Goal: Task Accomplishment & Management: Manage account settings

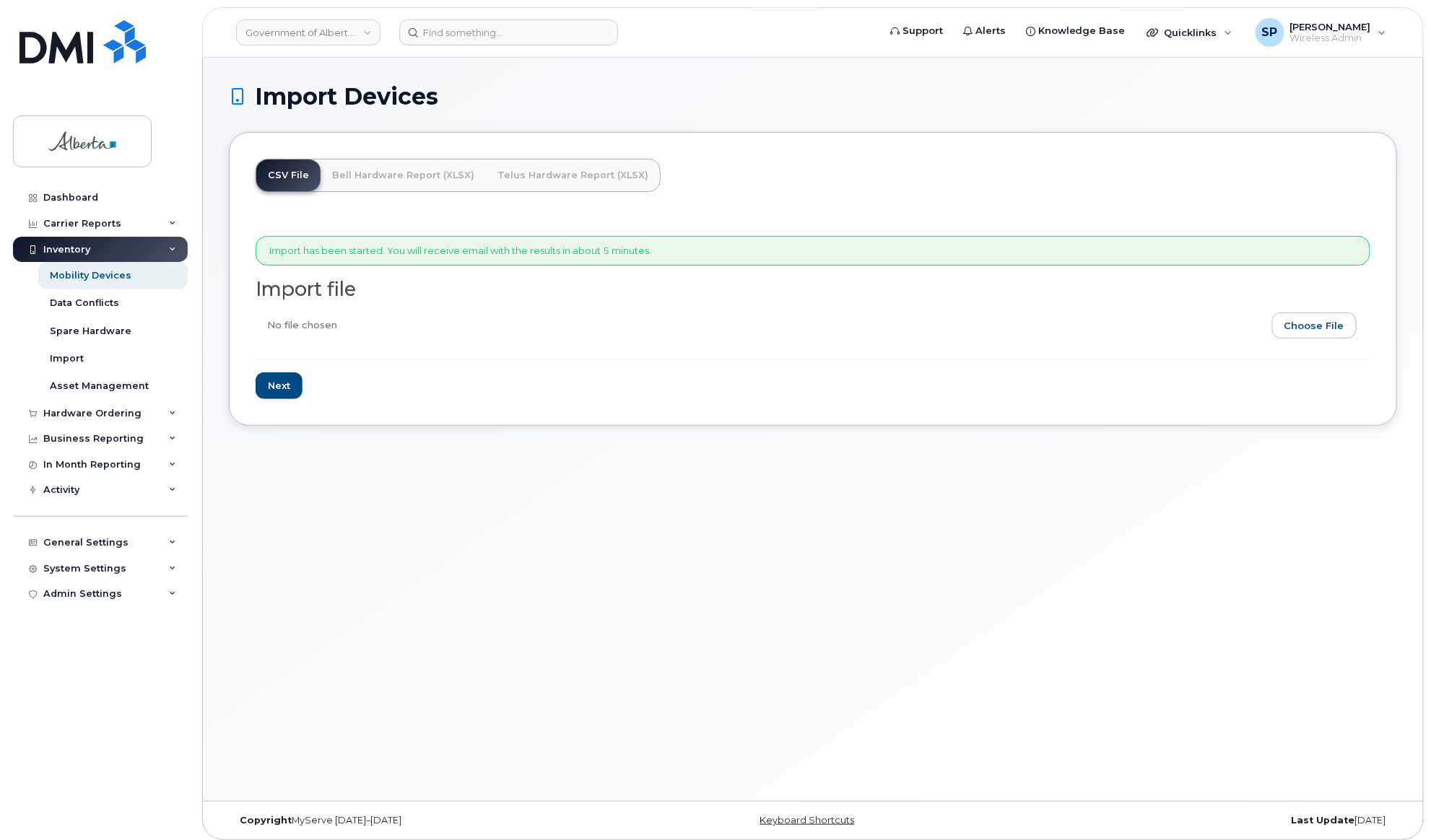
click at [1338, 322] on input "file" at bounding box center [807, 329] width 1103 height 33
type input "C:\fakepath\PROGRAM CHANGE August 17.csv"
click at [276, 393] on input "Next" at bounding box center [278, 386] width 47 height 27
type input "Loading..."
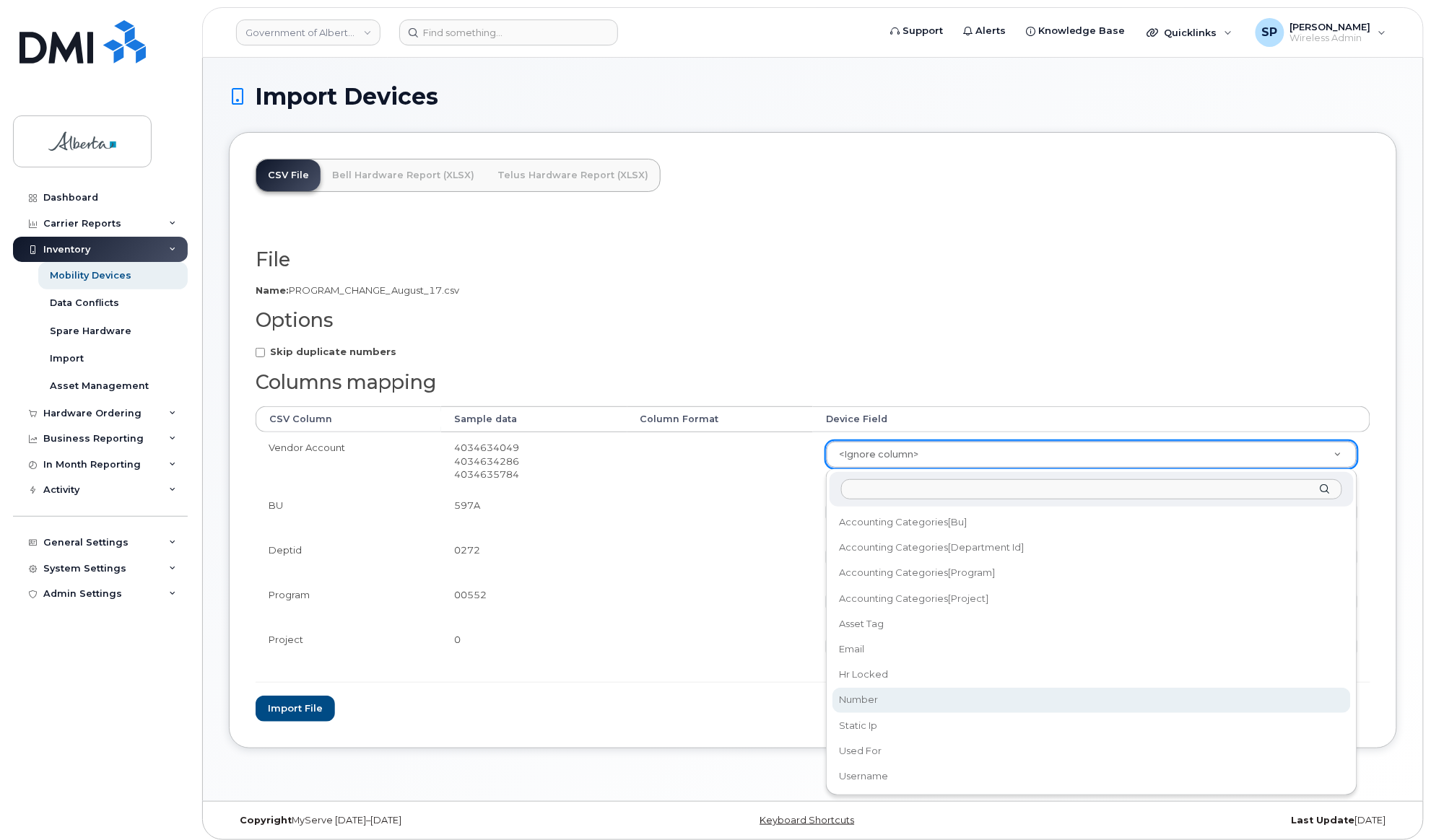
select select "number"
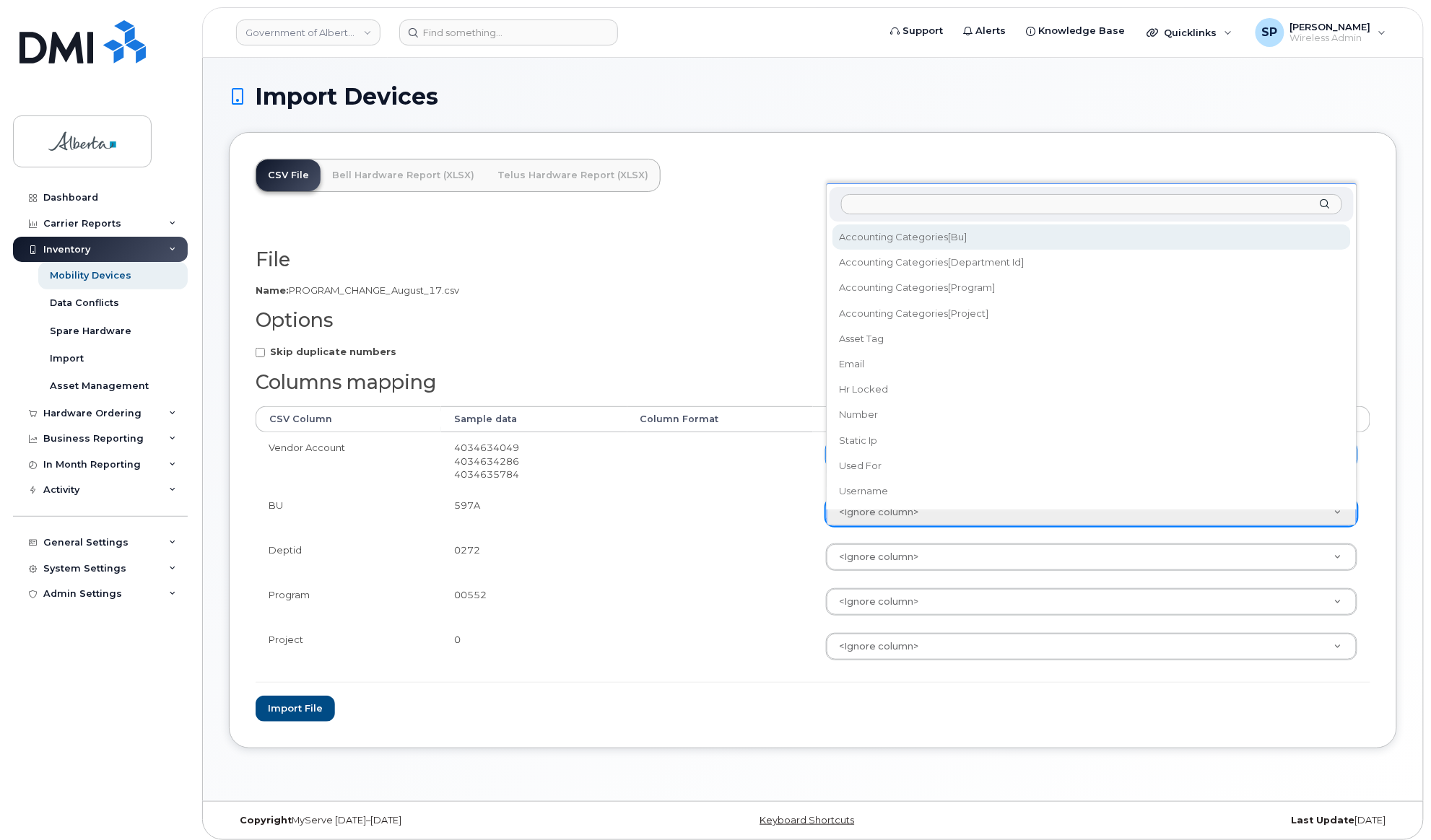
select select "accounting_categories[BU]"
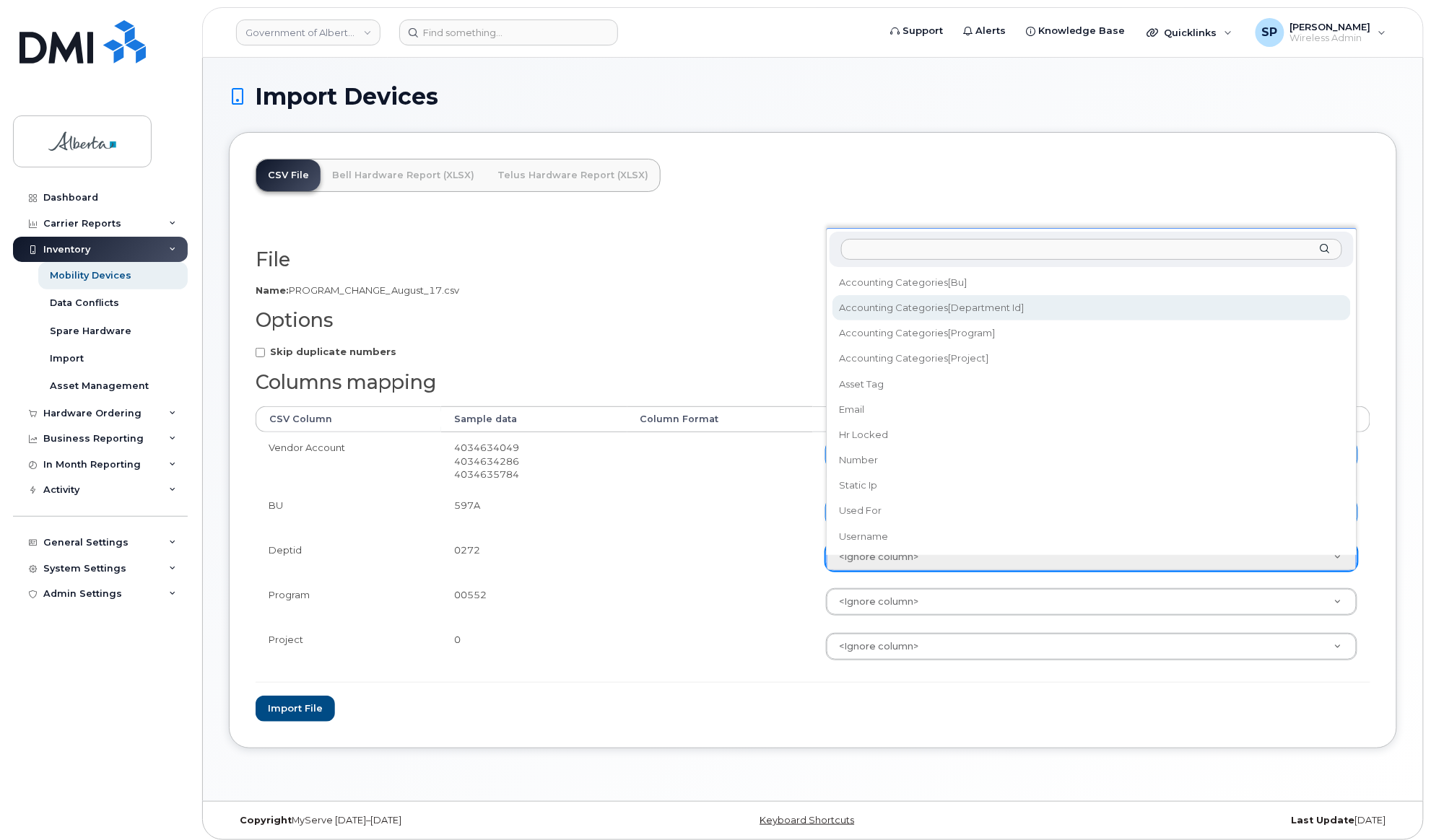
select select "accounting_categories[Department ID]"
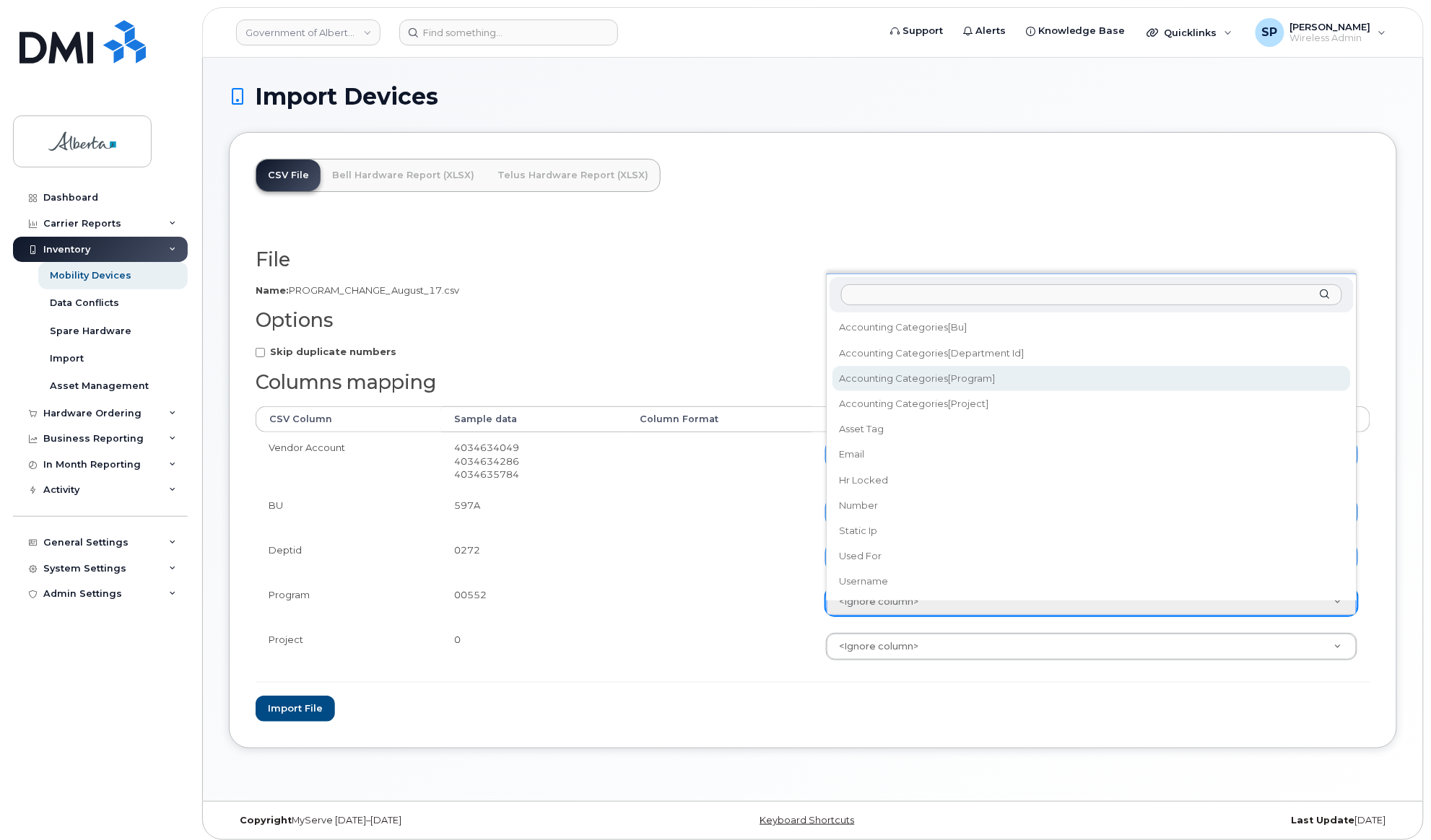
select select "accounting_categories[Program]"
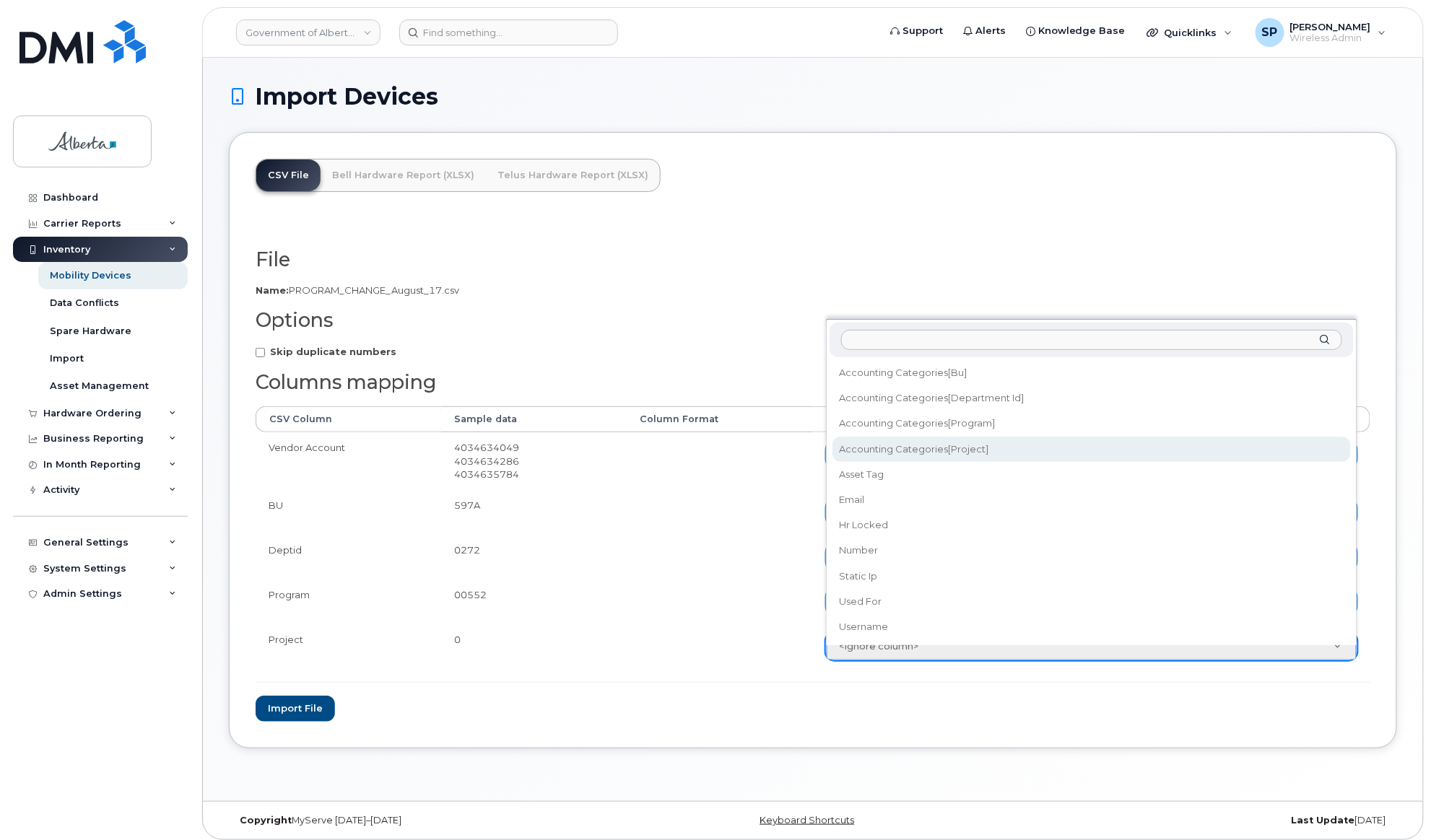
select select "accounting_categories[Project]"
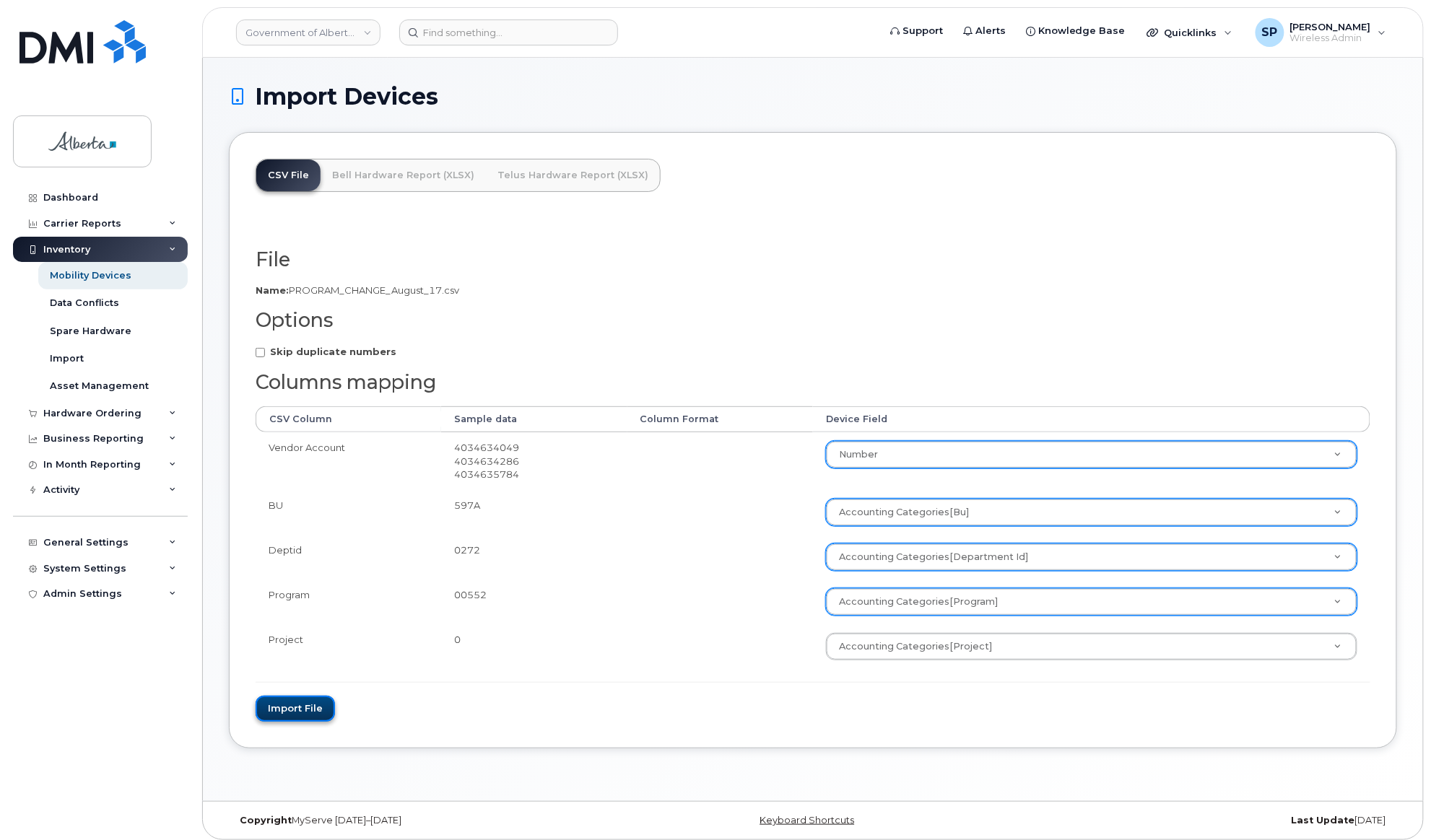
click at [284, 711] on button "Import file" at bounding box center [295, 709] width 80 height 27
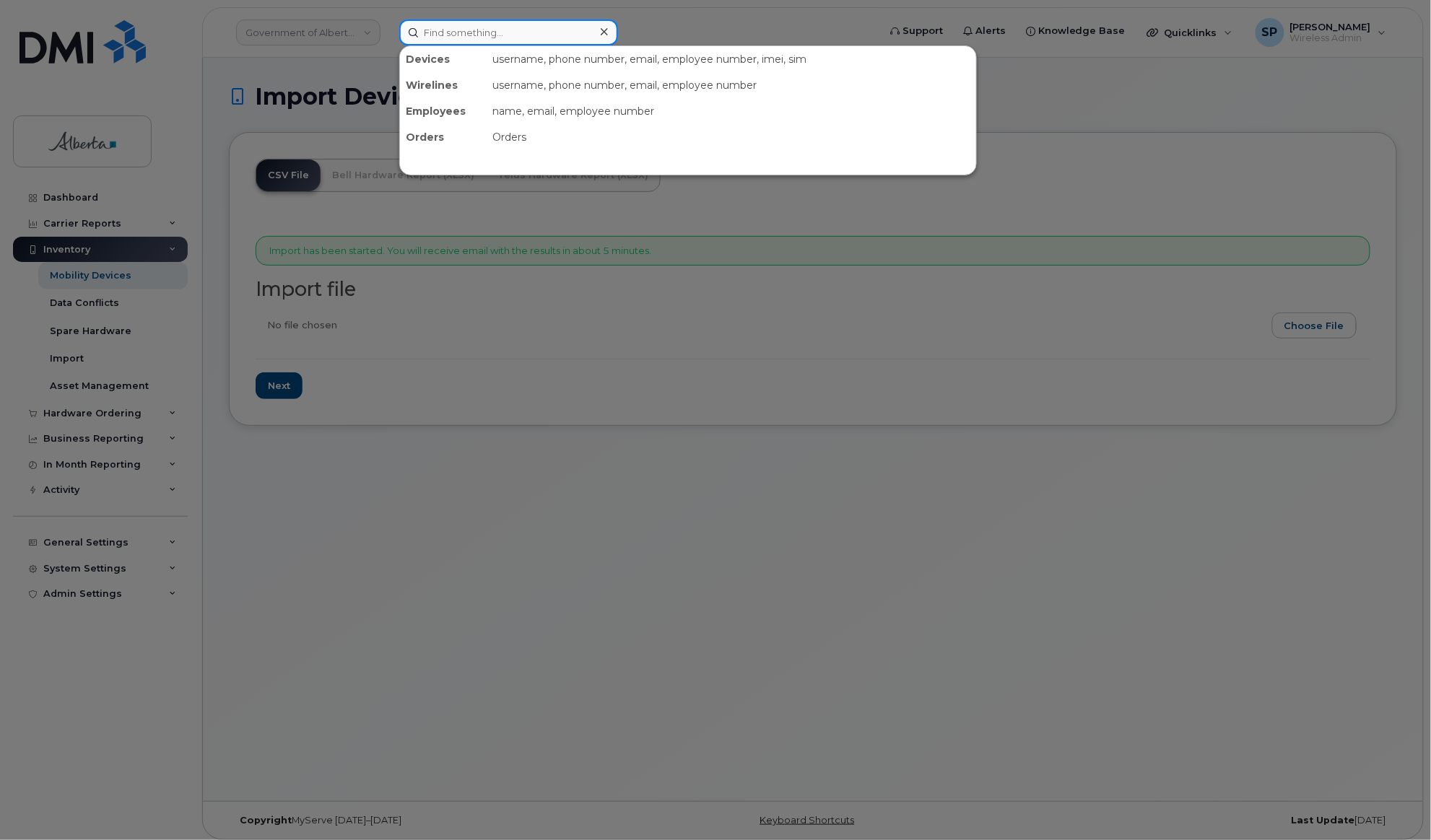
click at [517, 26] on input at bounding box center [509, 32] width 218 height 26
paste input "7802381716"
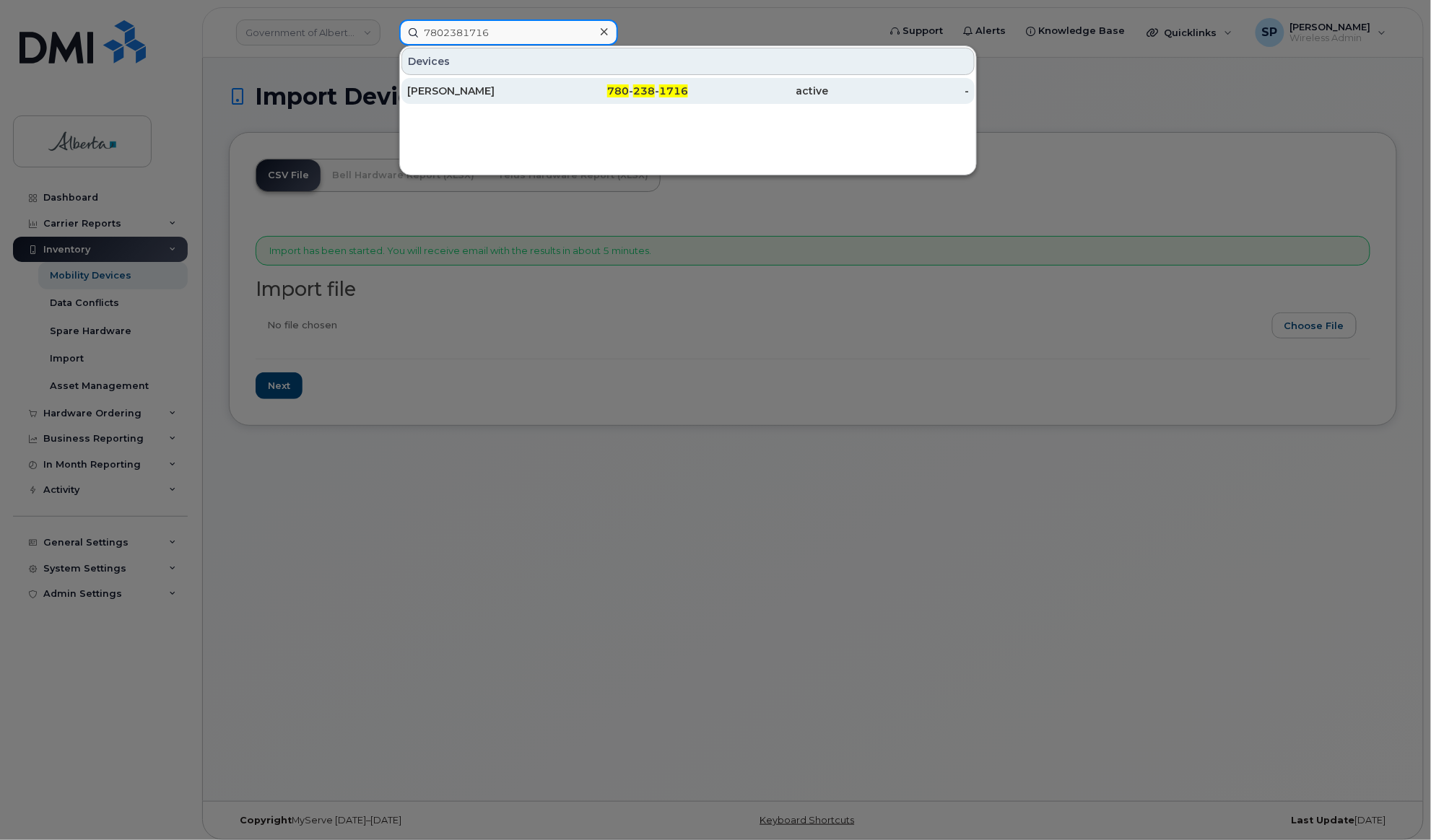
type input "7802381716"
click at [485, 88] on div "[PERSON_NAME]" at bounding box center [477, 92] width 141 height 15
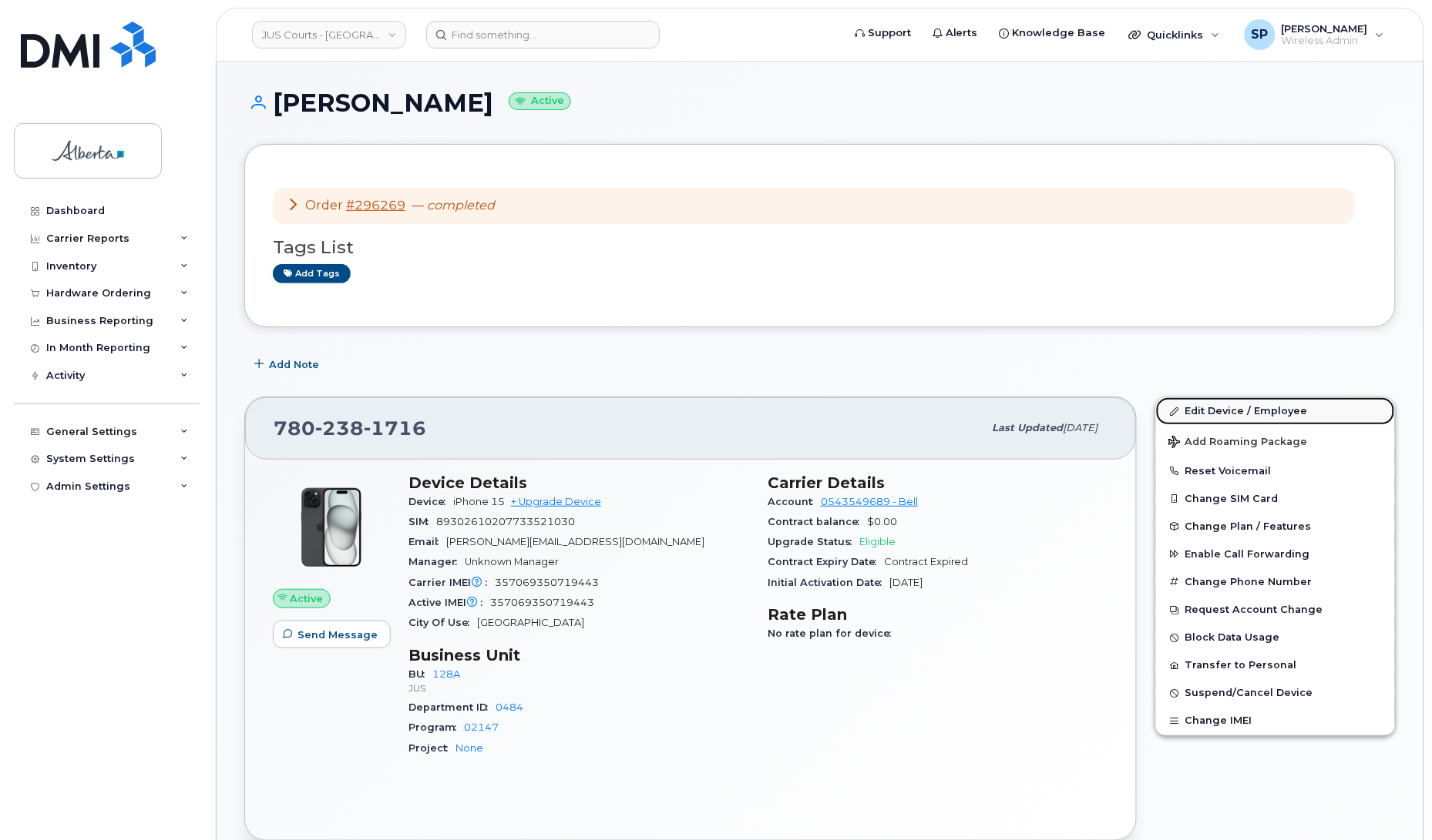
click at [1206, 410] on link "Edit Device / Employee" at bounding box center [1275, 412] width 239 height 28
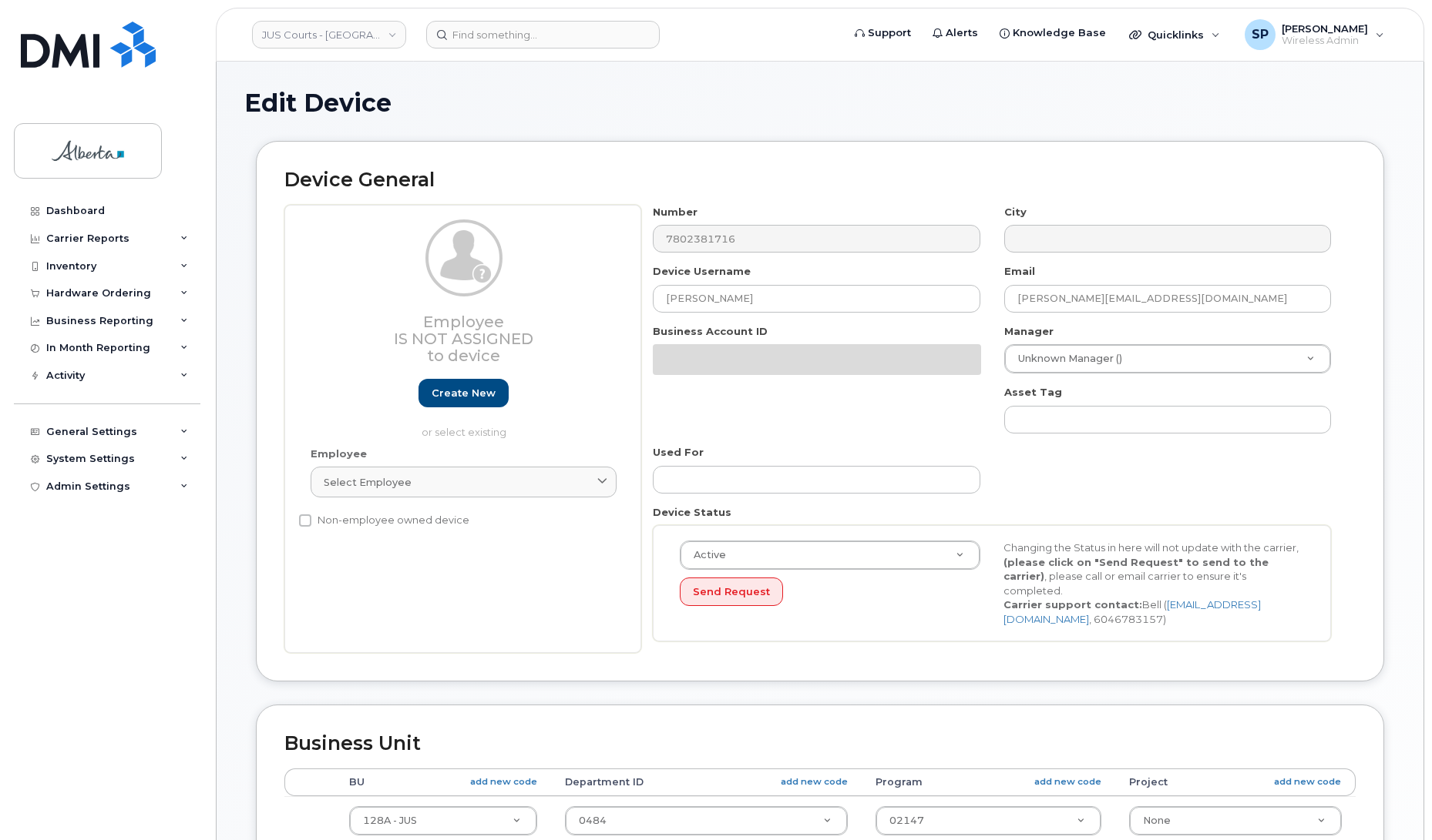
select select "5747101"
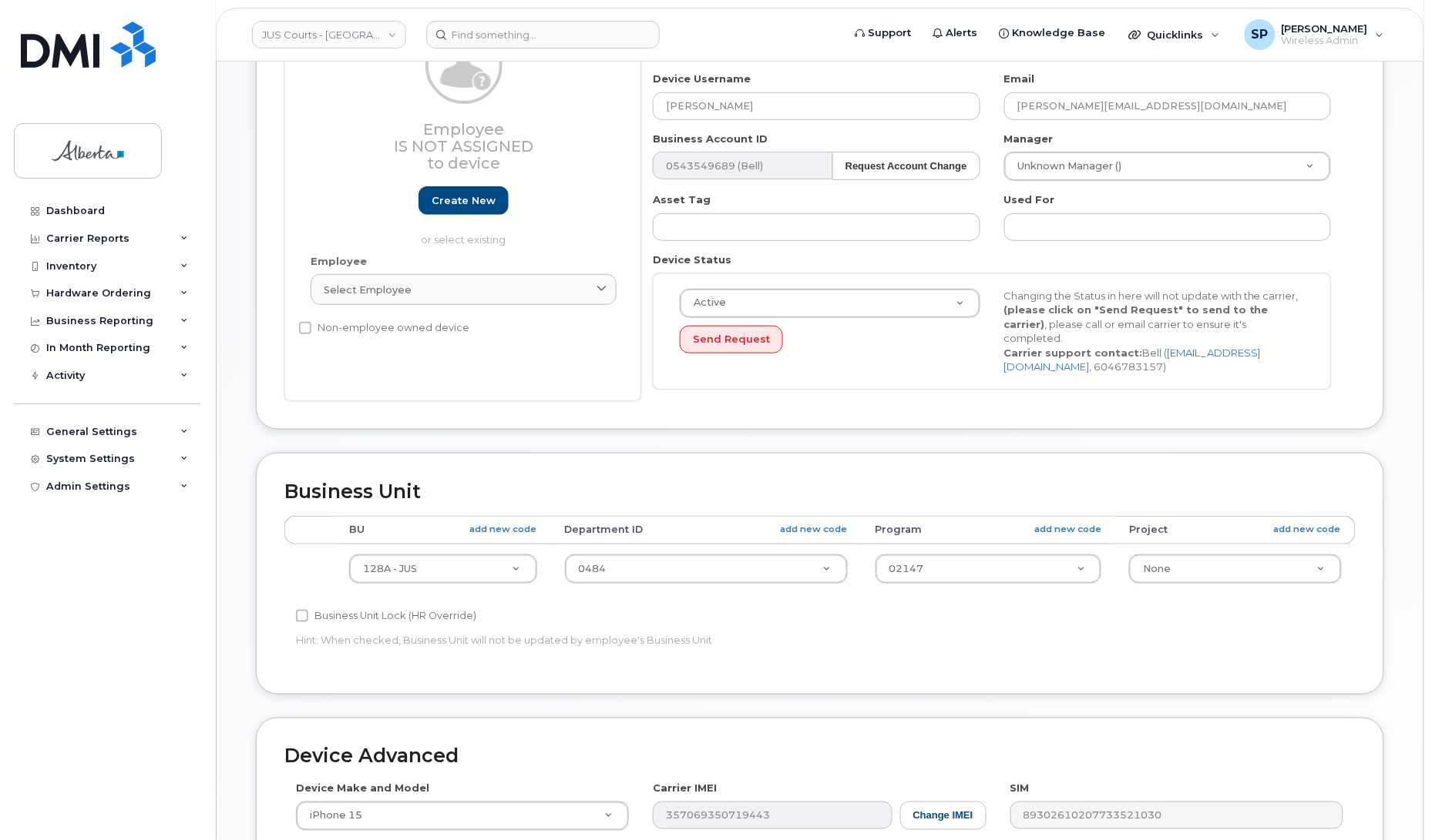
scroll to position [193, 0]
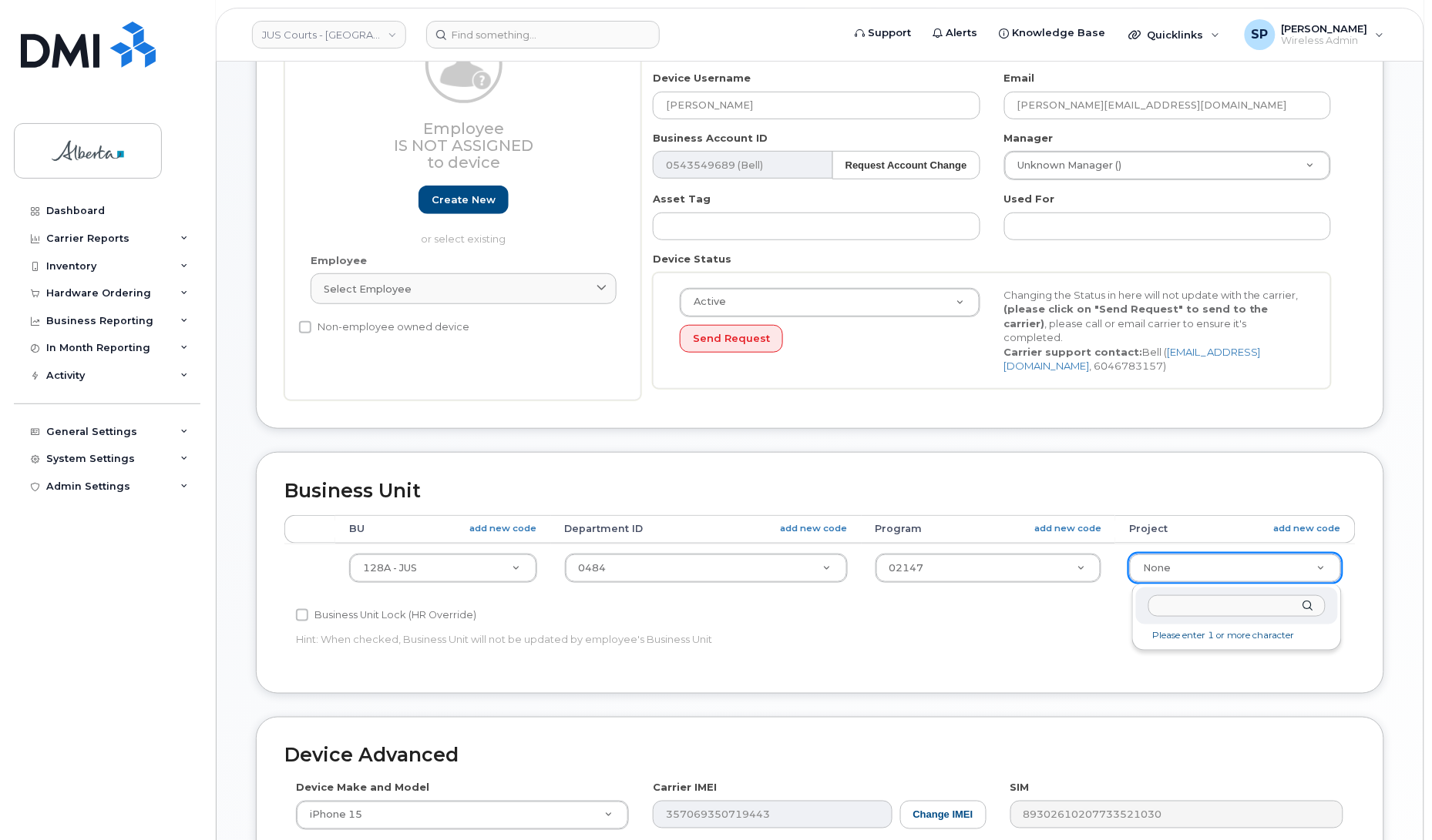
type input "0"
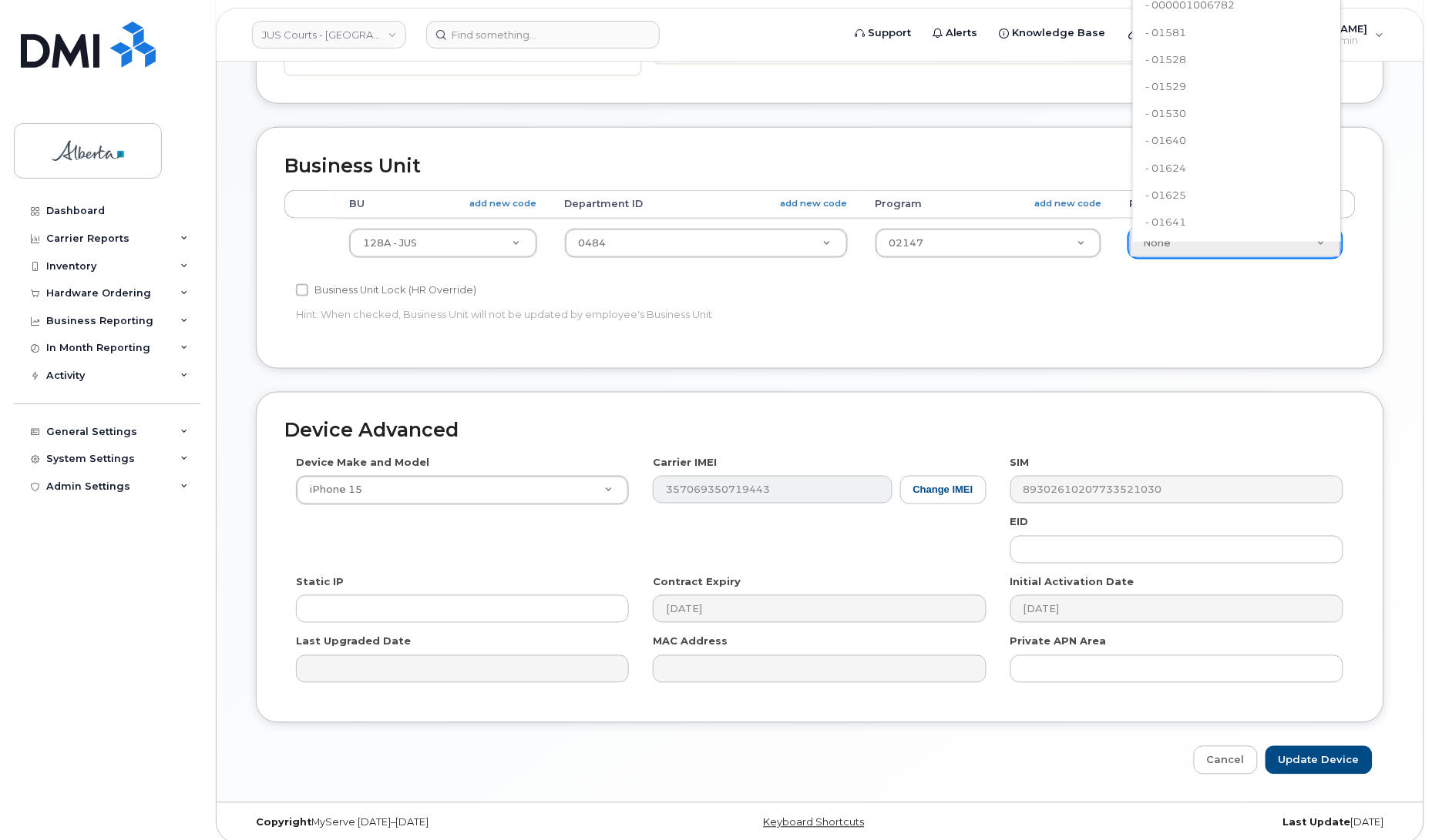
scroll to position [533, 0]
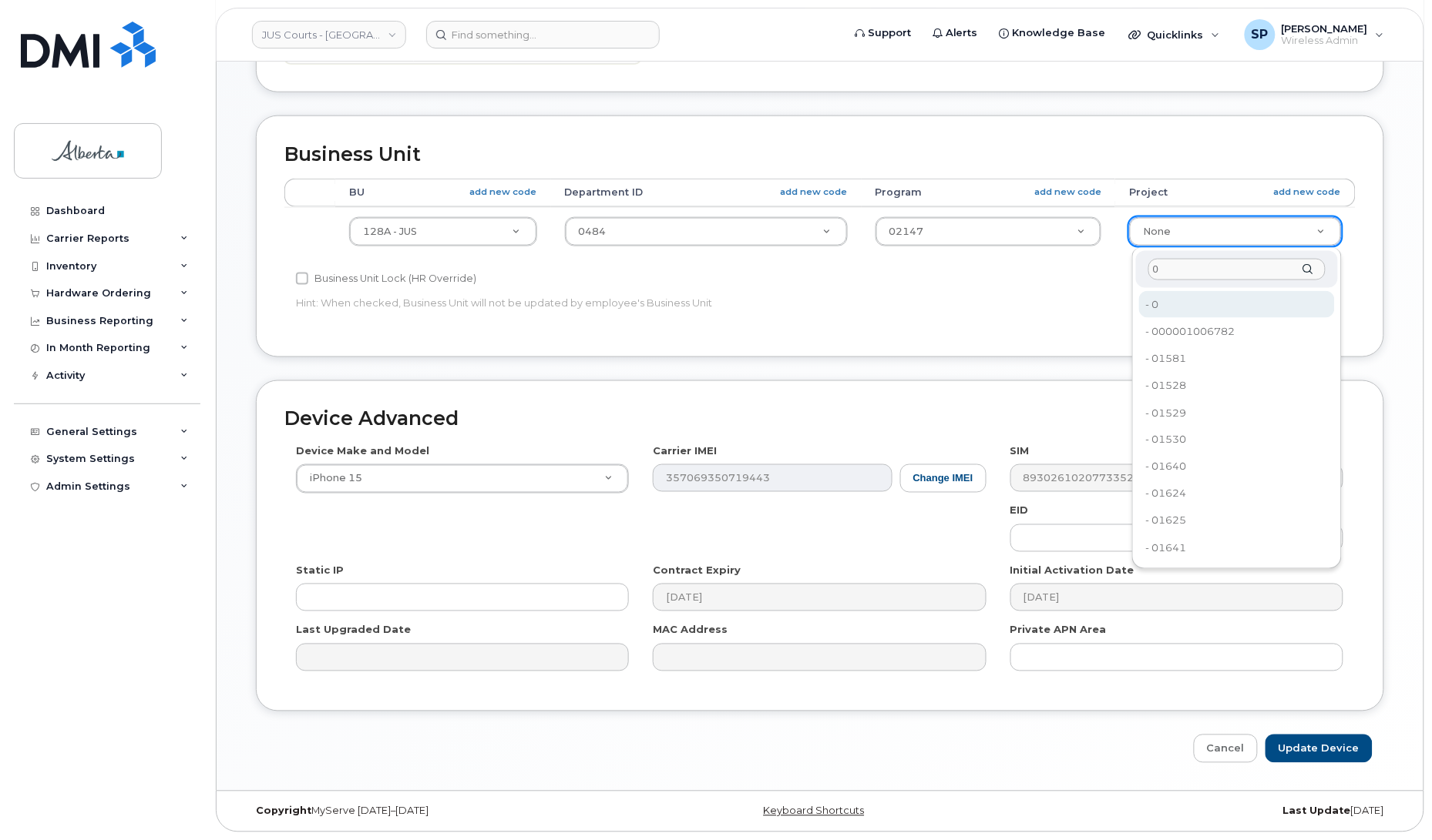
type input "0"
type input "5751436"
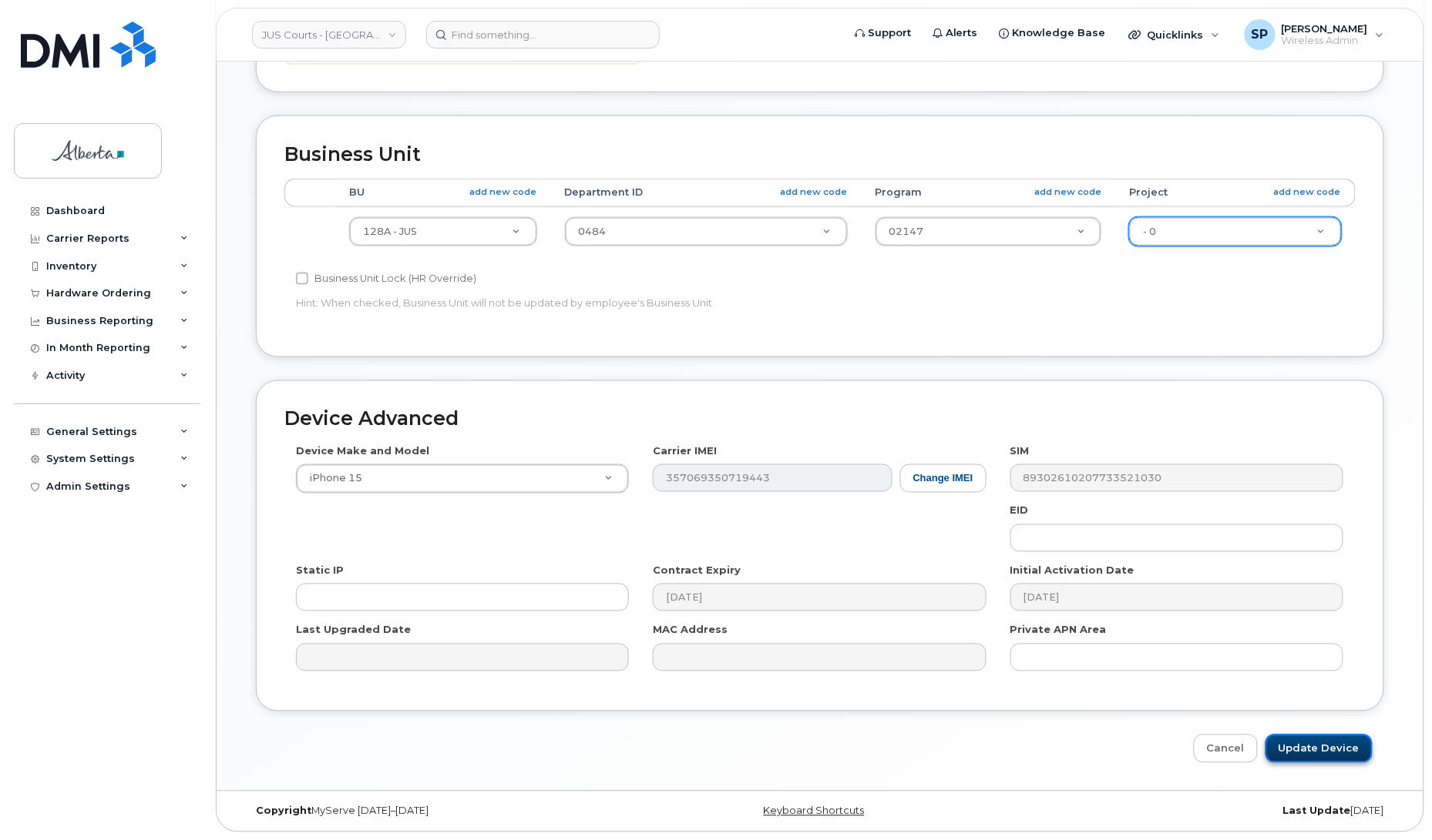
click at [1318, 748] on input "Update Device" at bounding box center [1318, 748] width 107 height 29
type input "Saving..."
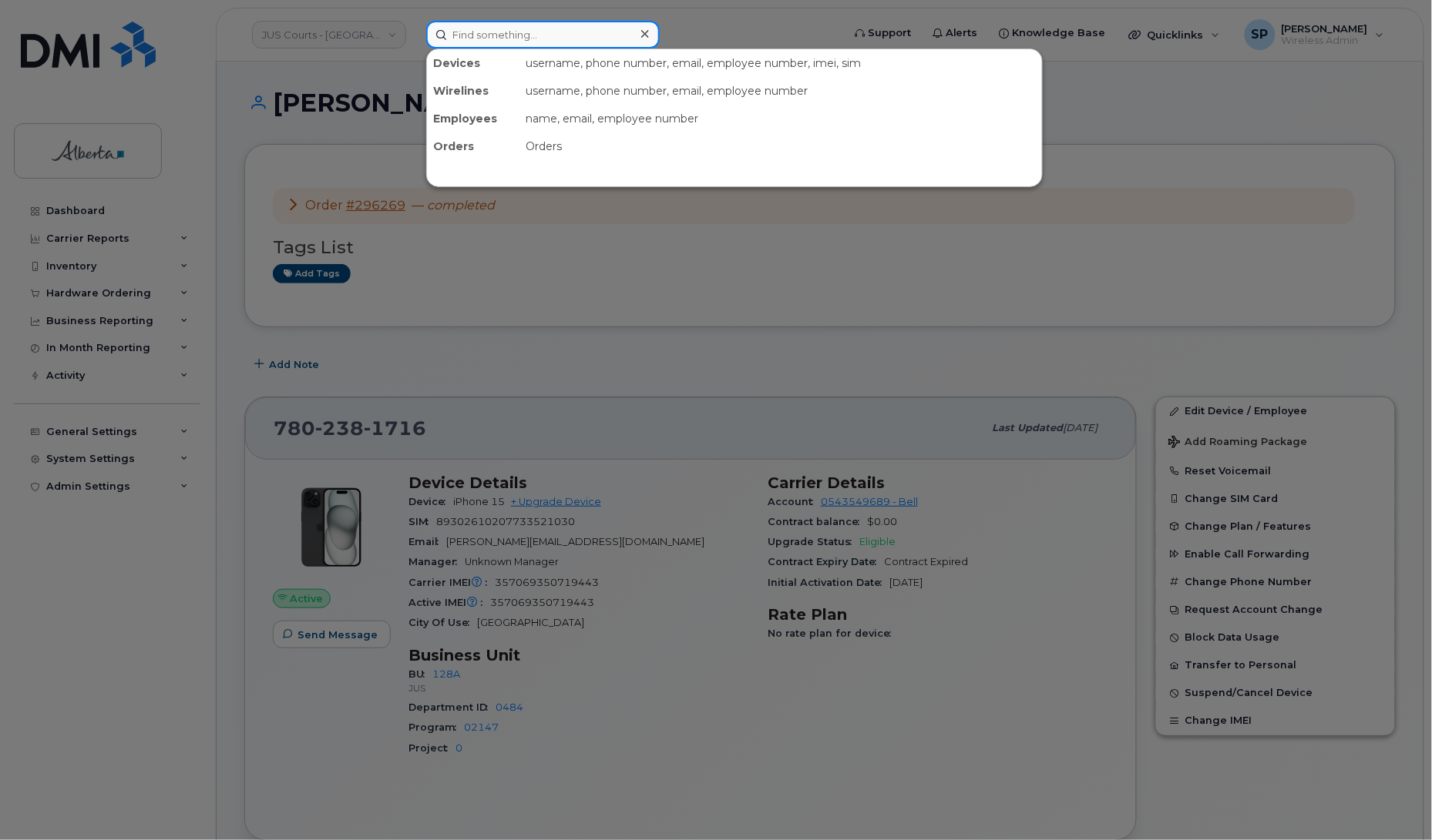
click at [486, 37] on input at bounding box center [543, 35] width 233 height 28
paste input "7805185554"
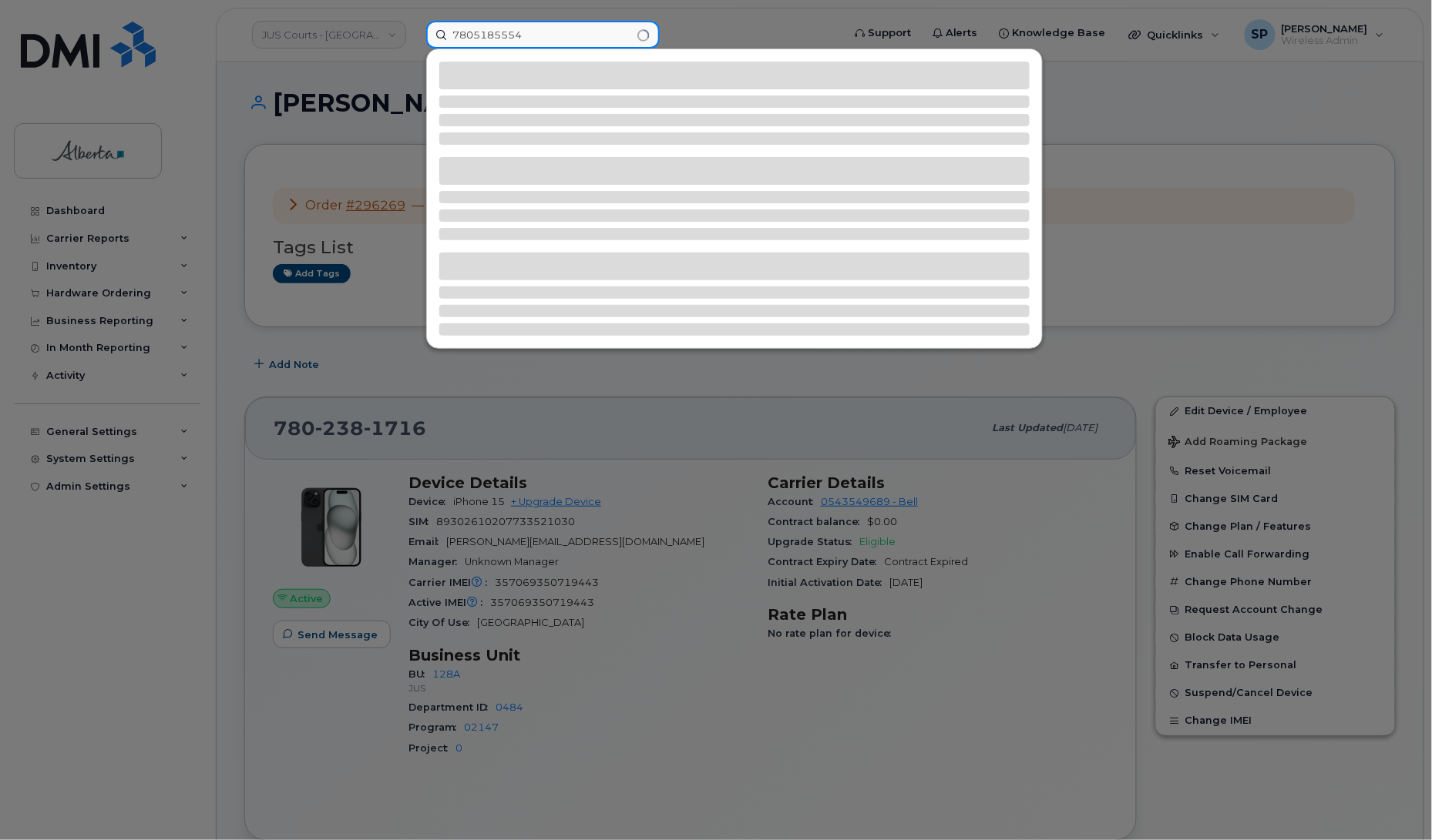
type input "7805185554"
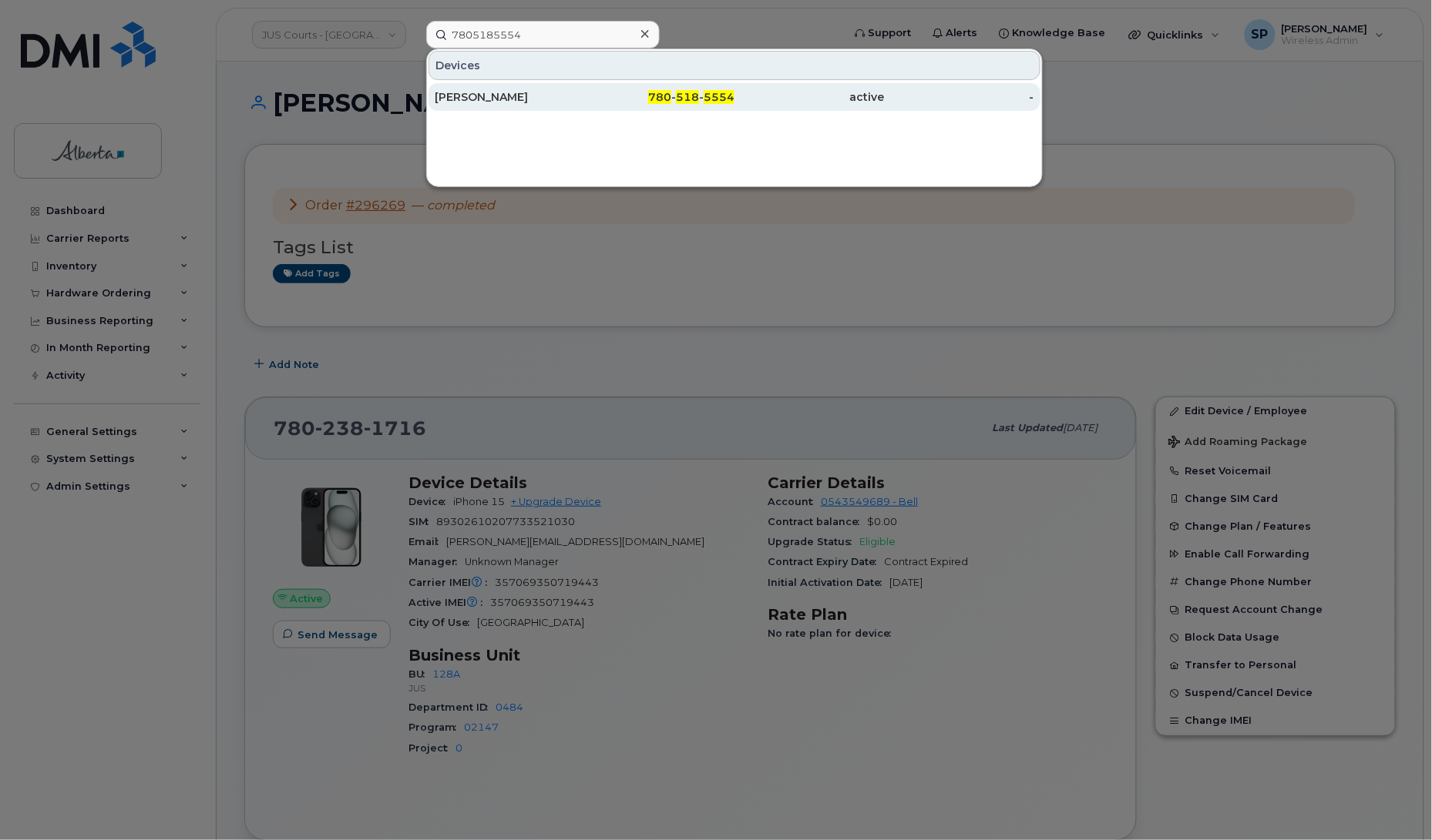
click at [497, 103] on div "[PERSON_NAME]" at bounding box center [510, 98] width 150 height 16
click at [501, 101] on div "[PERSON_NAME]" at bounding box center [510, 98] width 150 height 16
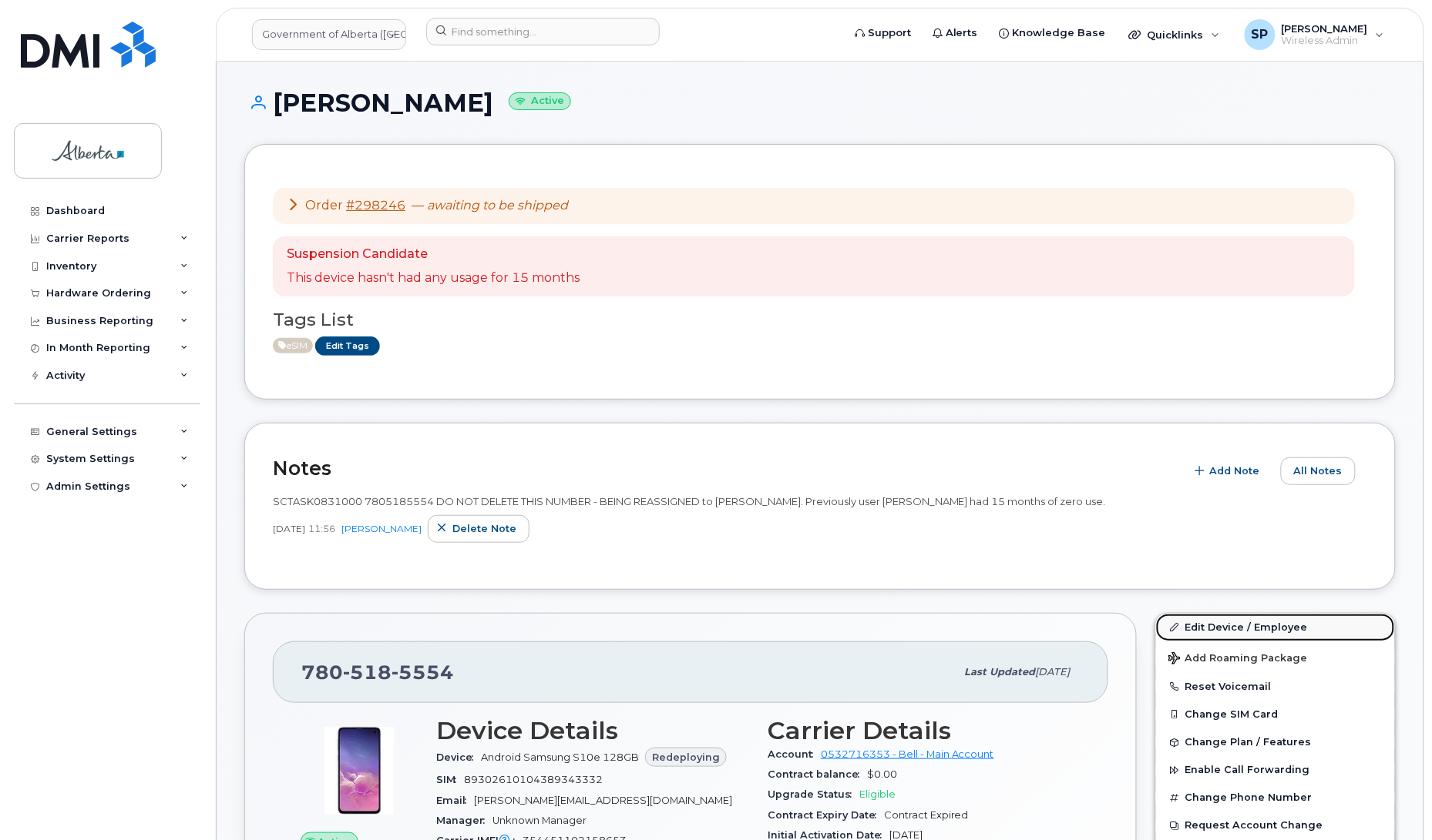
click at [1223, 633] on link "Edit Device / Employee" at bounding box center [1275, 628] width 239 height 28
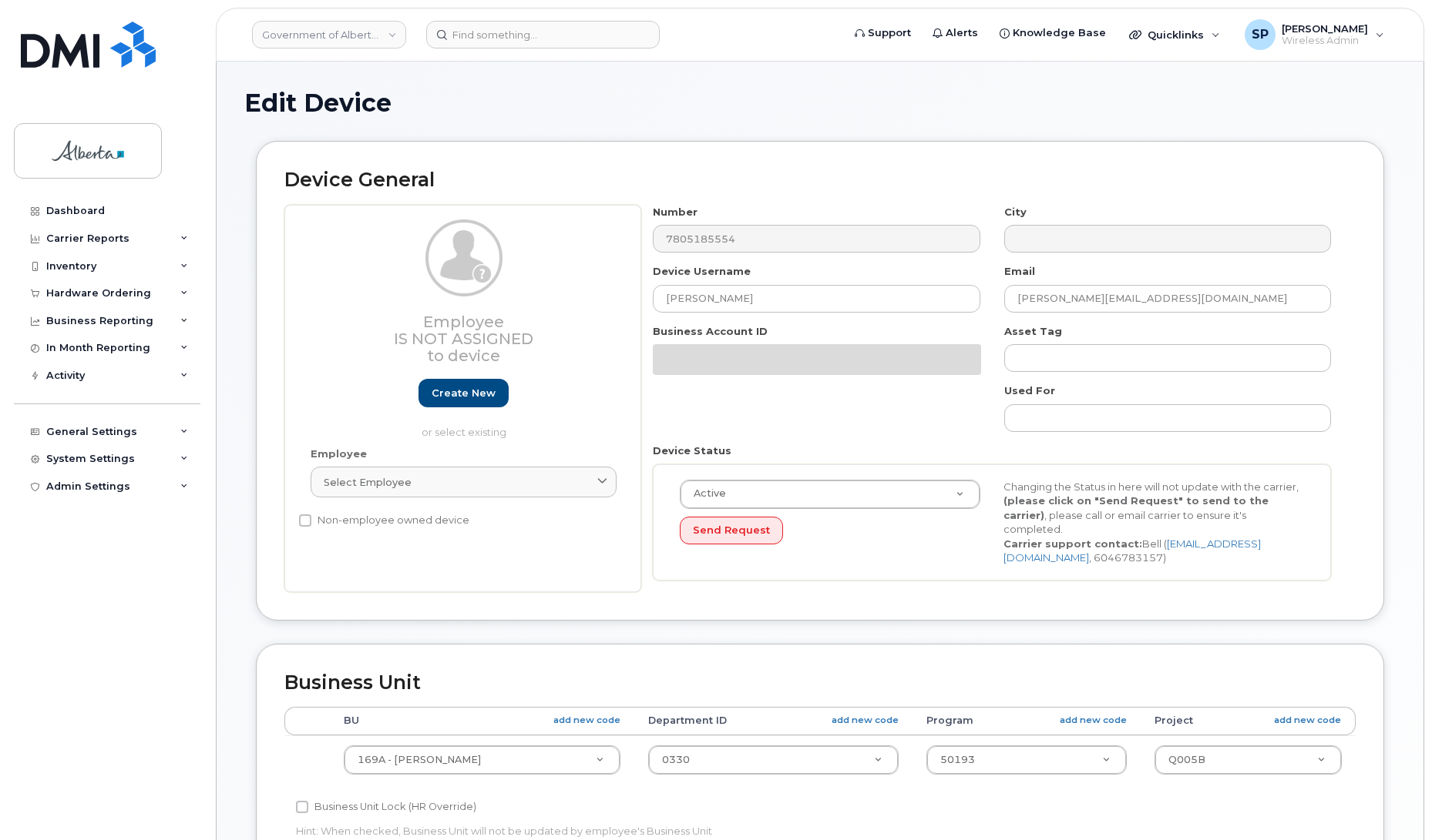
select select "4681667"
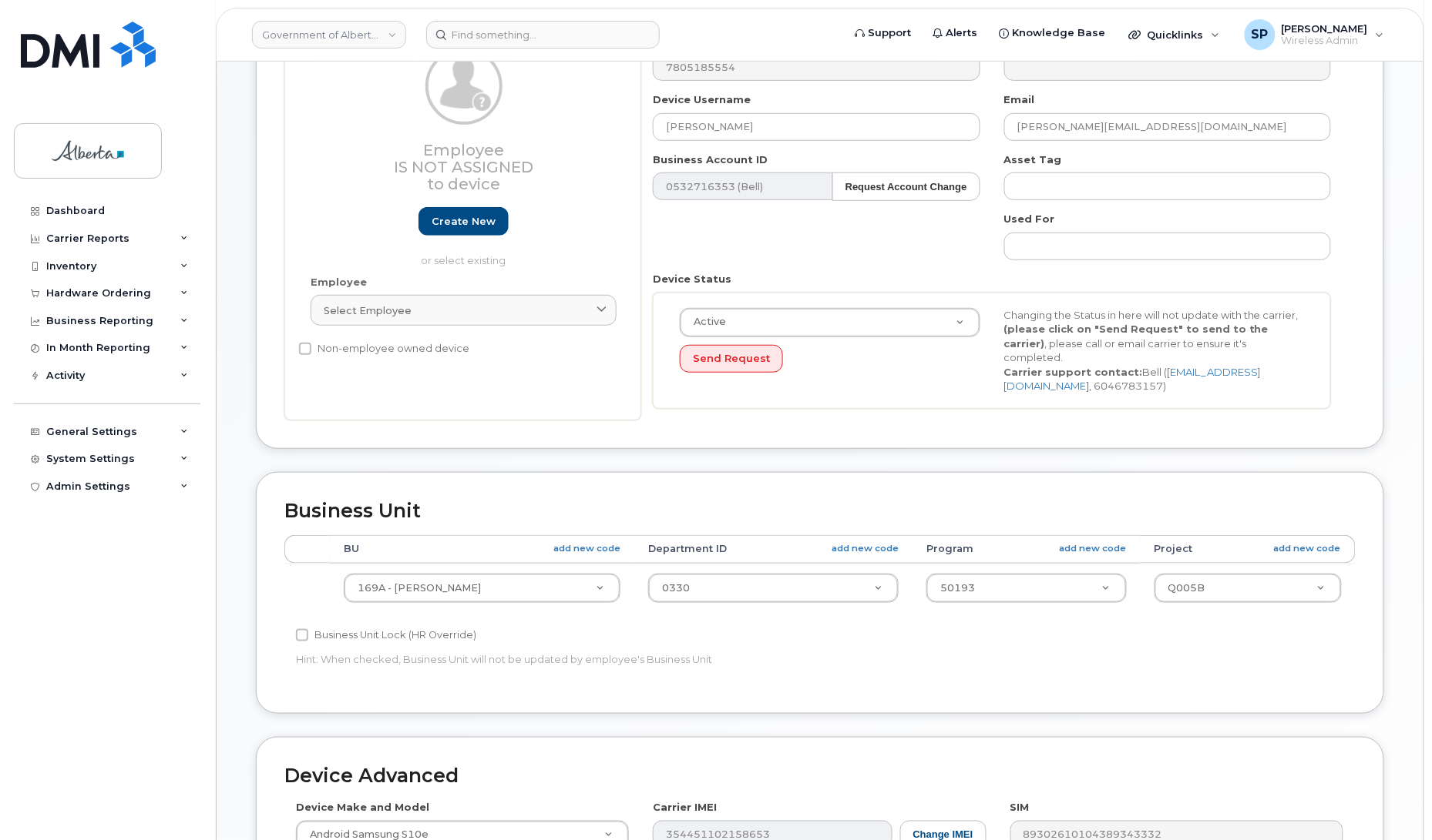
scroll to position [193, 0]
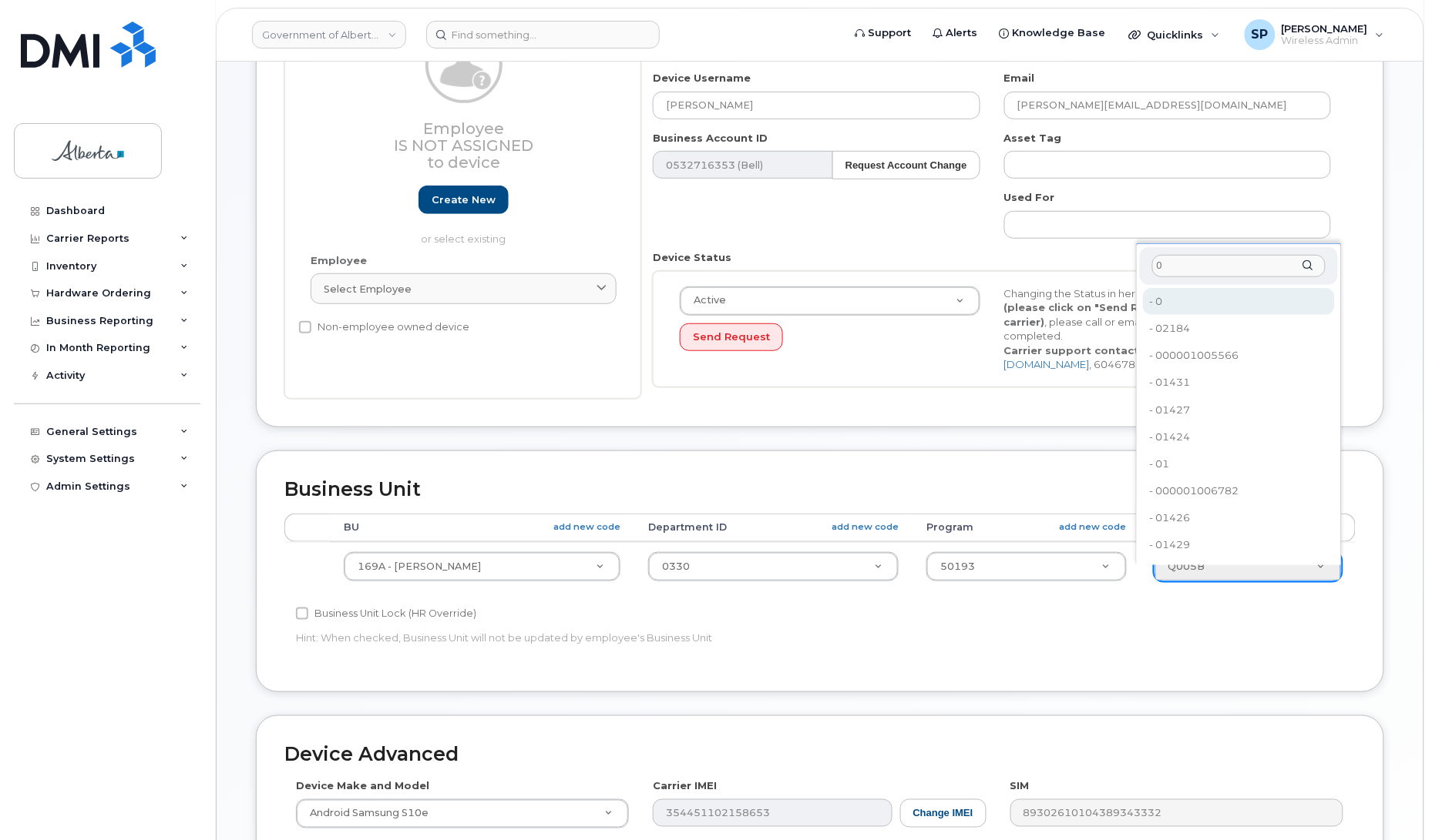
type input "0"
type input "4753728"
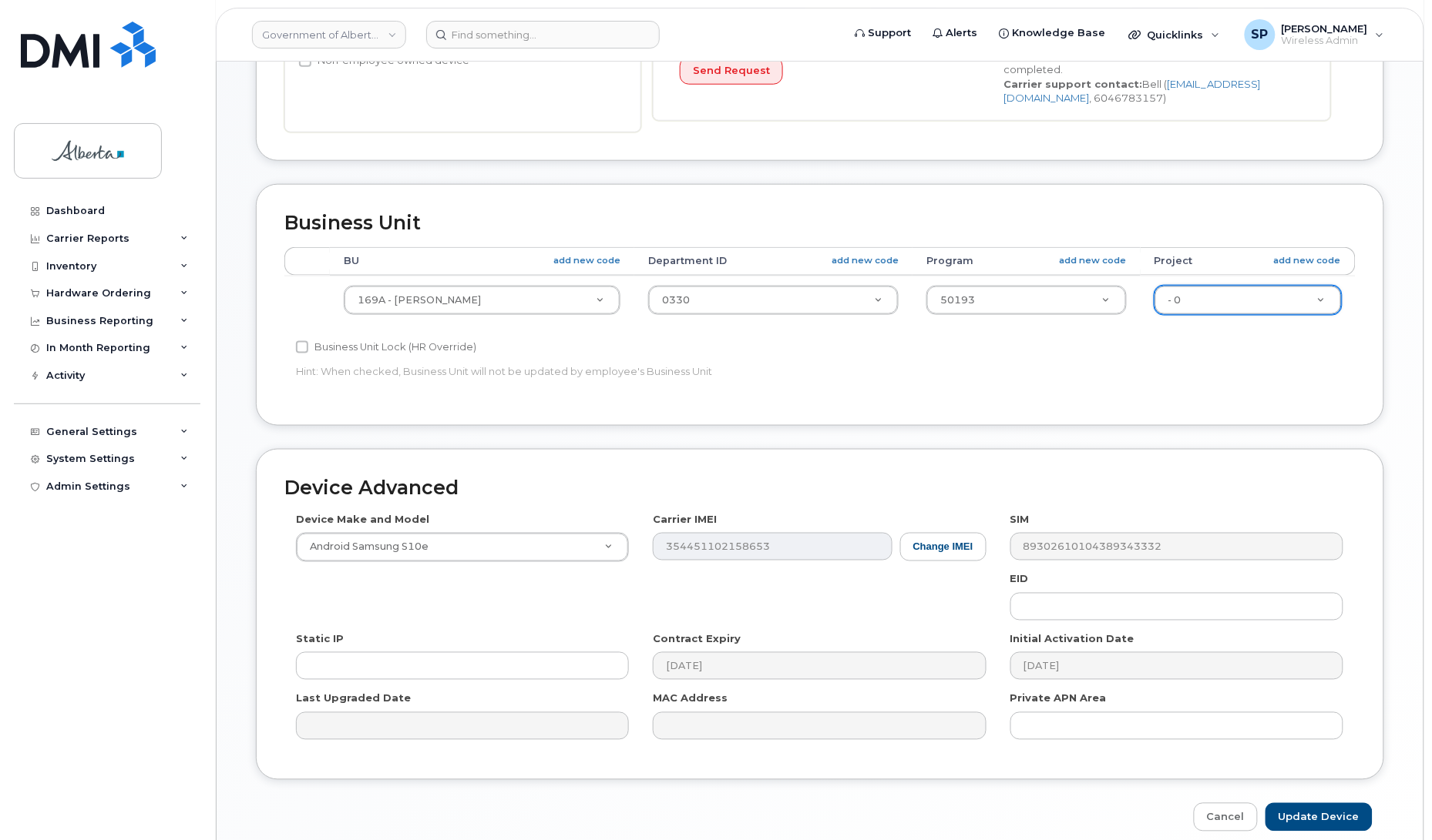
scroll to position [531, 0]
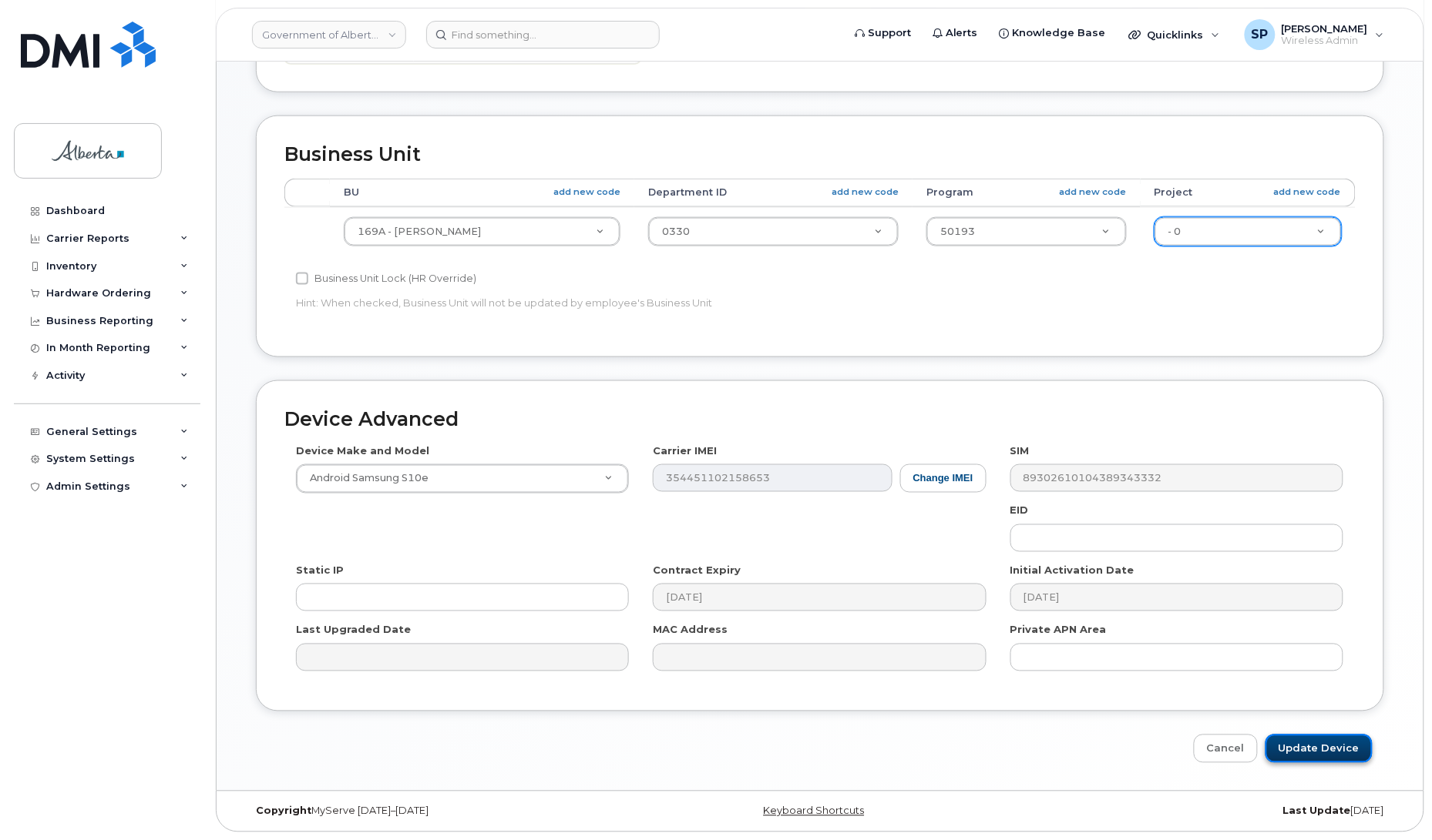
click at [1341, 748] on input "Update Device" at bounding box center [1318, 748] width 107 height 29
type input "Saving..."
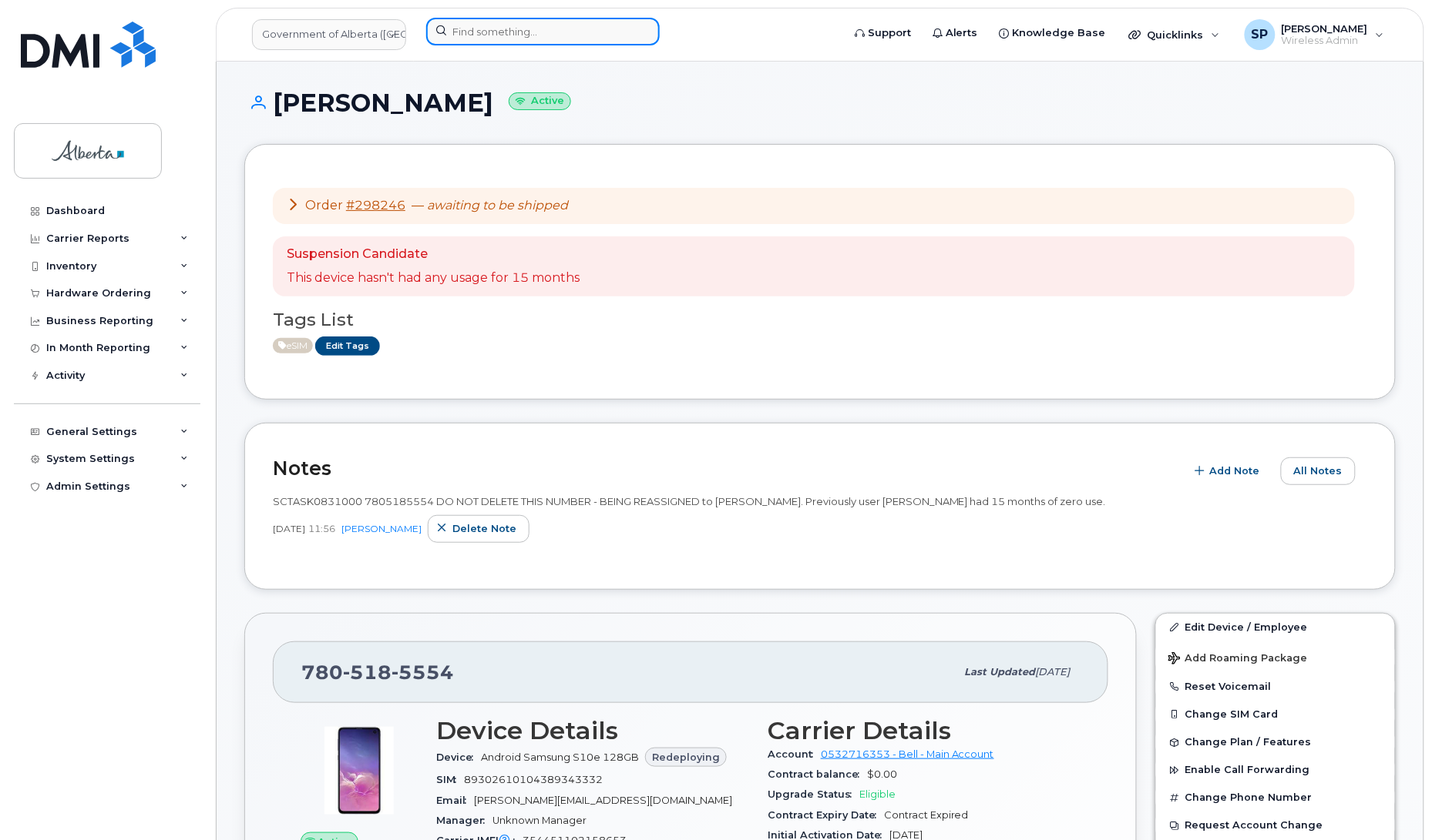
click at [576, 36] on input at bounding box center [543, 32] width 233 height 28
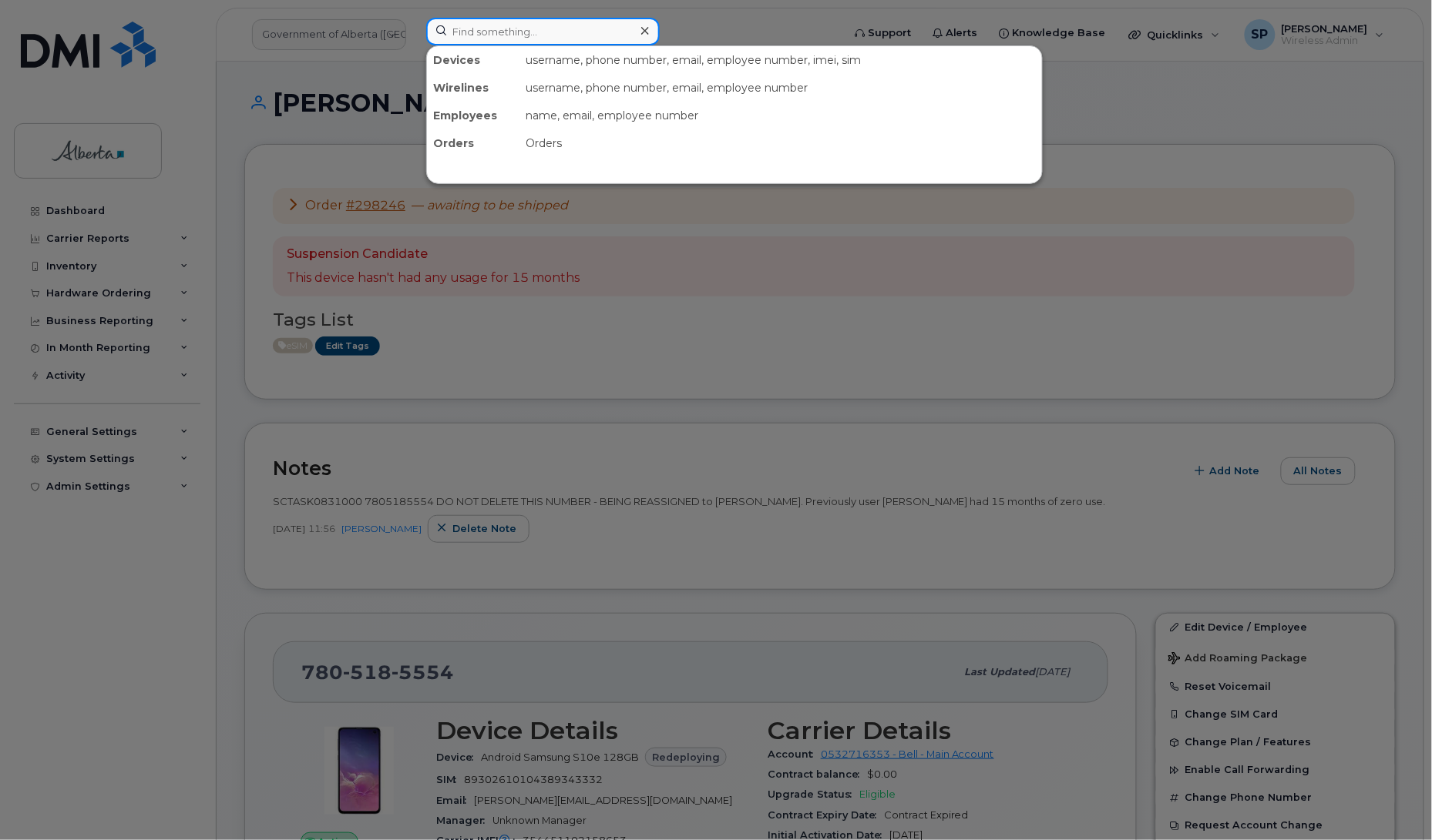
paste input "4036787783"
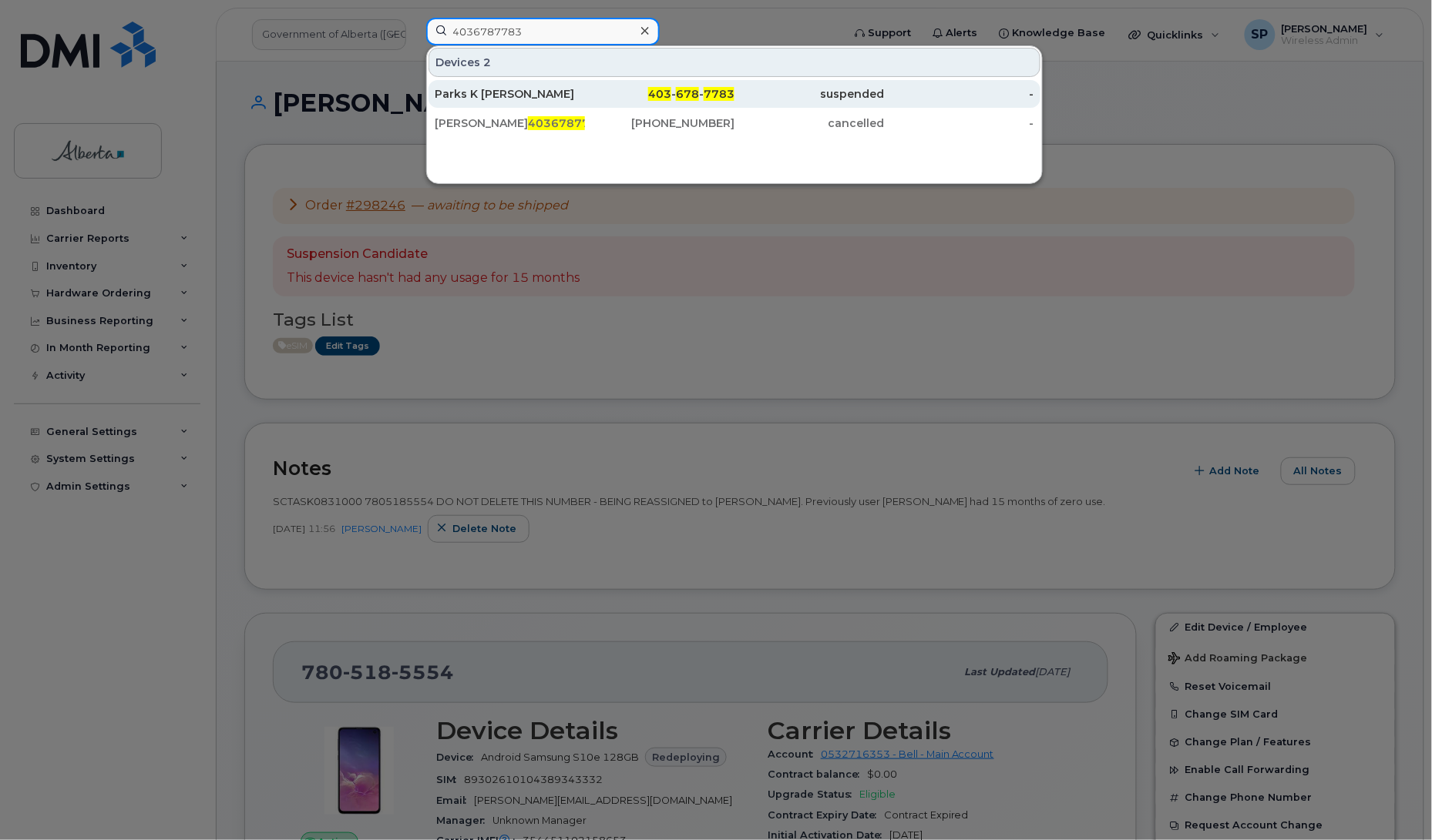
type input "4036787783"
click at [522, 101] on div "Parks K Bill Johnston" at bounding box center [510, 94] width 150 height 16
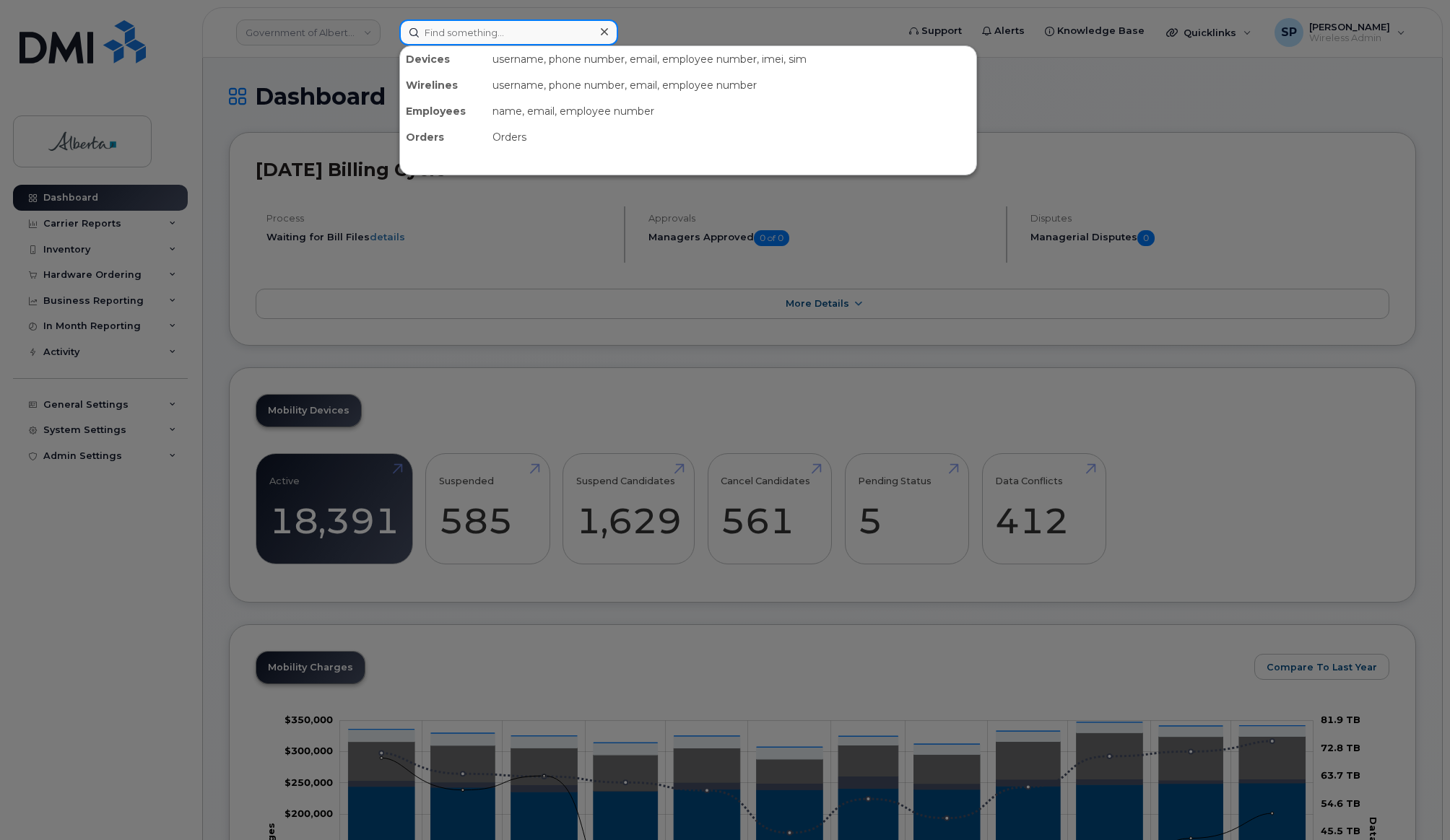
click at [454, 33] on input at bounding box center [509, 32] width 218 height 26
paste input "4033522433"
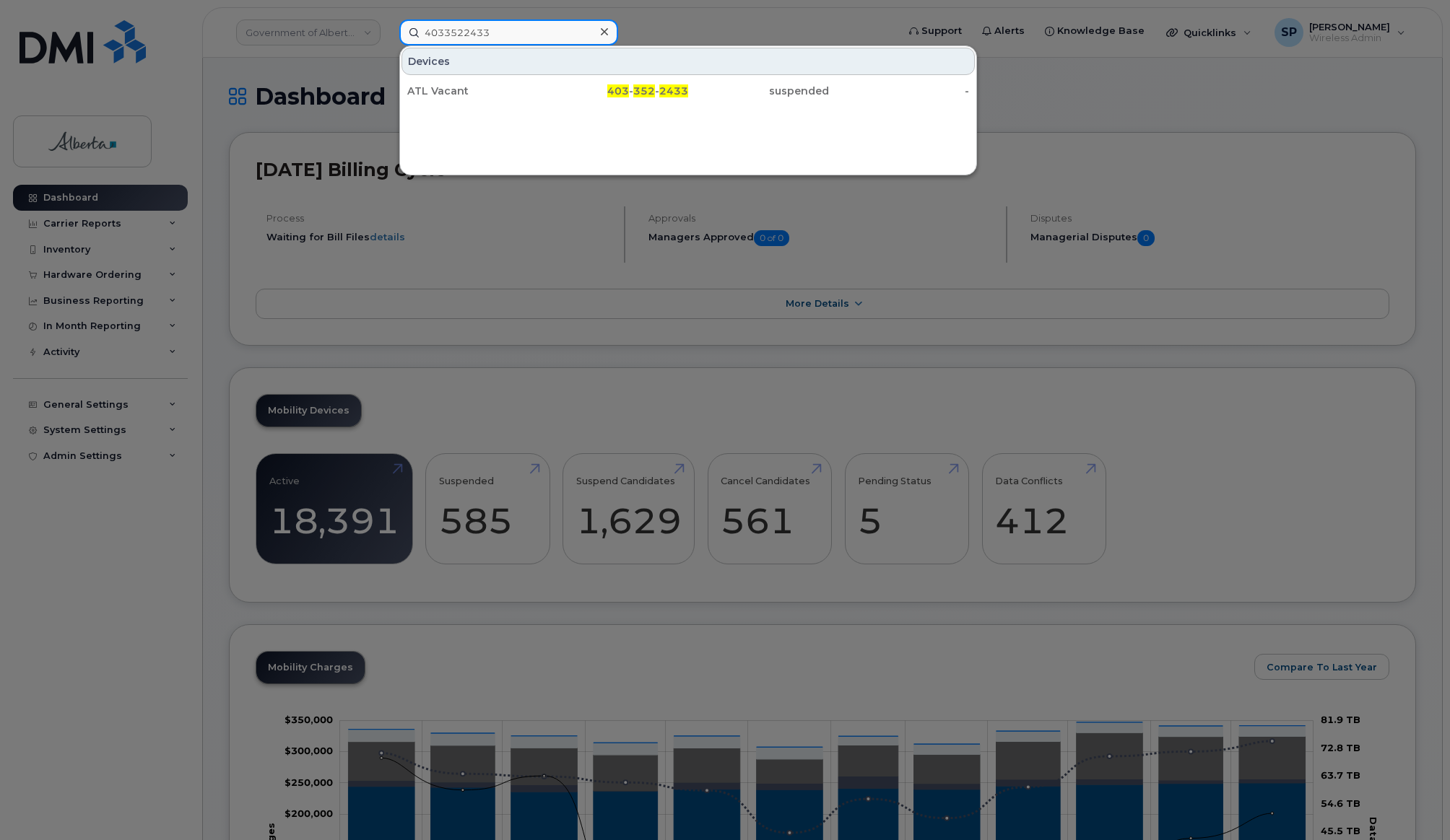
type input "4033522433"
click at [434, 97] on div "ATL Vacant" at bounding box center [477, 92] width 141 height 15
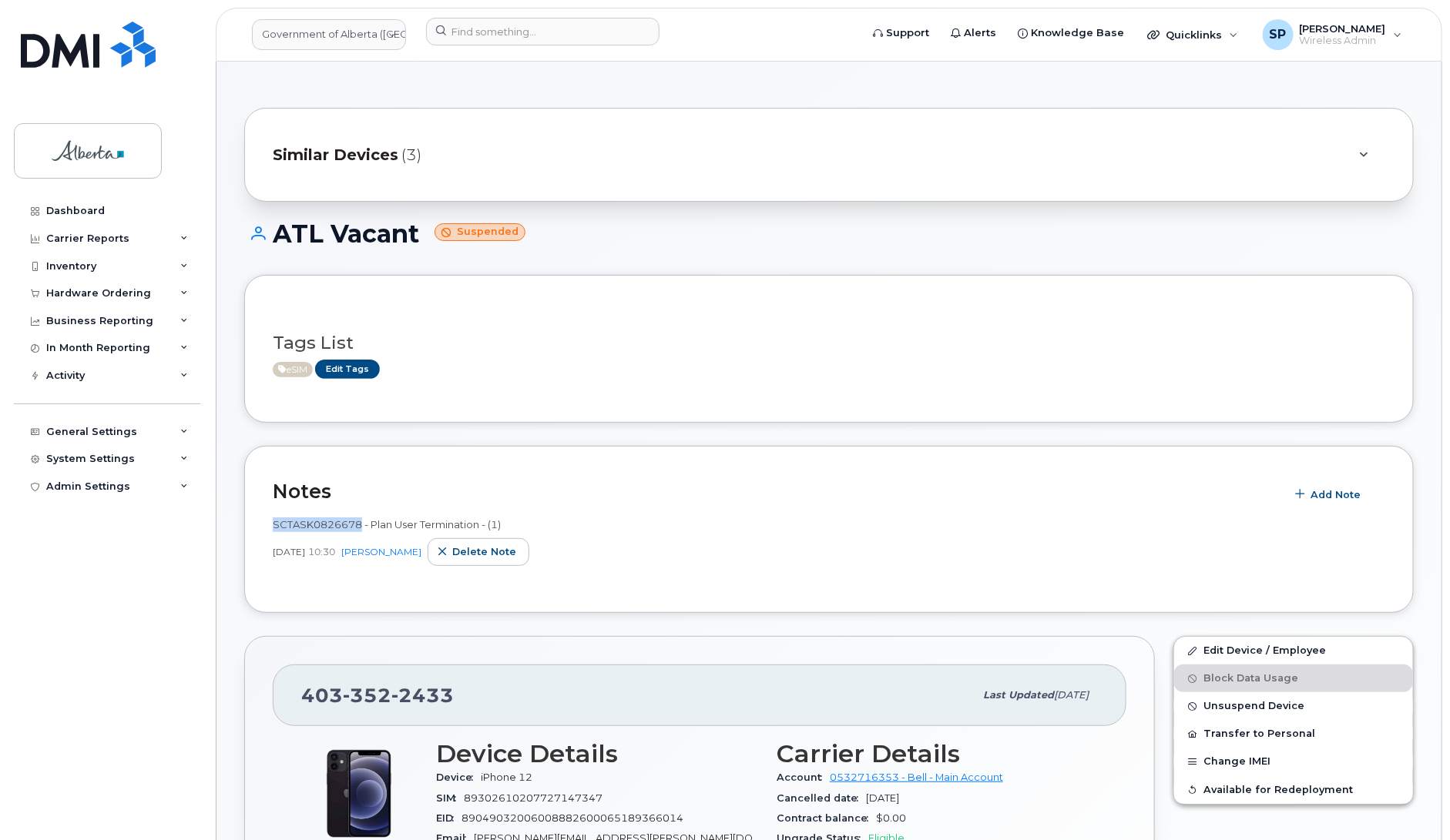
drag, startPoint x: 360, startPoint y: 524, endPoint x: 260, endPoint y: 524, distance: 100.0
click at [260, 524] on div "Notes Add Note SCTASK0826678 - Plan User Termination - (1) [DATE] 10:30 [PERSON…" at bounding box center [828, 529] width 1170 height 167
copy span "SCTASK0826678"
click at [496, 30] on input at bounding box center [543, 32] width 233 height 28
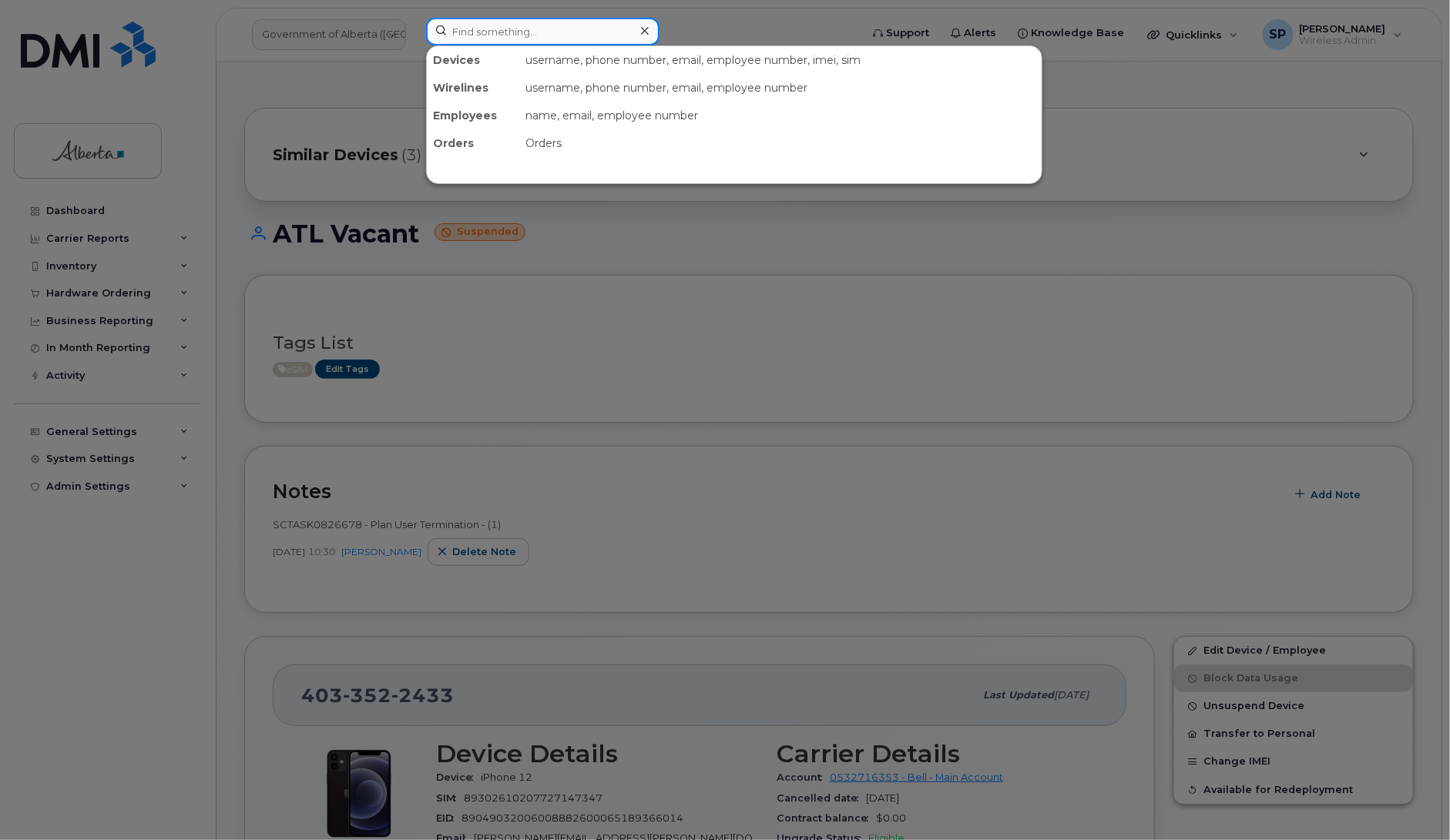
paste input "5877834124"
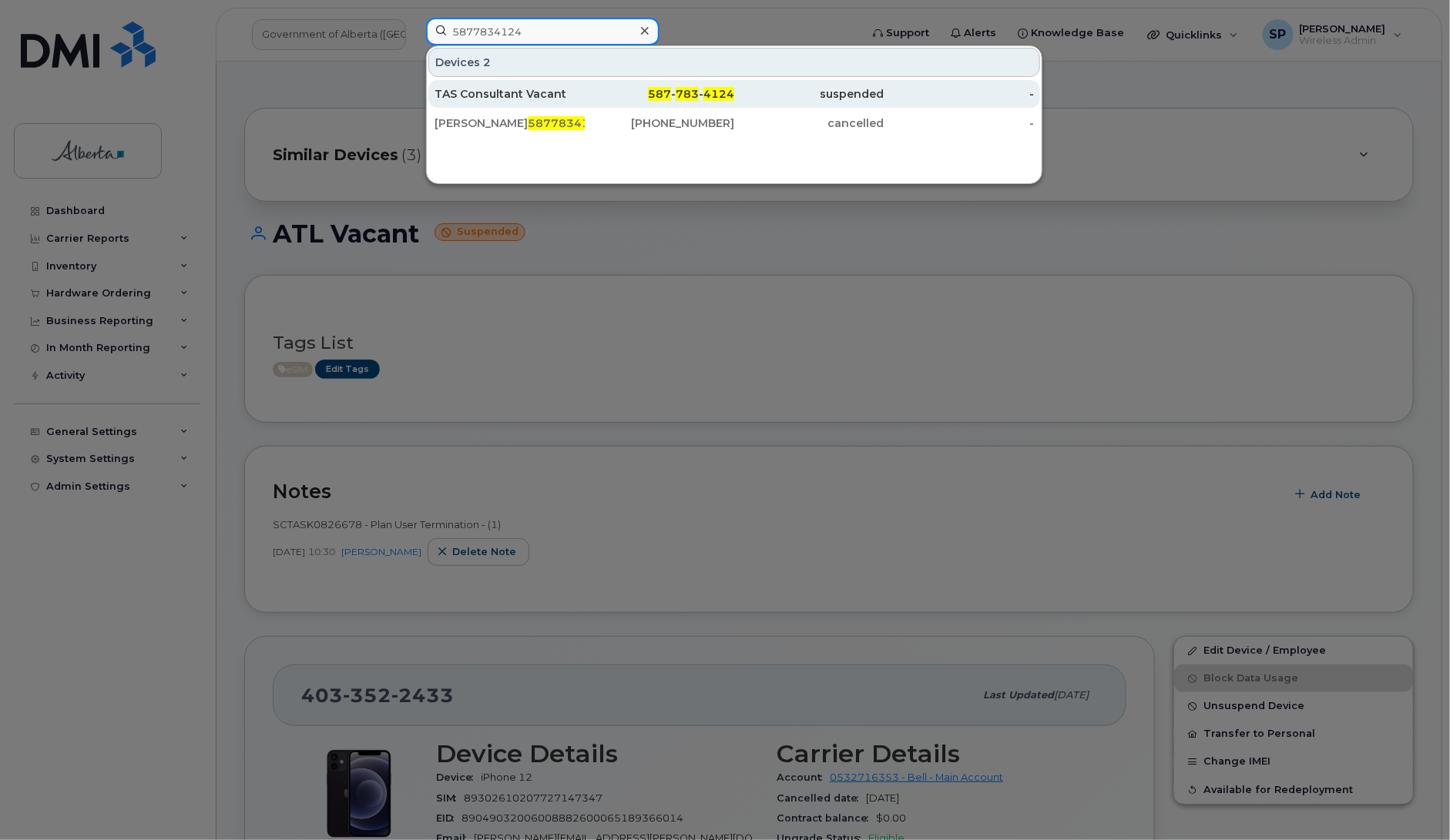
type input "5877834124"
click at [506, 98] on div "TAS Consultant Vacant" at bounding box center [509, 94] width 150 height 16
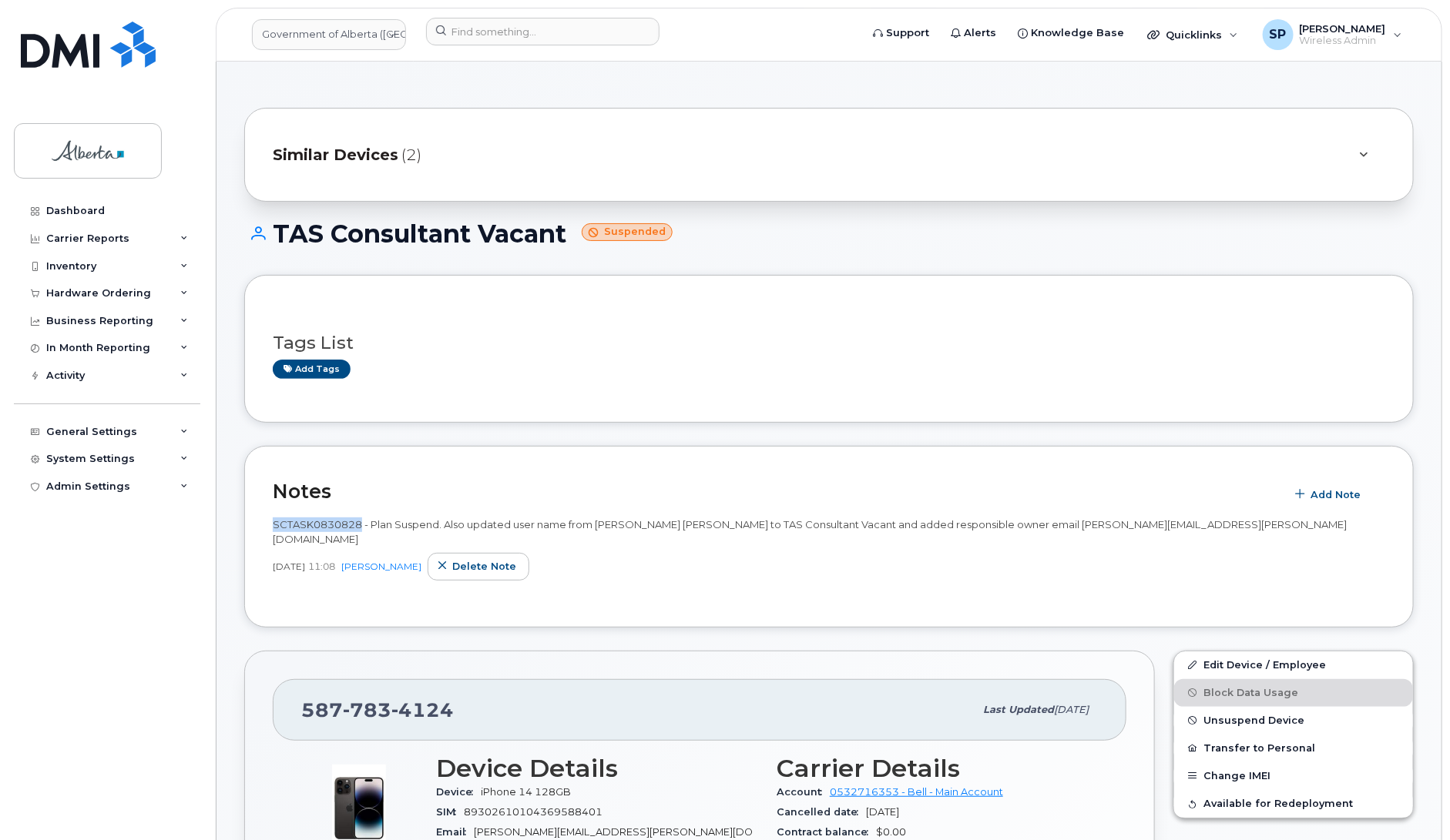
drag, startPoint x: 359, startPoint y: 518, endPoint x: 269, endPoint y: 528, distance: 90.6
click at [269, 528] on div "Notes Add Note SCTASK0830828 - Plan Suspend. Also updated user name from Kenned…" at bounding box center [828, 536] width 1170 height 181
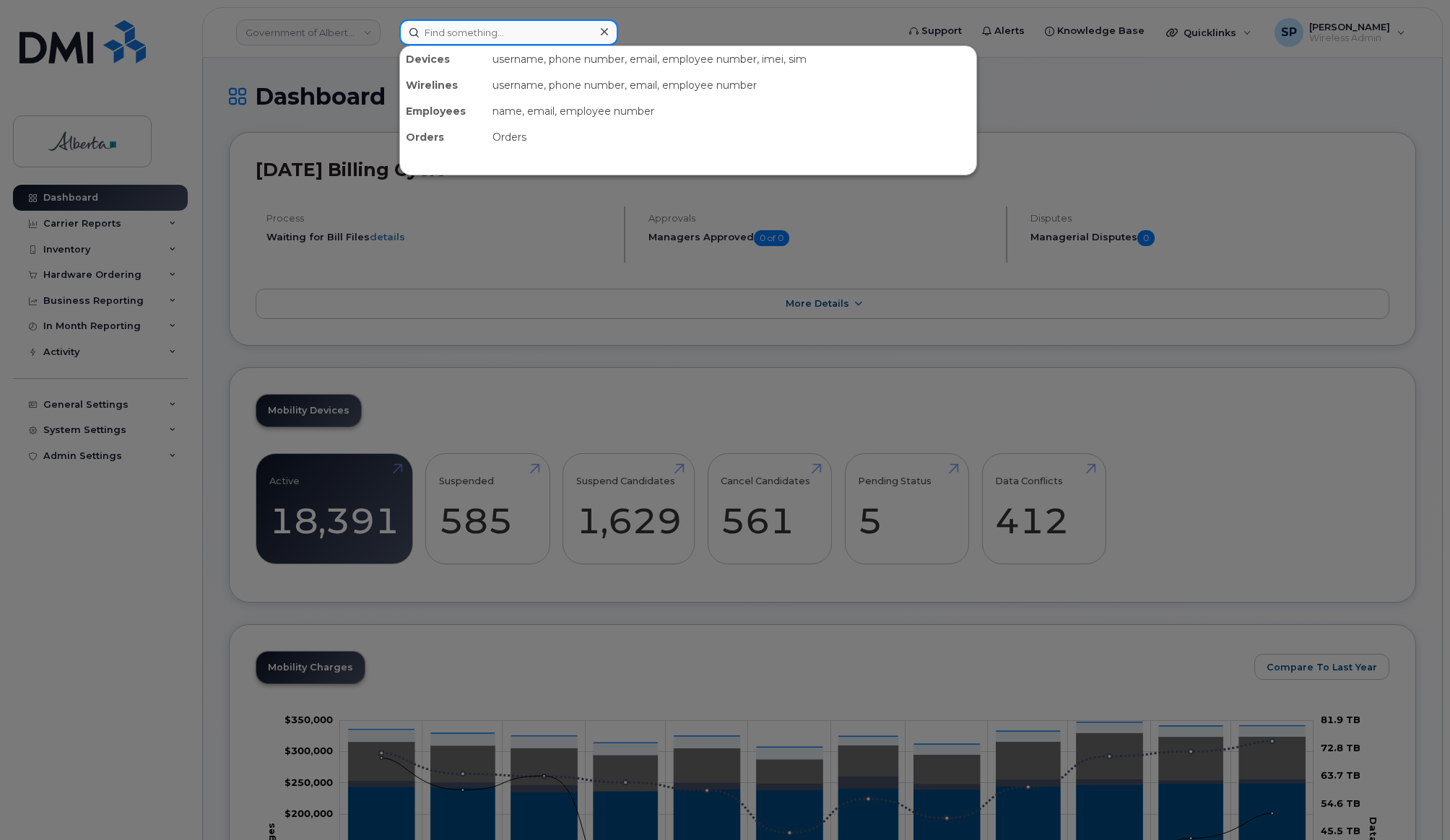
click at [491, 38] on input at bounding box center [509, 32] width 218 height 26
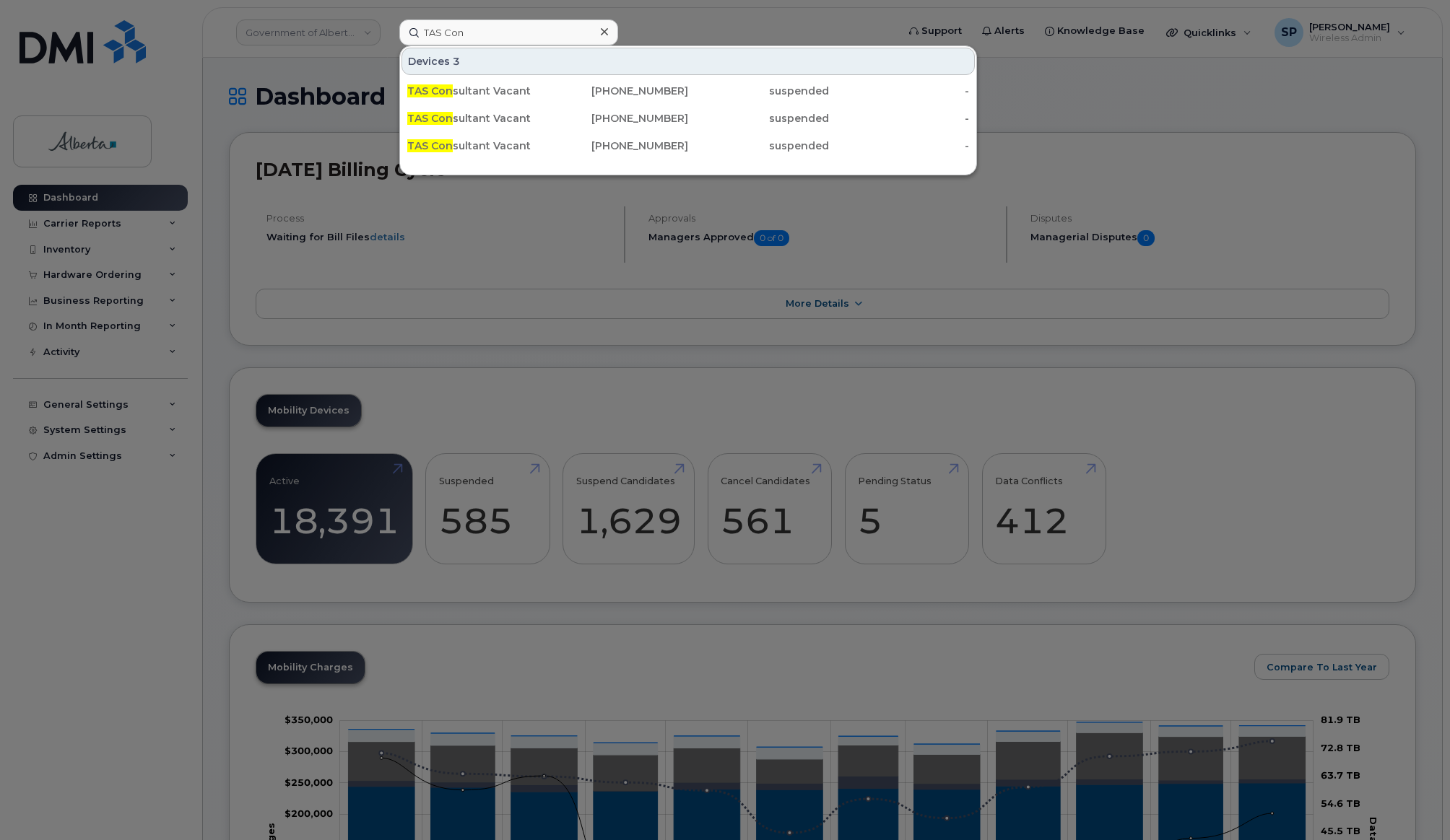
click at [102, 562] on div at bounding box center [725, 420] width 1450 height 840
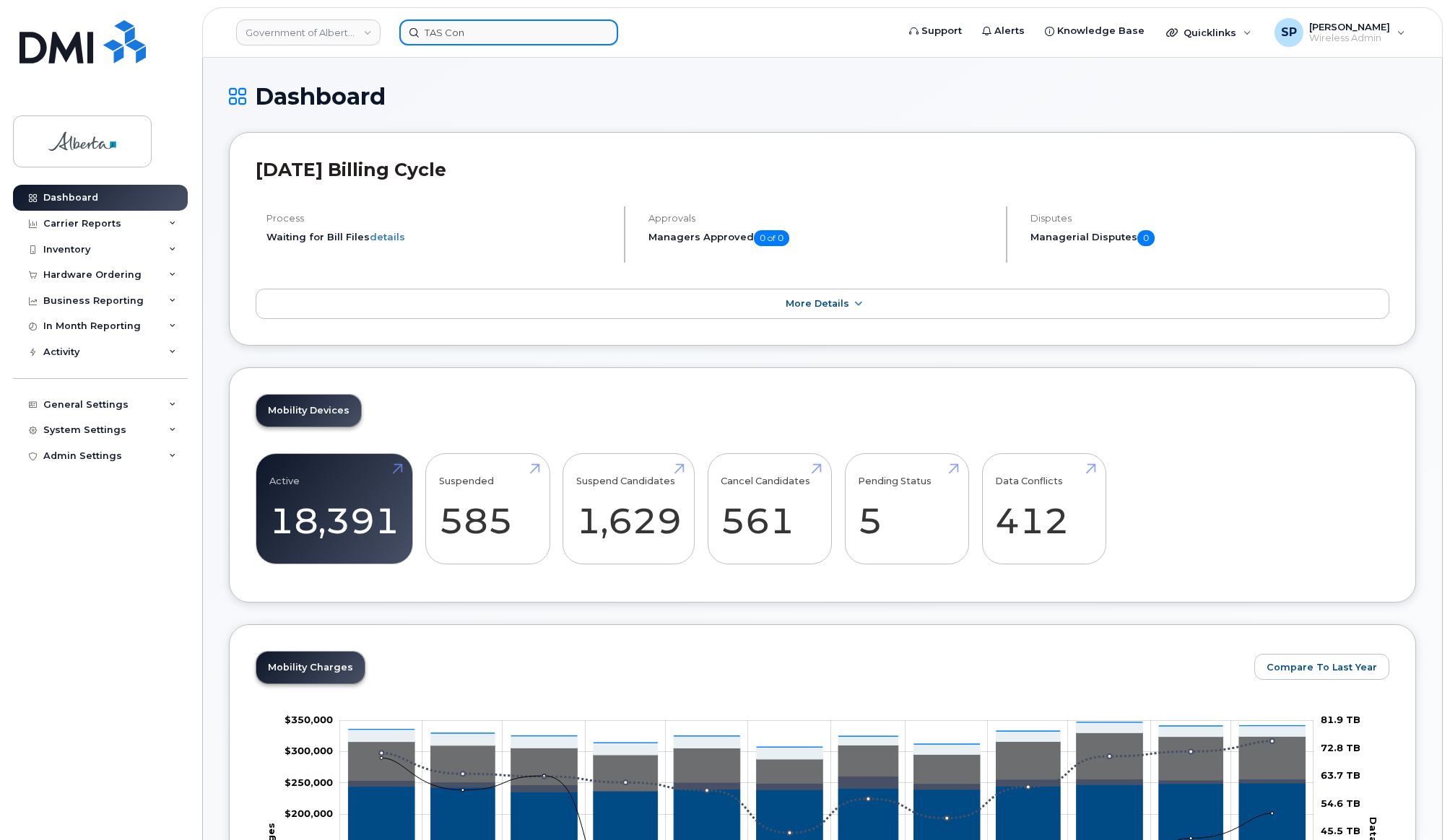
click at [466, 29] on input "TAS Con" at bounding box center [509, 32] width 218 height 26
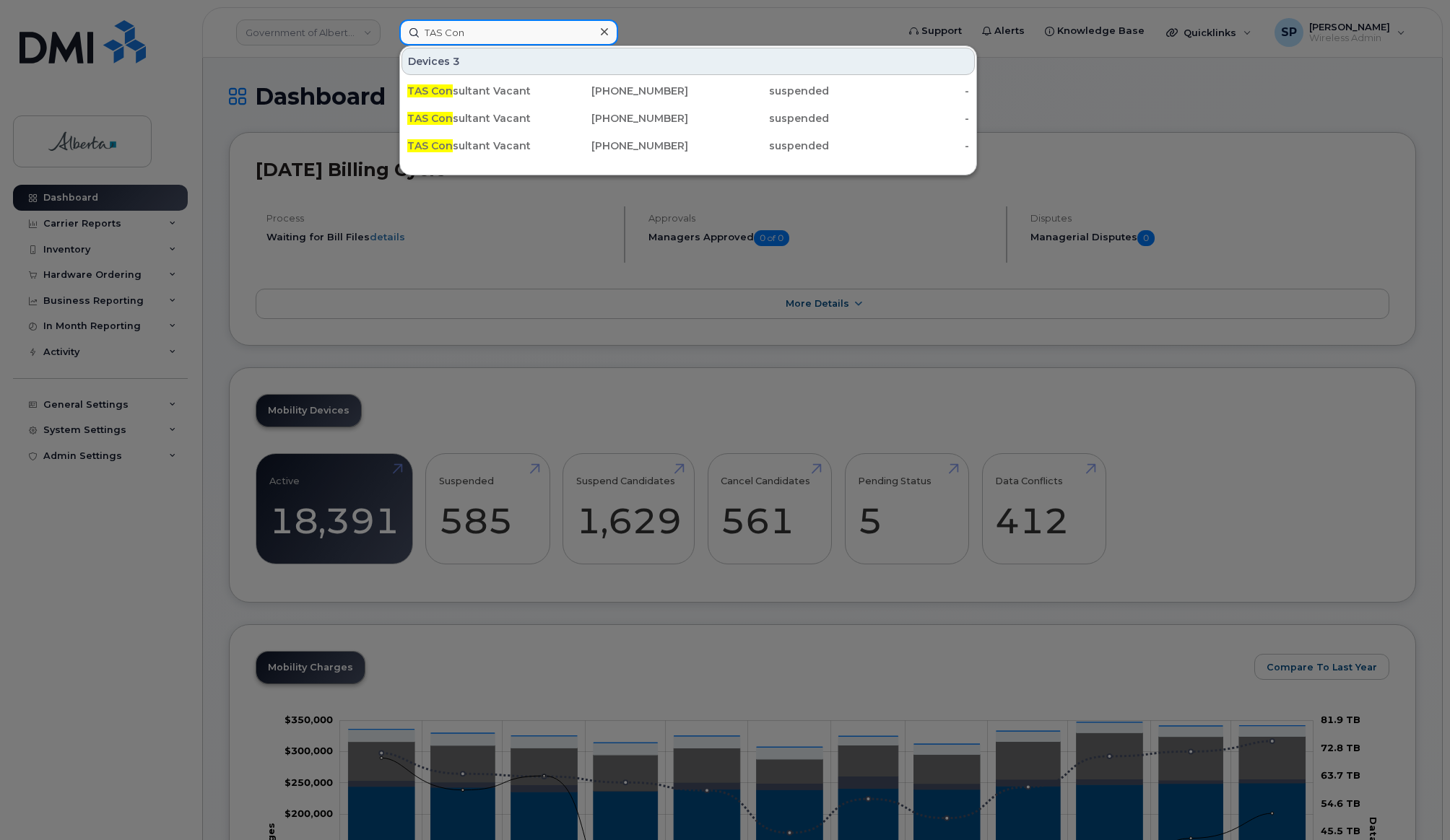
drag, startPoint x: 481, startPoint y: 31, endPoint x: 361, endPoint y: 38, distance: 120.2
click at [388, 38] on div "TAS Con Devices 3 TAS Con sultant Vacant 587-783-4124 suspended - TAS Con sulta…" at bounding box center [643, 32] width 511 height 26
paste input "7807211534"
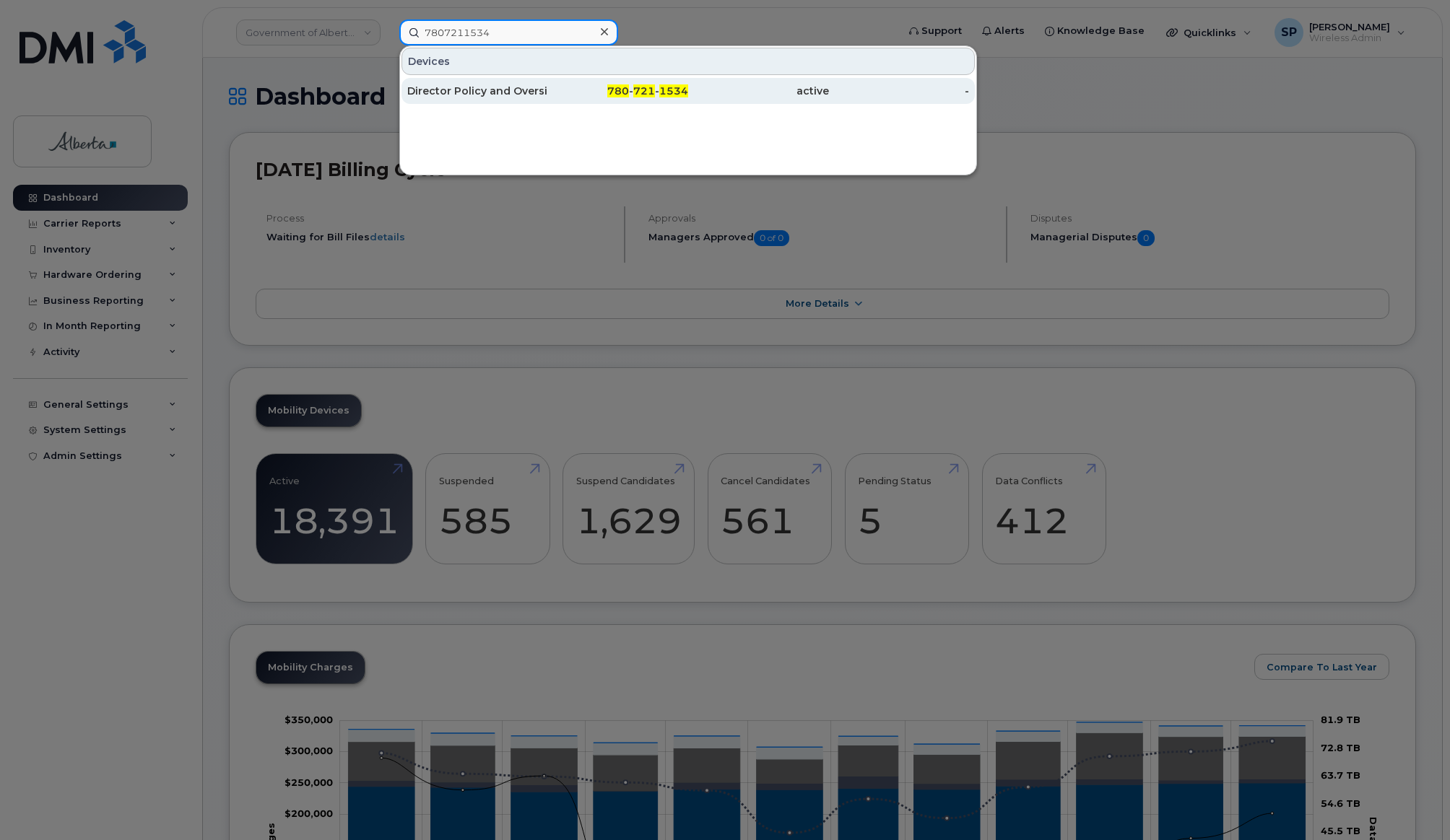
type input "7807211534"
click at [504, 97] on div "Director Policy and Oversight Board Support" at bounding box center [477, 92] width 141 height 15
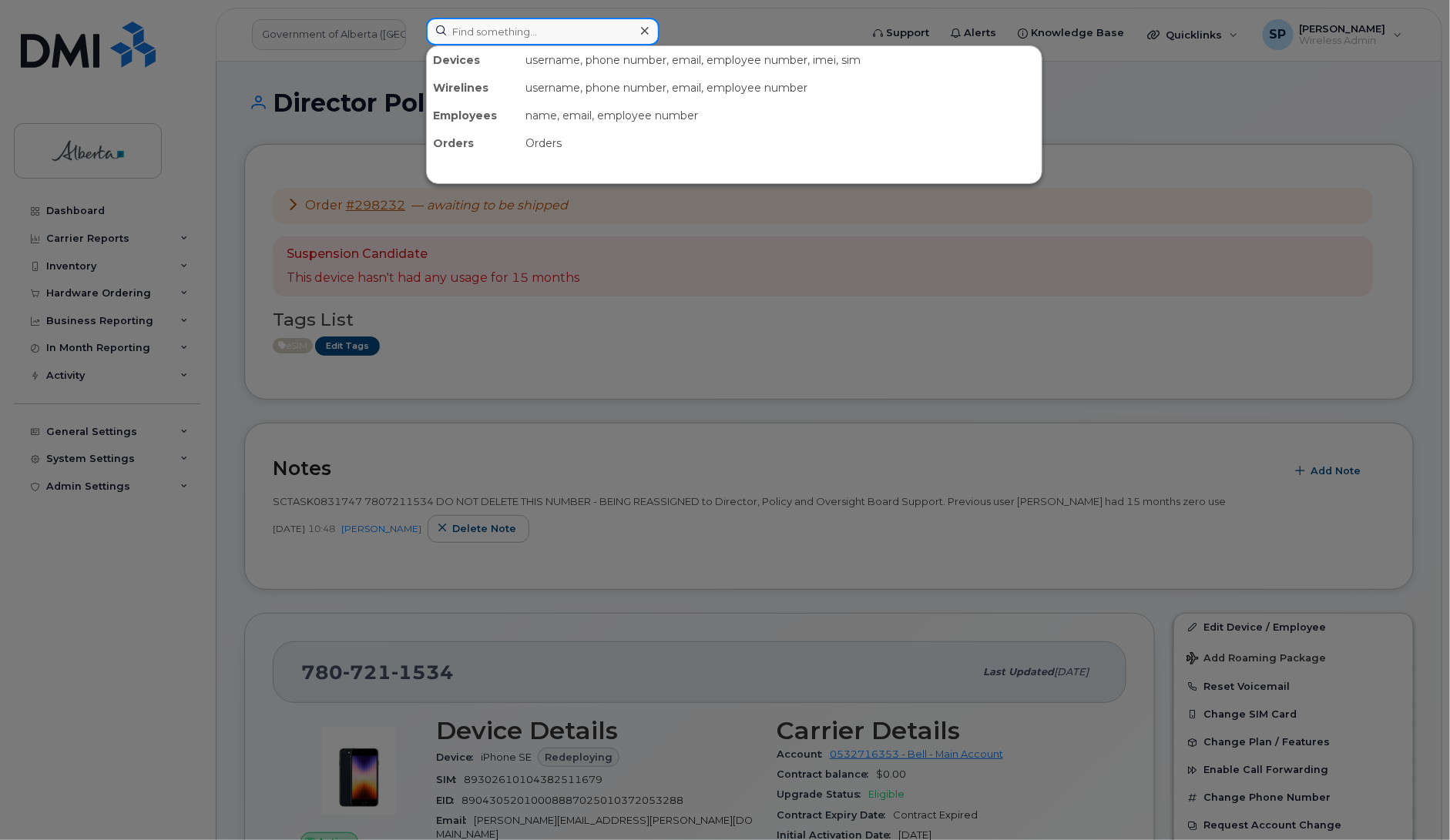
click at [476, 31] on input at bounding box center [543, 32] width 233 height 28
paste input "5875451692"
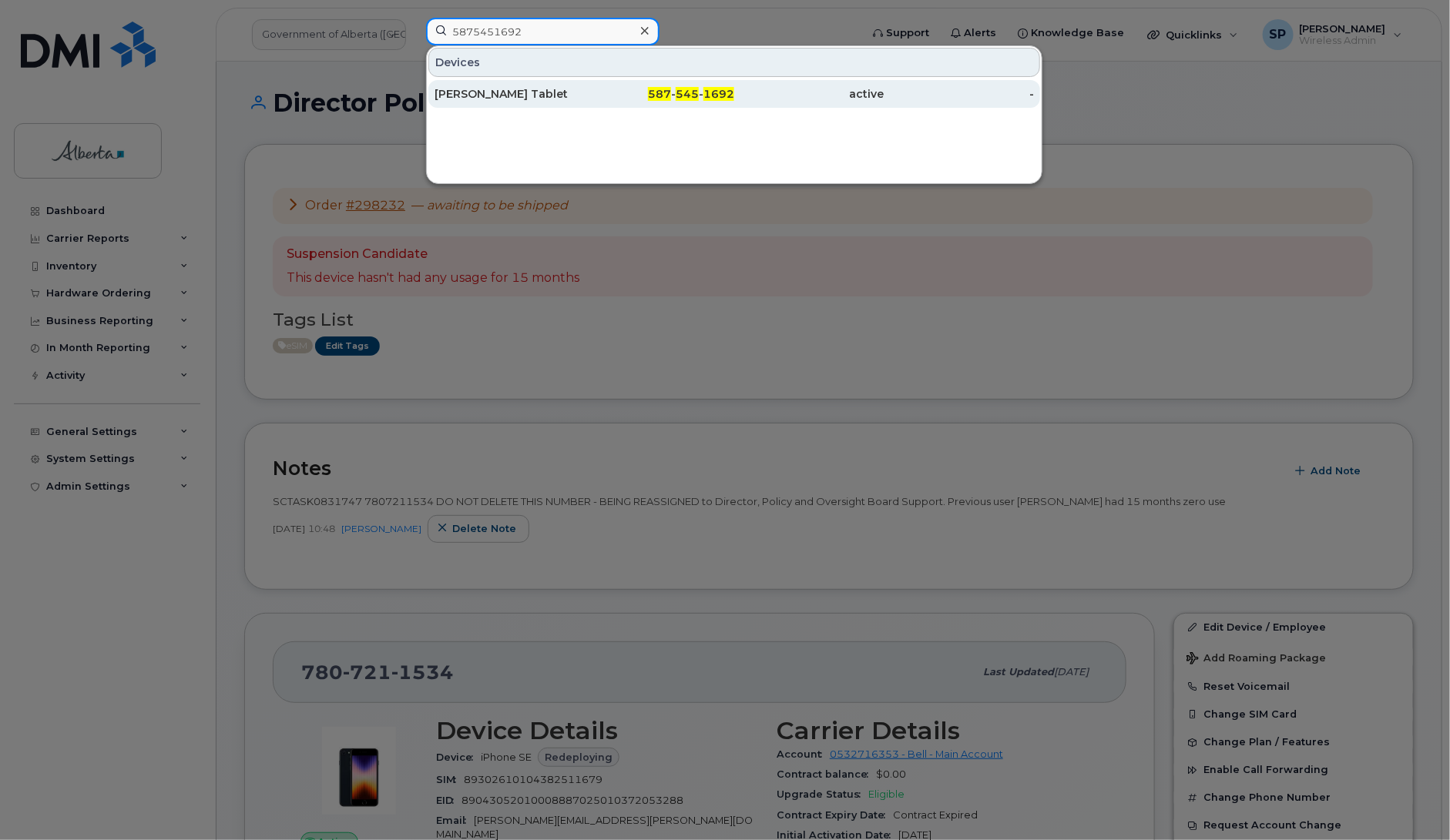
type input "5875451692"
click at [506, 99] on div "[PERSON_NAME] Tablet" at bounding box center [509, 94] width 150 height 16
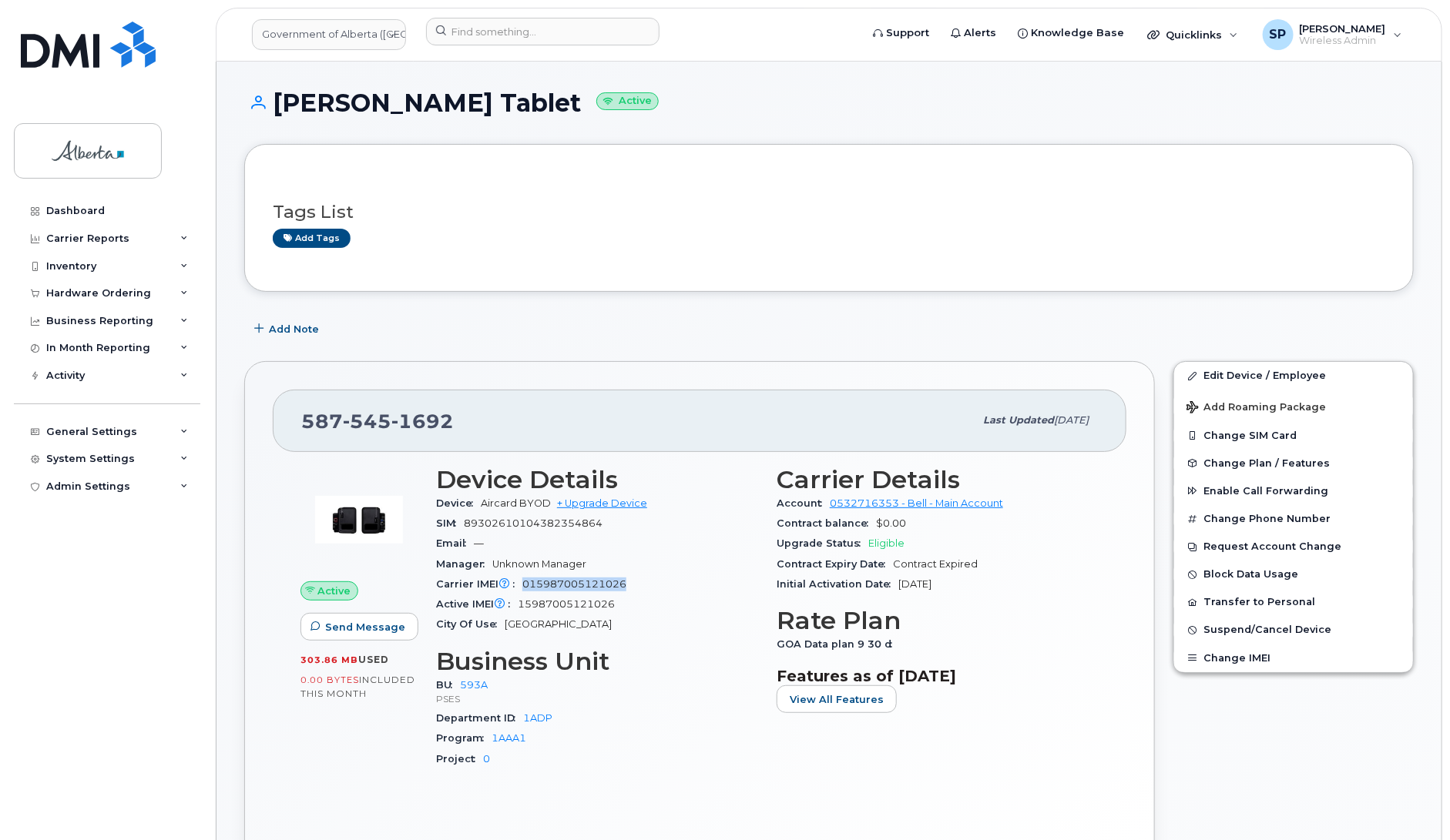
drag, startPoint x: 632, startPoint y: 581, endPoint x: 525, endPoint y: 594, distance: 107.8
click at [525, 594] on div "Carrier IMEI Carrier IMEI is reported during the last billing cycle or change o…" at bounding box center [597, 584] width 322 height 20
copy span "015987005121026"
click at [1257, 376] on link "Edit Device / Employee" at bounding box center [1293, 376] width 239 height 28
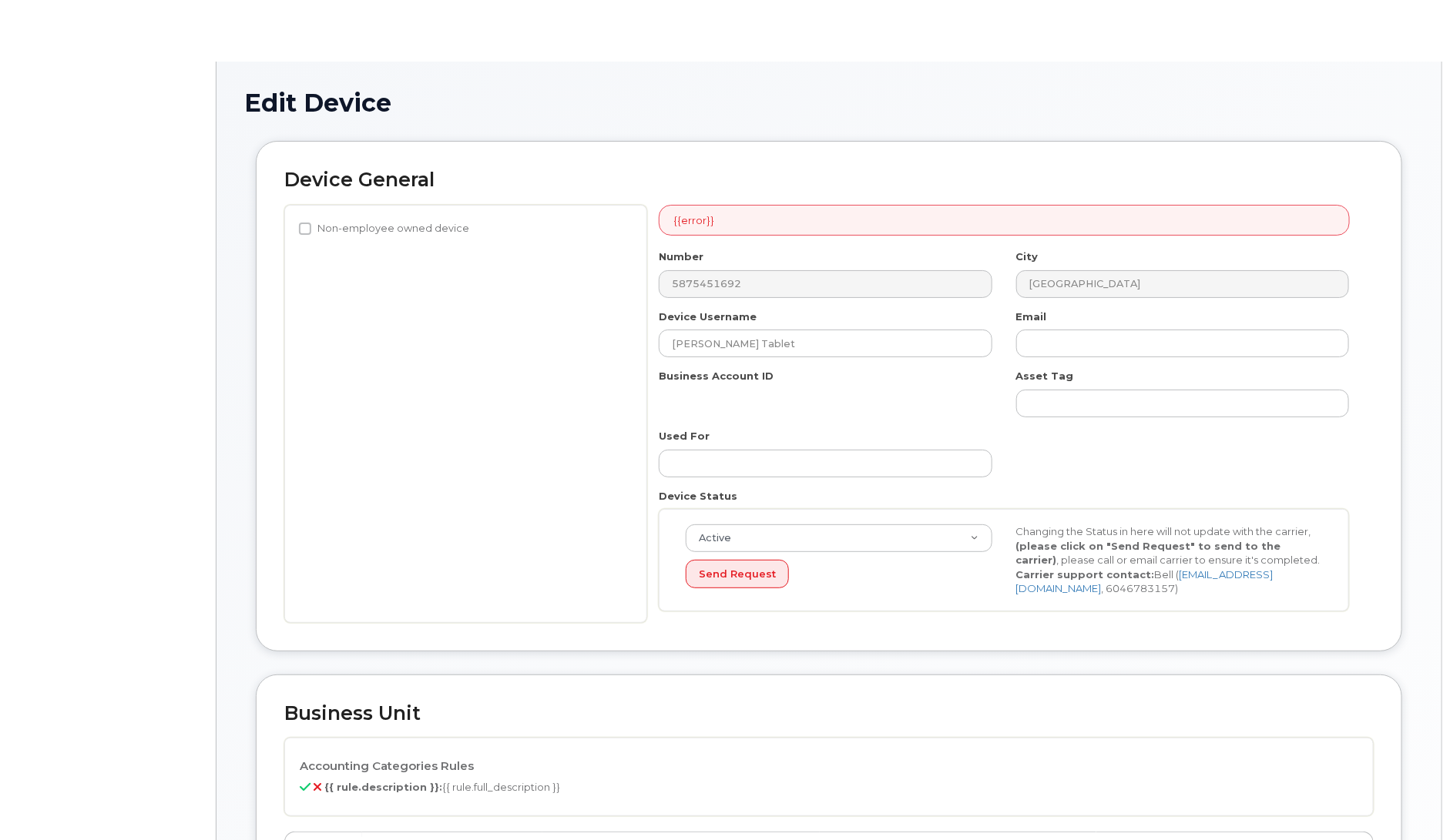
select select "4797682"
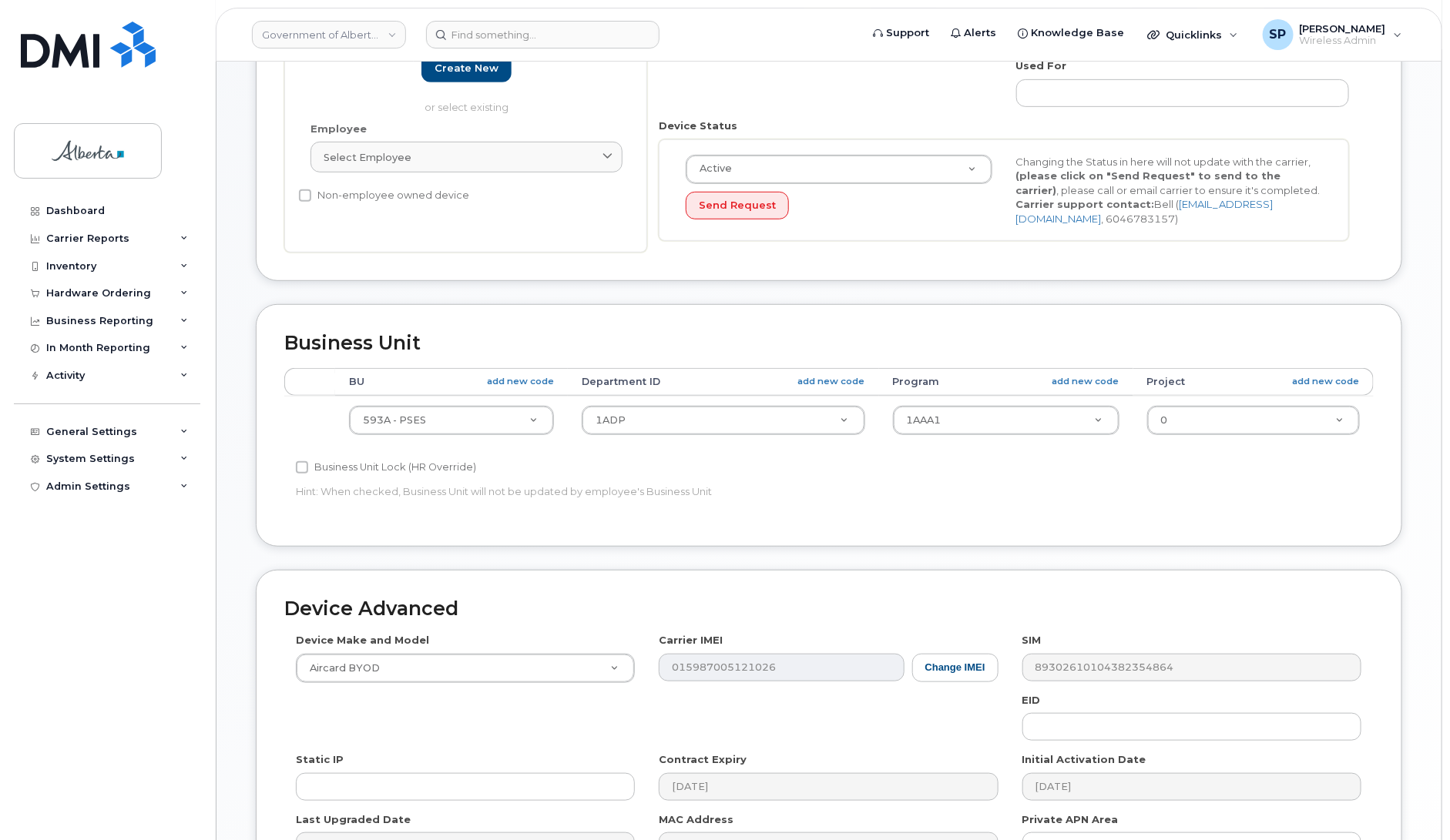
scroll to position [479, 0]
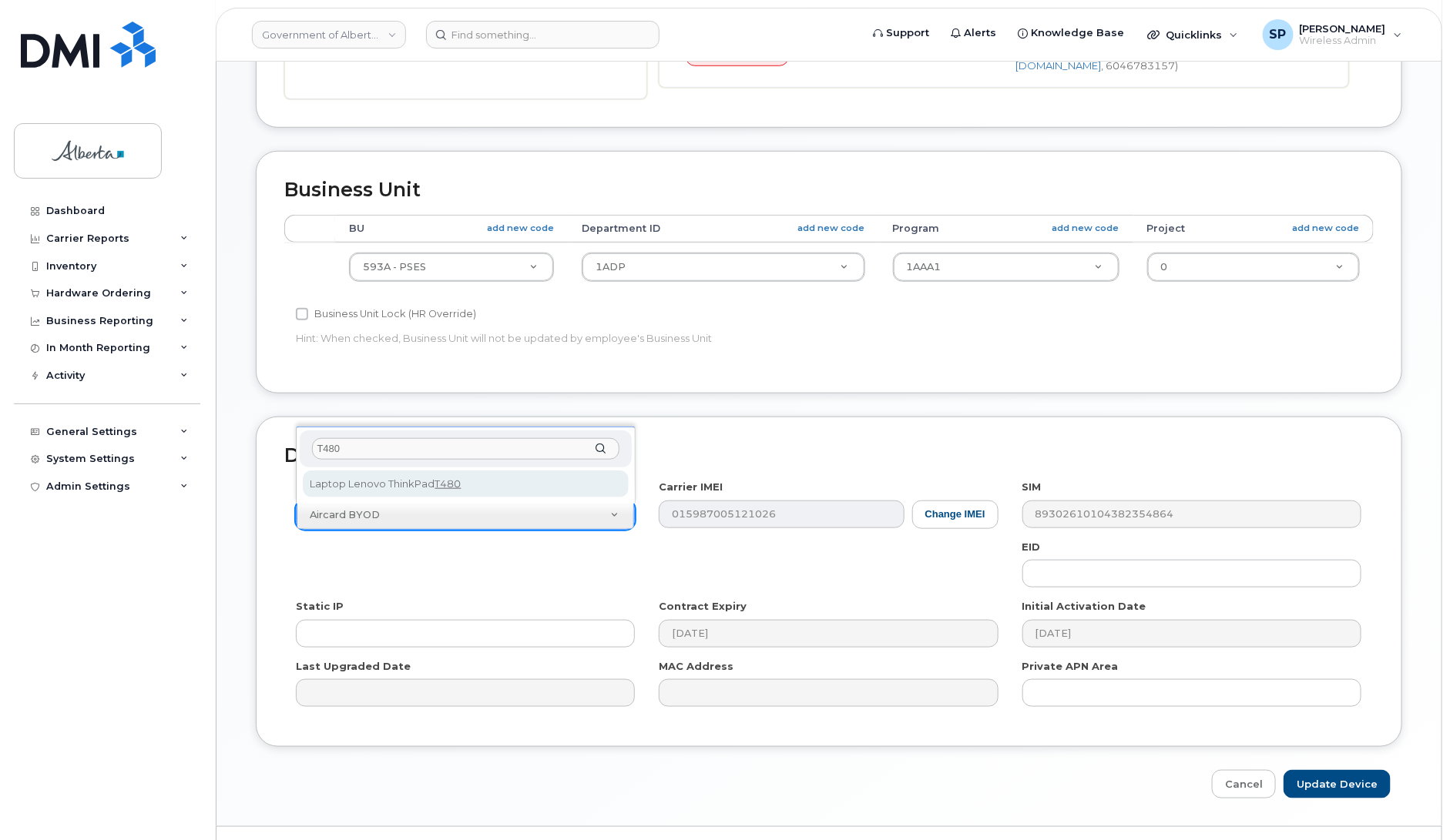
type input "T480"
select select "2946"
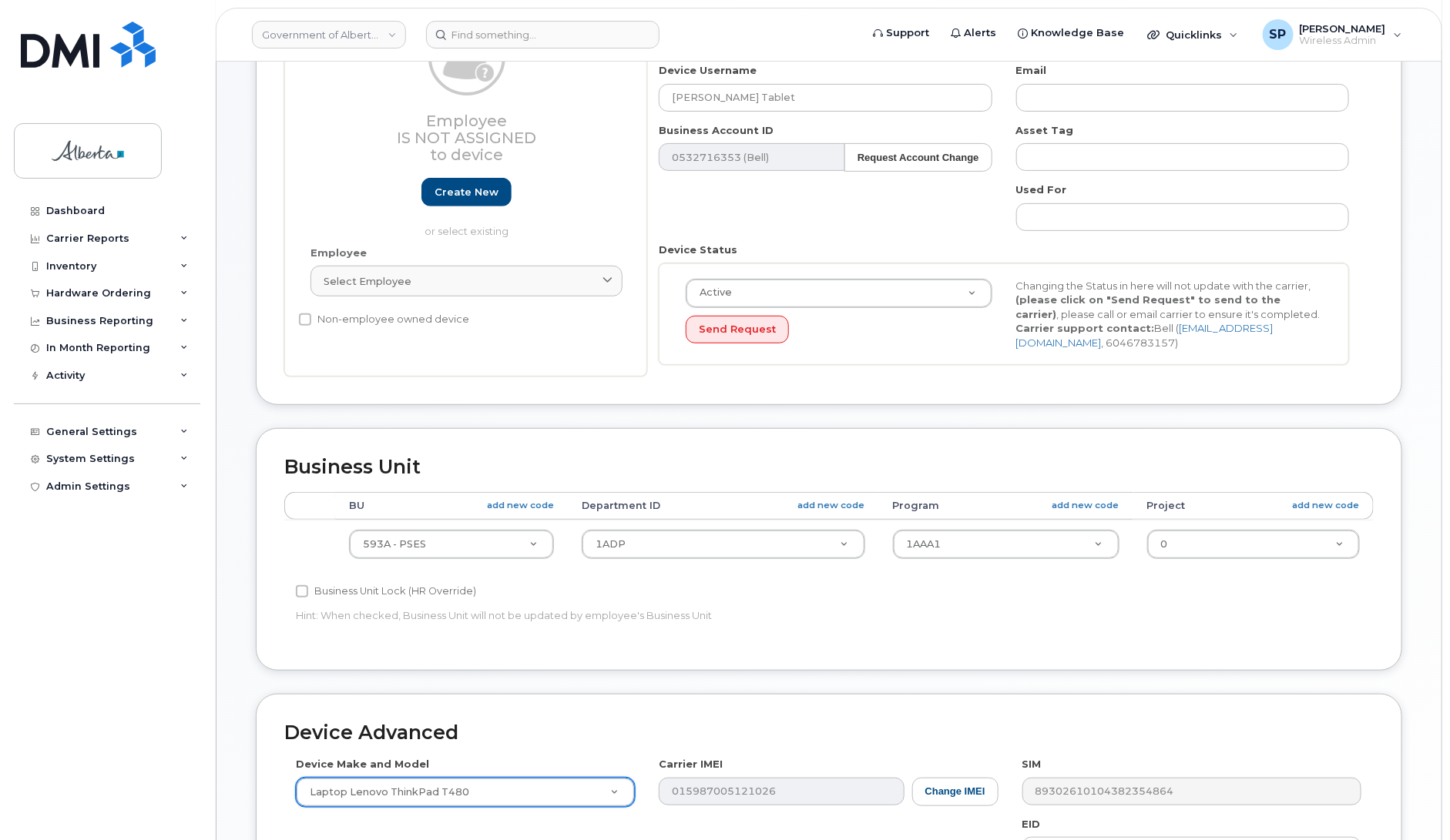
scroll to position [190, 0]
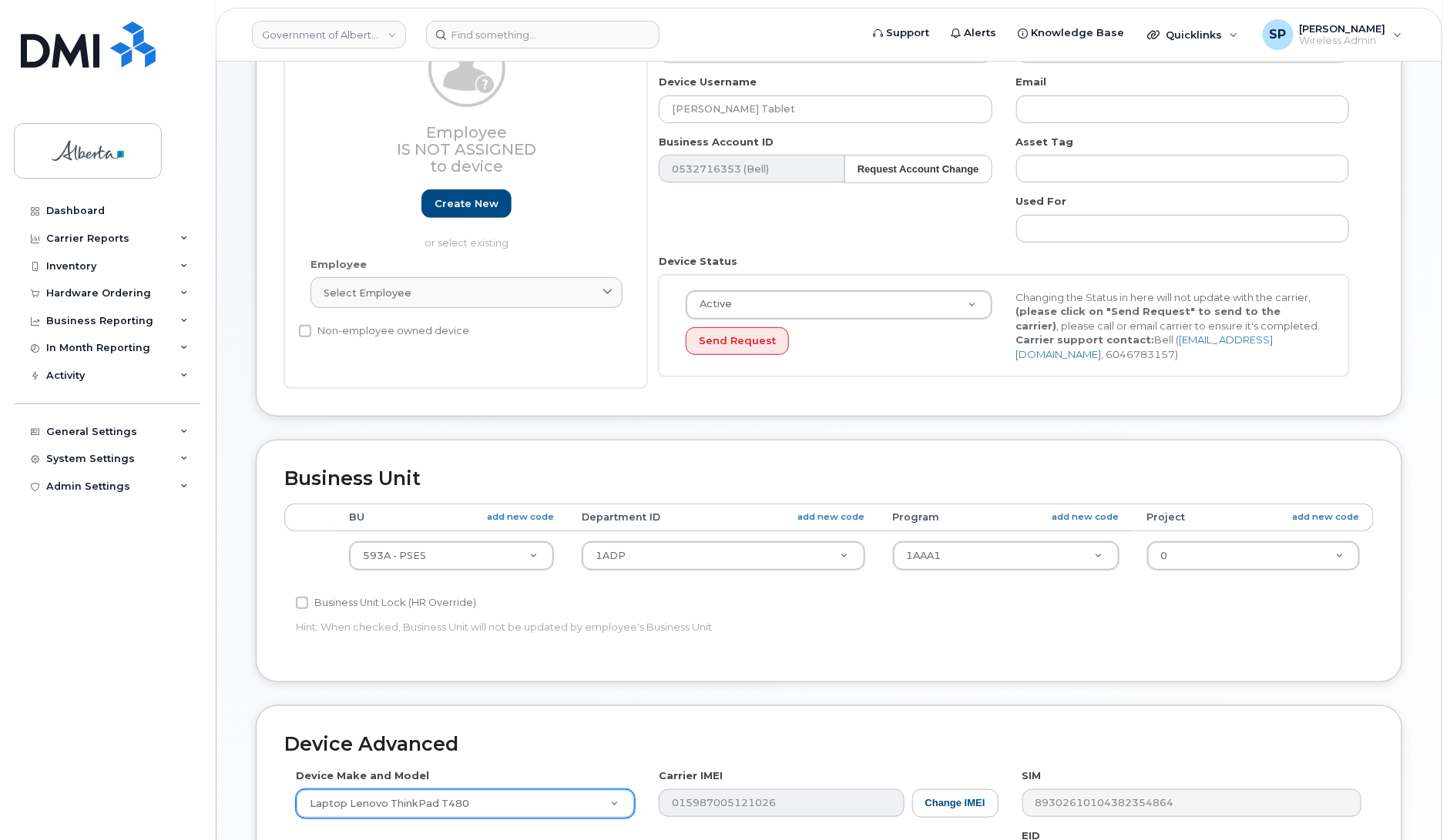
click at [1047, 172] on input "text" at bounding box center [1182, 169] width 333 height 28
paste input "L-690263"
click at [1154, 175] on input "L-690263 s/n" at bounding box center [1182, 169] width 333 height 28
paste input "PW01QGLG"
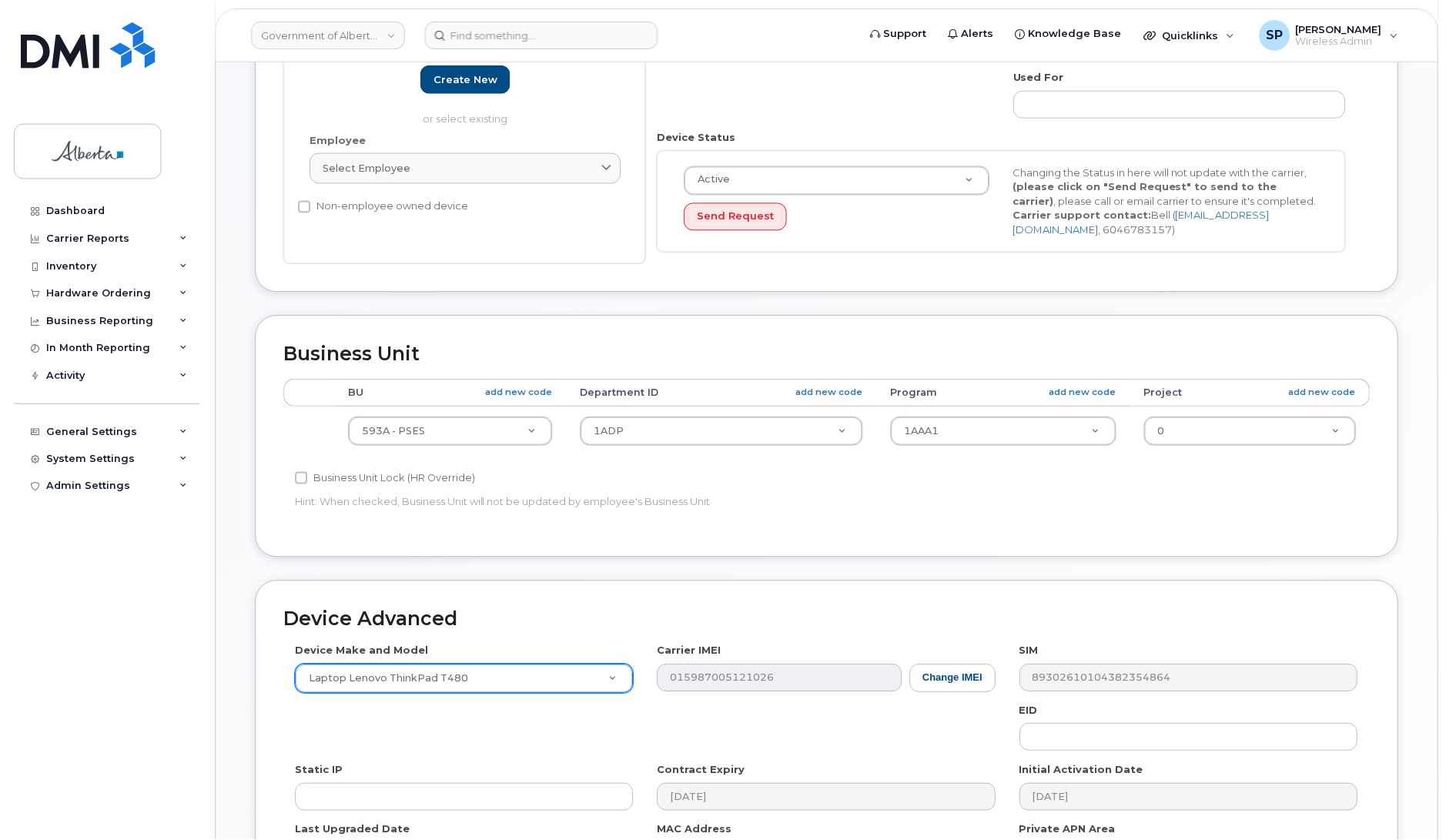
scroll to position [0, 0]
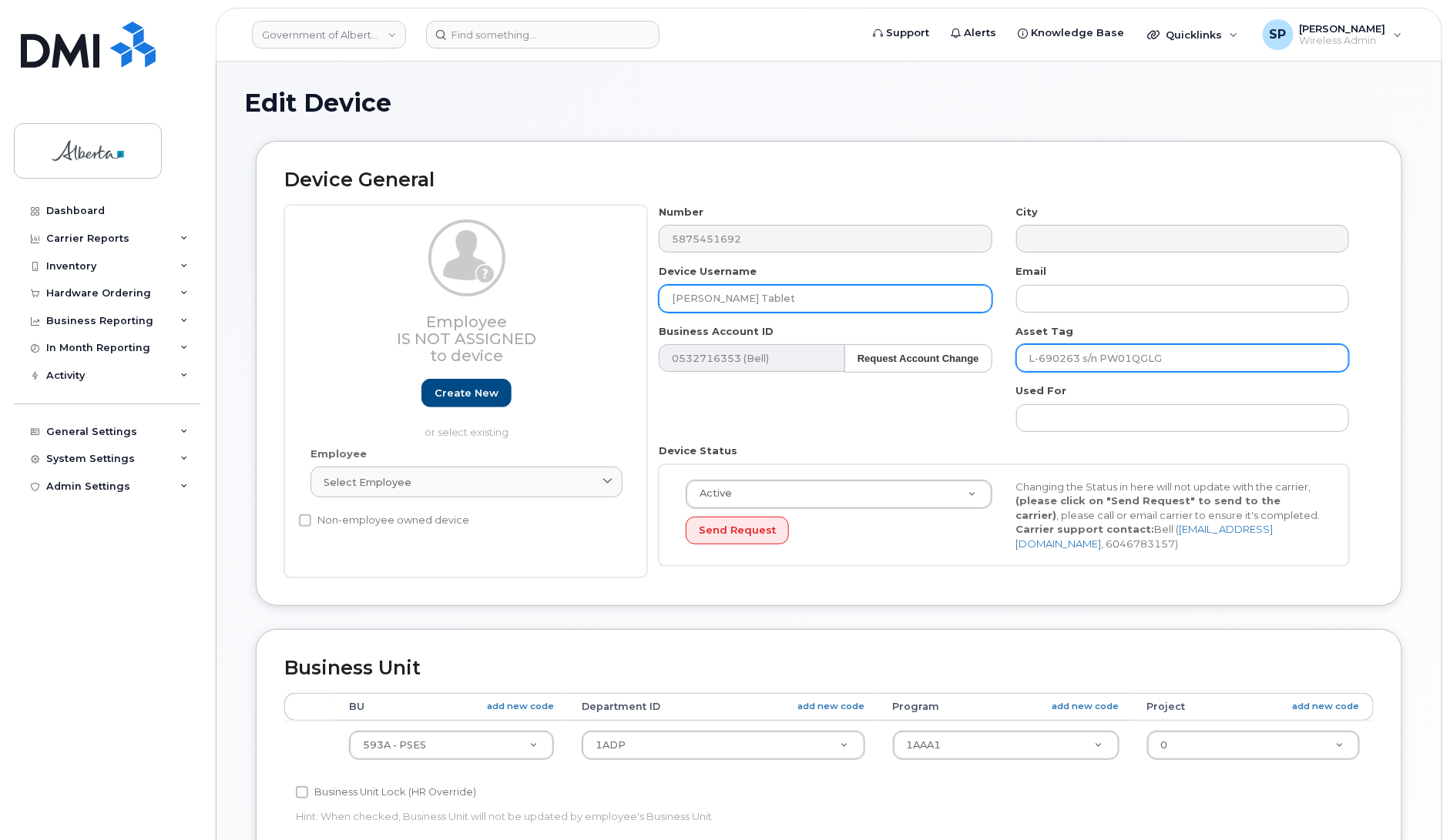
type input "L-690263 s/n PW01QGLG"
drag, startPoint x: 804, startPoint y: 302, endPoint x: 755, endPoint y: 306, distance: 49.2
click at [755, 306] on input "Dwayne Lakusta Tablet" at bounding box center [824, 299] width 333 height 28
drag, startPoint x: 777, startPoint y: 300, endPoint x: 640, endPoint y: 305, distance: 137.1
click at [640, 305] on div "Employee Is not assigned to device Create new or select existing Employee Selec…" at bounding box center [828, 392] width 1089 height 373
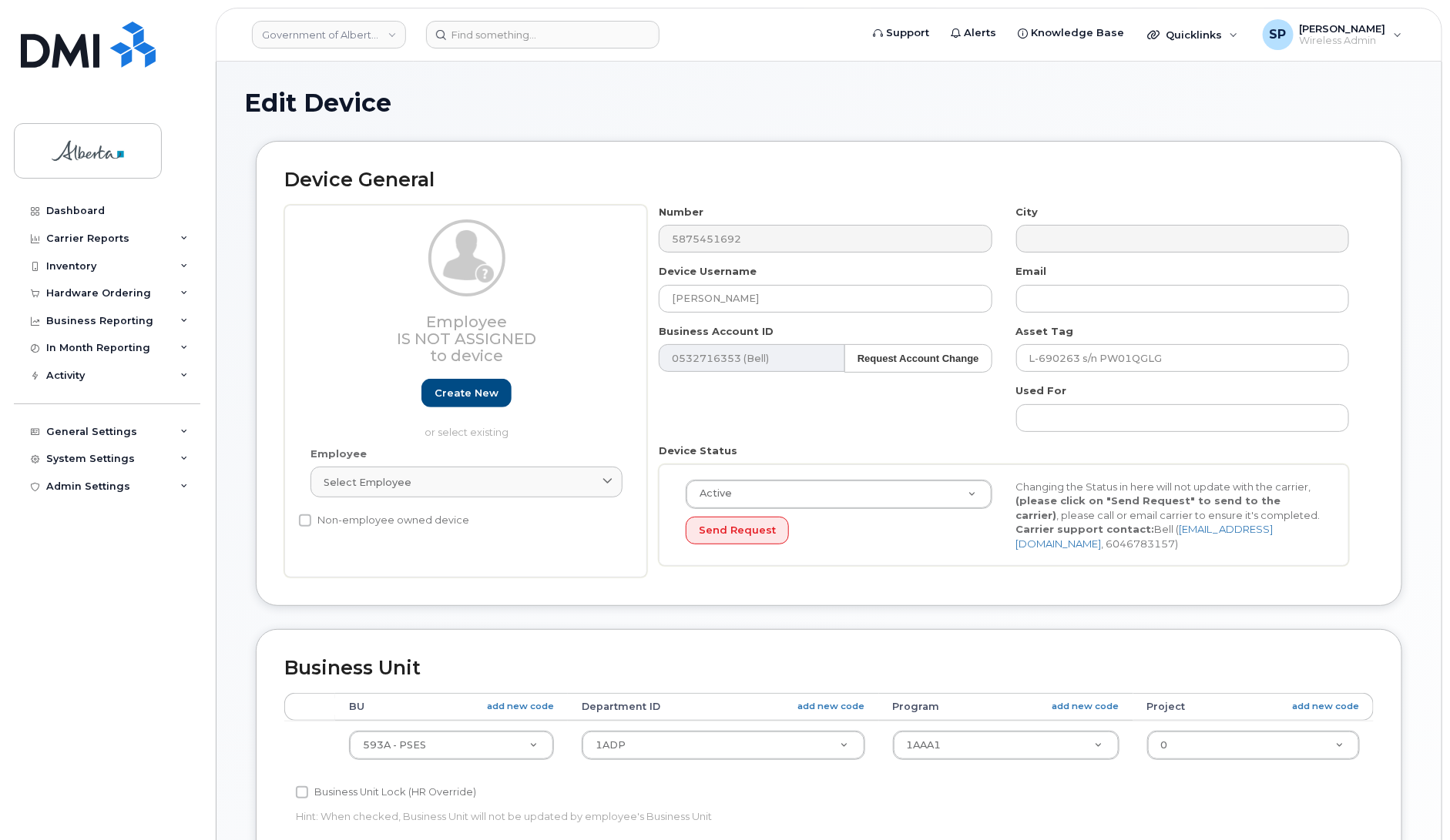
click at [1320, 97] on h1 "Edit Device" at bounding box center [828, 103] width 1170 height 27
drag, startPoint x: 1081, startPoint y: 355, endPoint x: 1022, endPoint y: 356, distance: 59.0
click at [1022, 356] on input "L-690263 s/n PW01QGLG" at bounding box center [1182, 358] width 333 height 28
drag, startPoint x: 772, startPoint y: 290, endPoint x: 601, endPoint y: 299, distance: 171.2
click at [601, 299] on div "Employee Is not assigned to device Create new or select existing Employee Selec…" at bounding box center [828, 392] width 1089 height 373
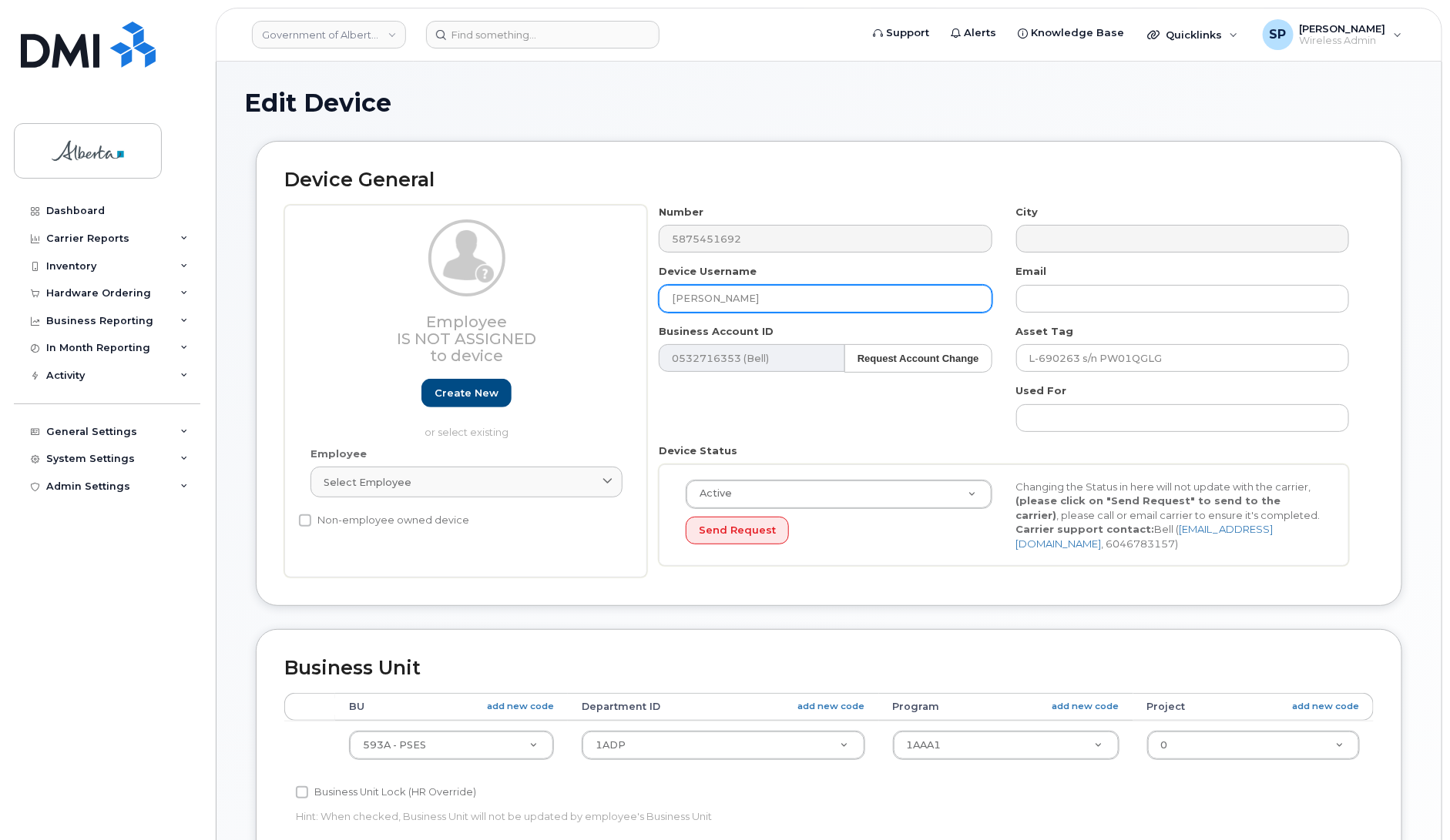
paste input "Jonathan Coughlan"
type input "Jonathan Coughlan"
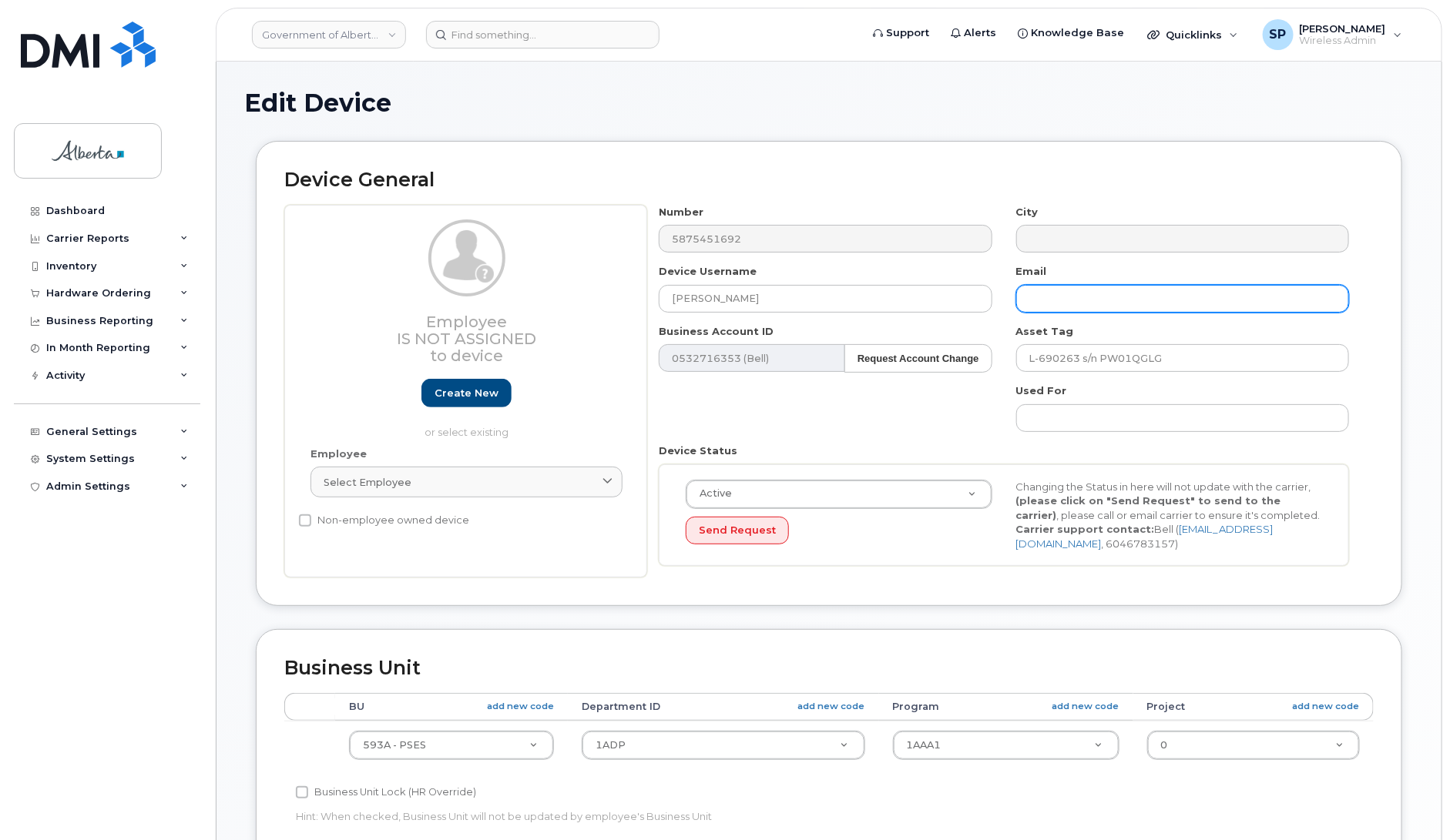
click at [1057, 301] on input "text" at bounding box center [1182, 299] width 333 height 28
paste input "Jonathan.Coughlan"
type input "Jonathan.Coughlan@gov.ab.ca"
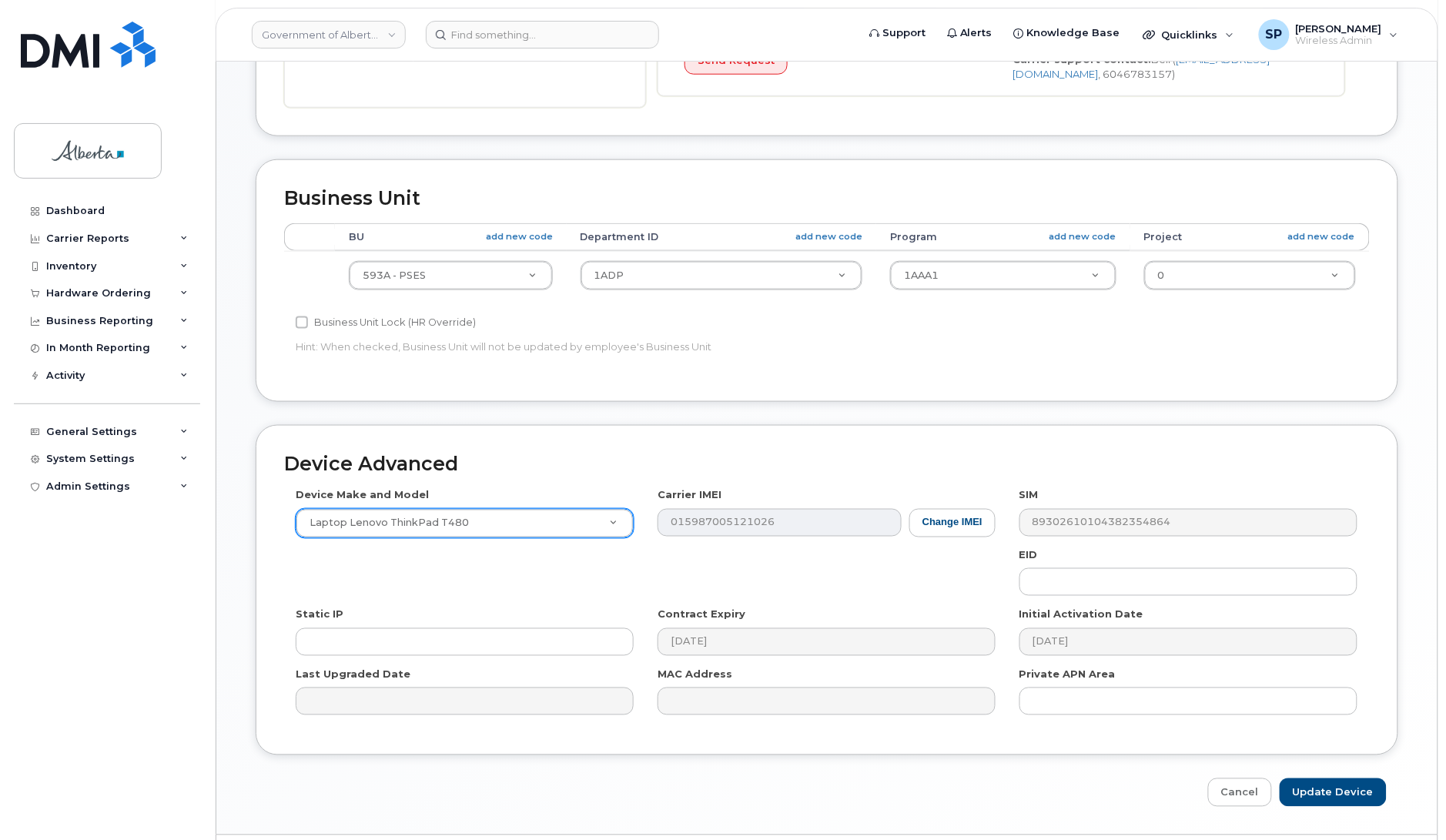
scroll to position [517, 0]
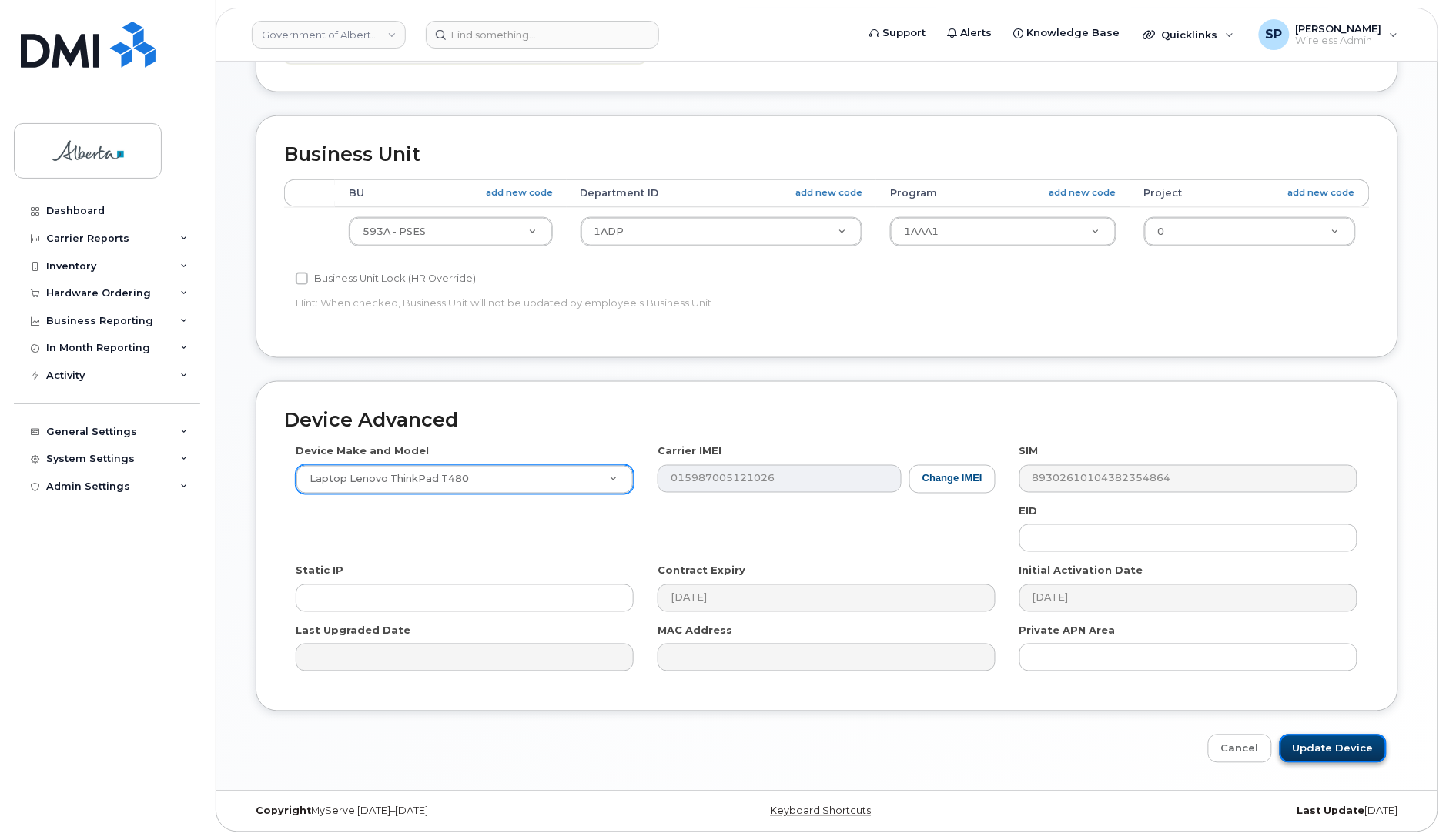
click at [1333, 749] on input "Update Device" at bounding box center [1333, 748] width 107 height 29
type input "Saving..."
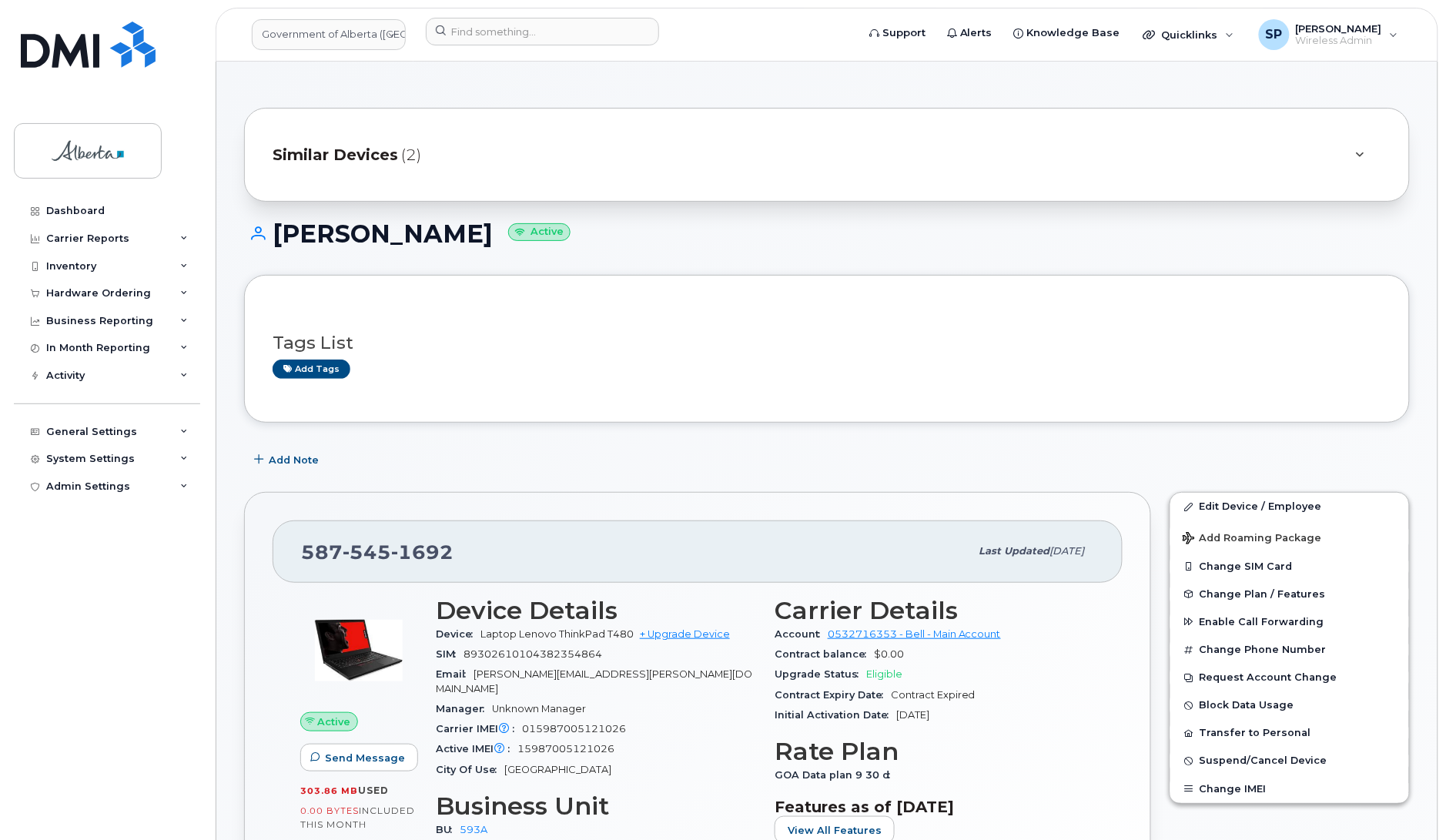
click at [72, 532] on div "Dashboard Carrier Reports Monthly Billing Data Daily Data Pooling Data Behavior…" at bounding box center [109, 507] width 190 height 620
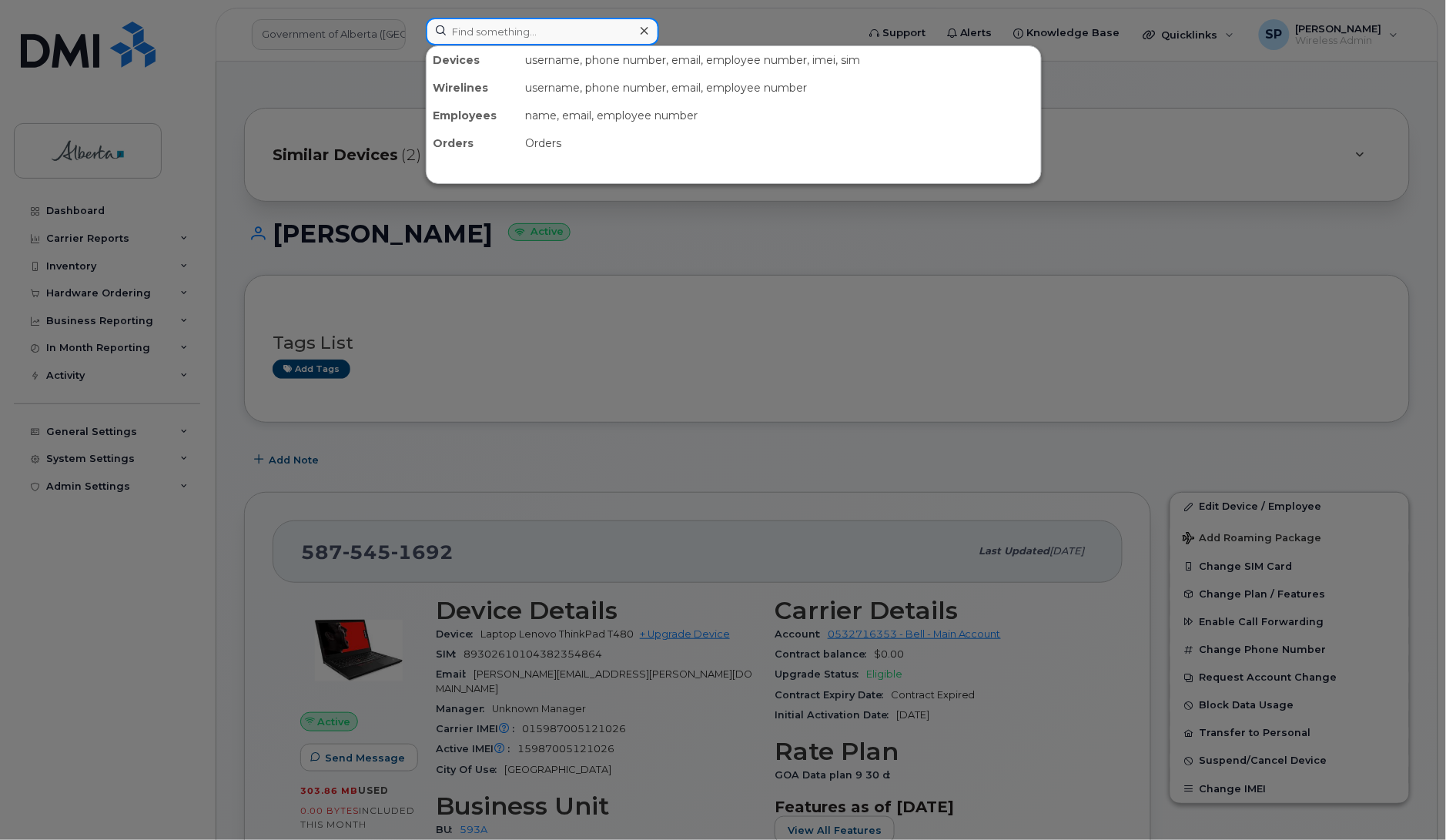
click at [506, 30] on input at bounding box center [543, 32] width 233 height 28
paste input "7805279495"
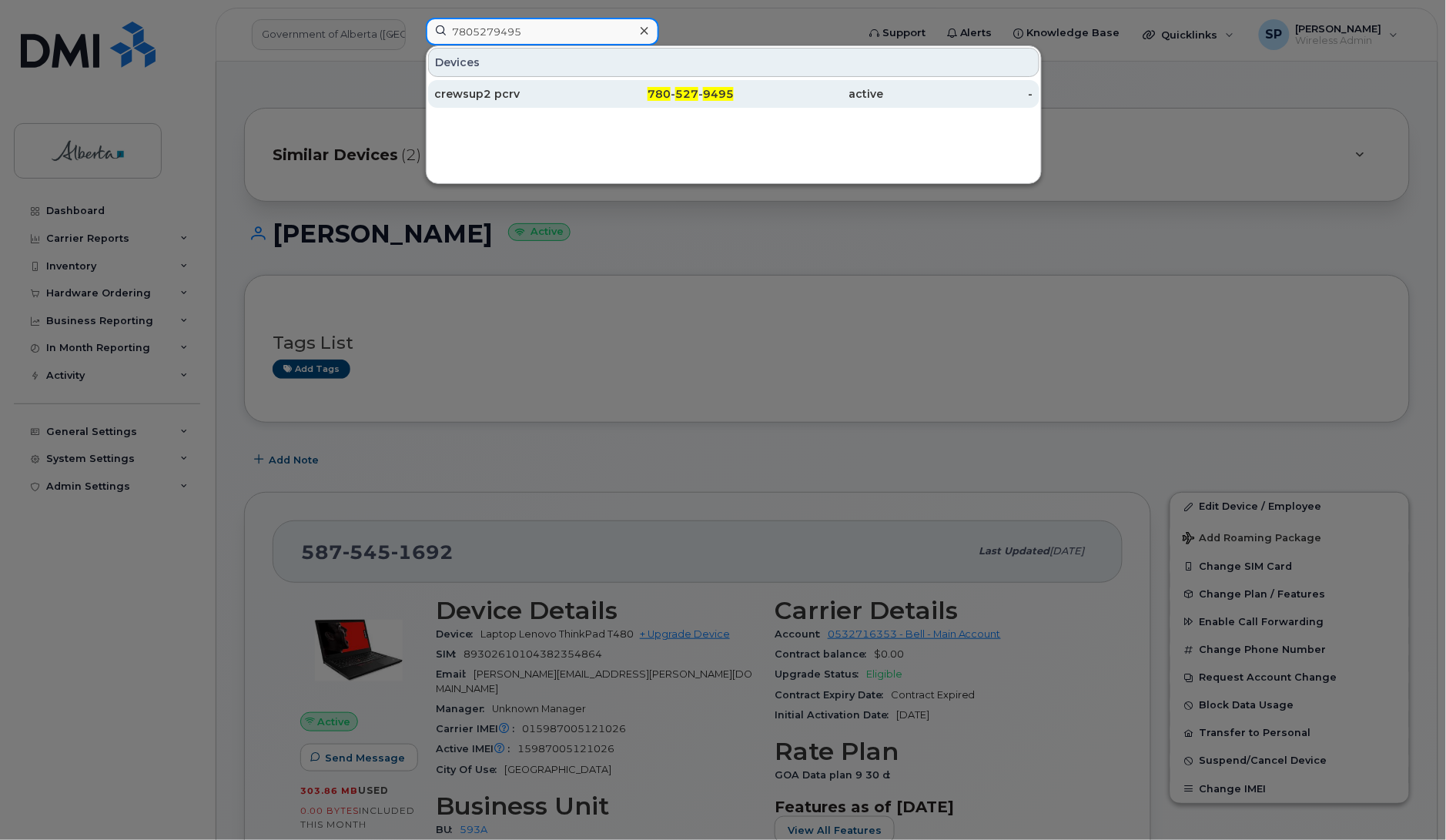
type input "7805279495"
click at [484, 94] on div "crewsup2 pcrv" at bounding box center [509, 94] width 150 height 16
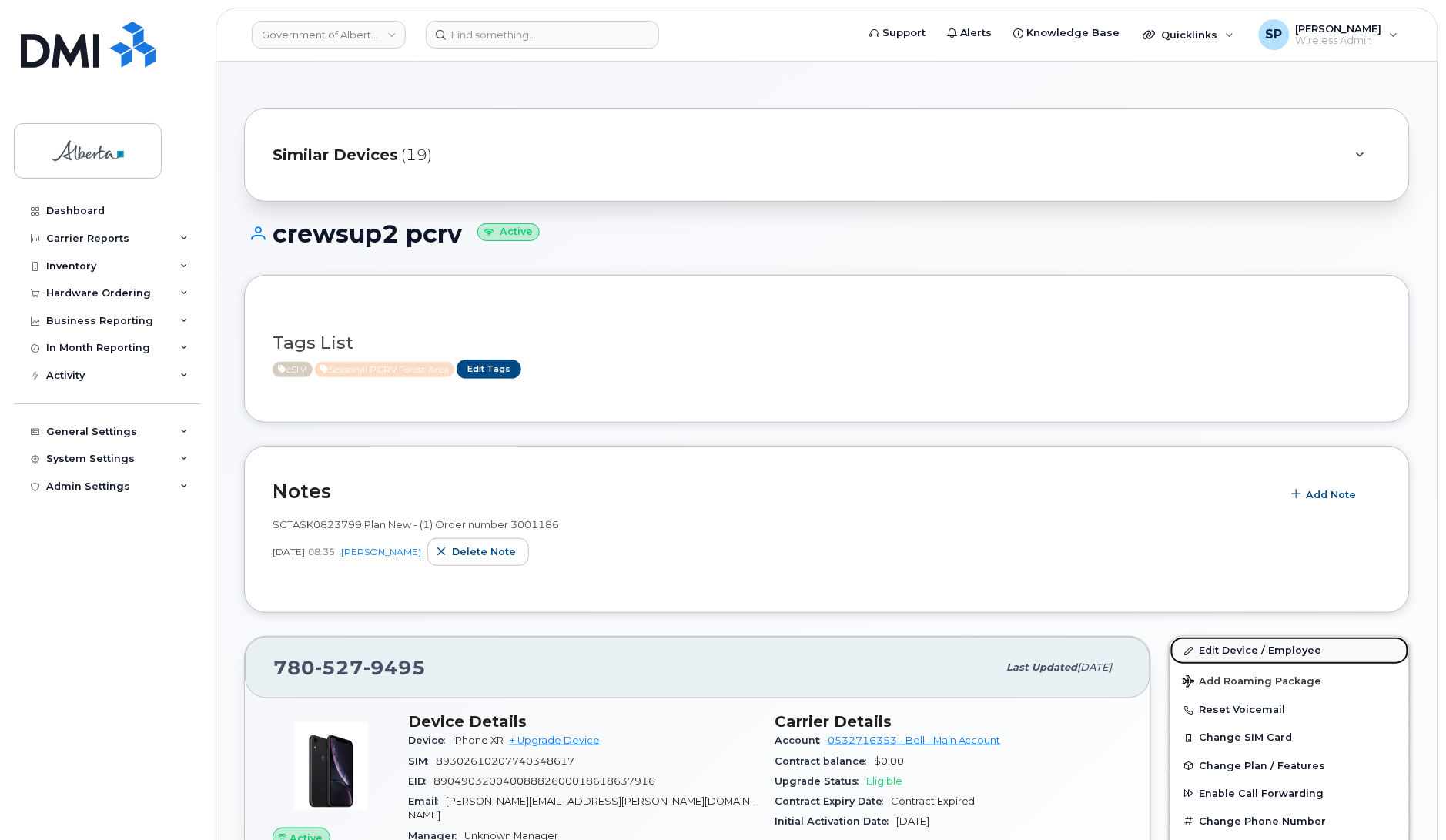
click at [1260, 652] on link "Edit Device / Employee" at bounding box center [1290, 650] width 239 height 28
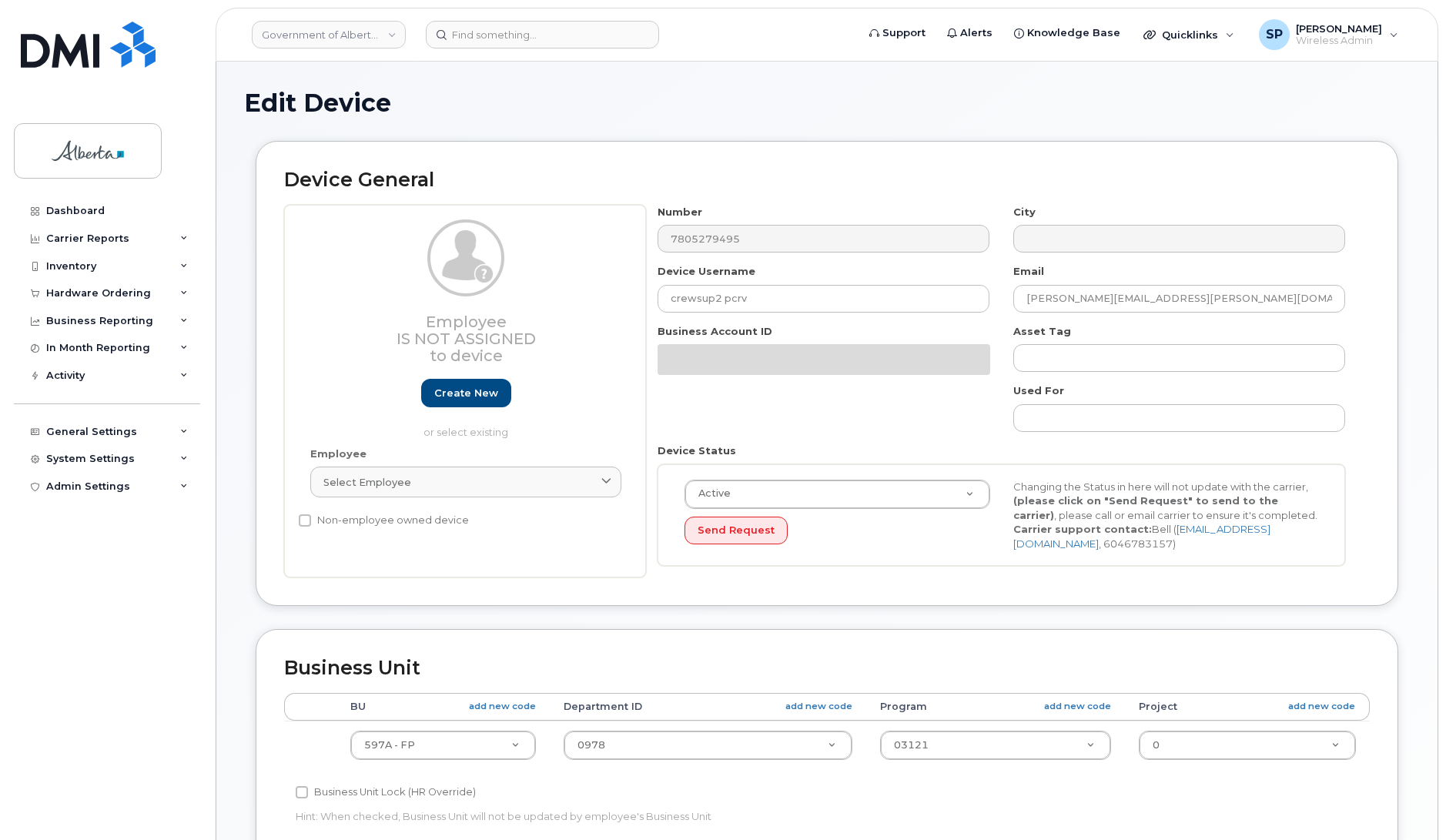
select select "4797726"
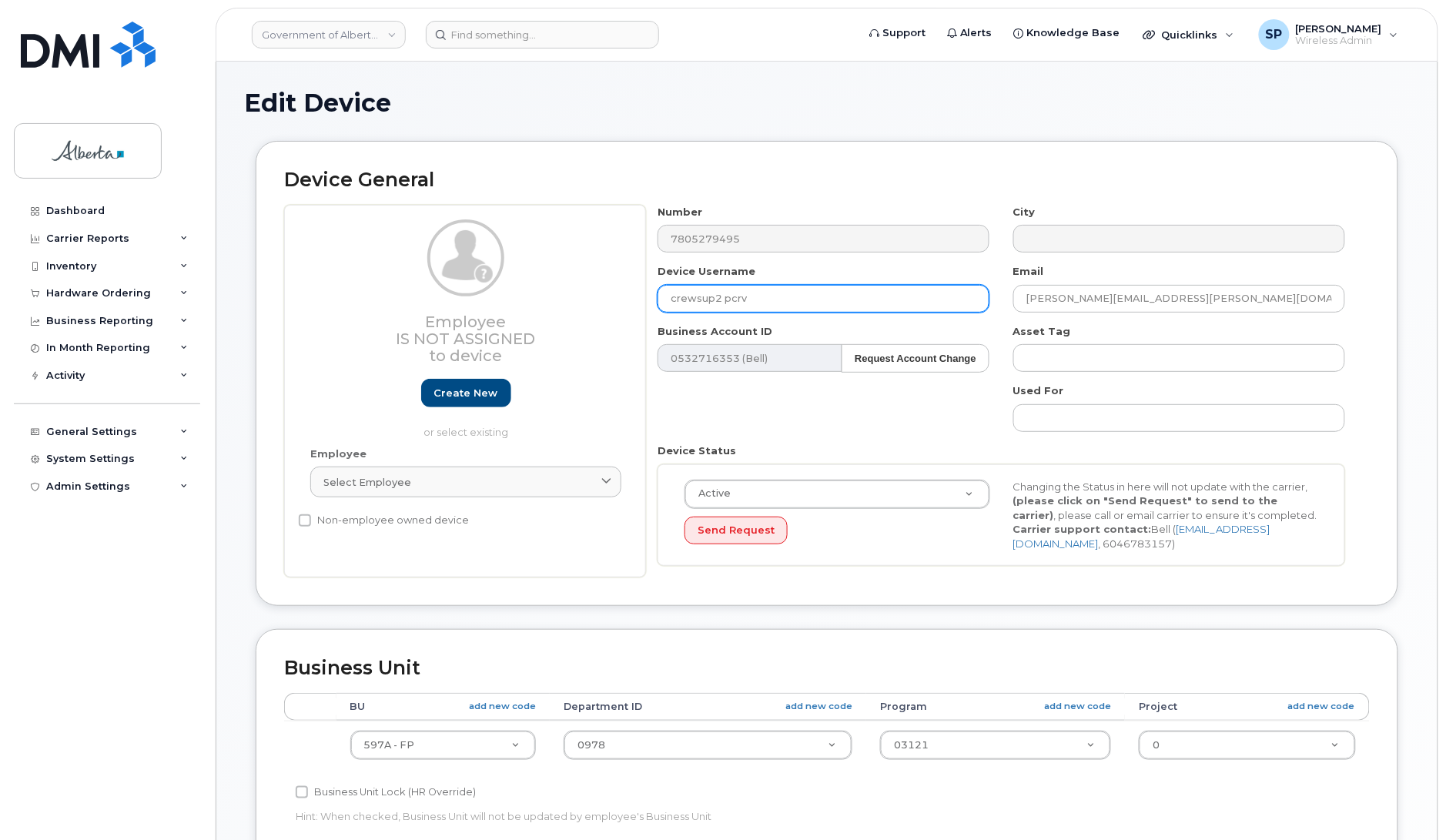
click at [787, 301] on input "crewsup2 pcrv" at bounding box center [823, 299] width 332 height 28
type input "WF Crew Supervisor 02"
click at [910, 429] on div "Number 7805279495 City Device Username WF Crew Supervisor 02 Email [PERSON_NAME…" at bounding box center [1002, 392] width 712 height 373
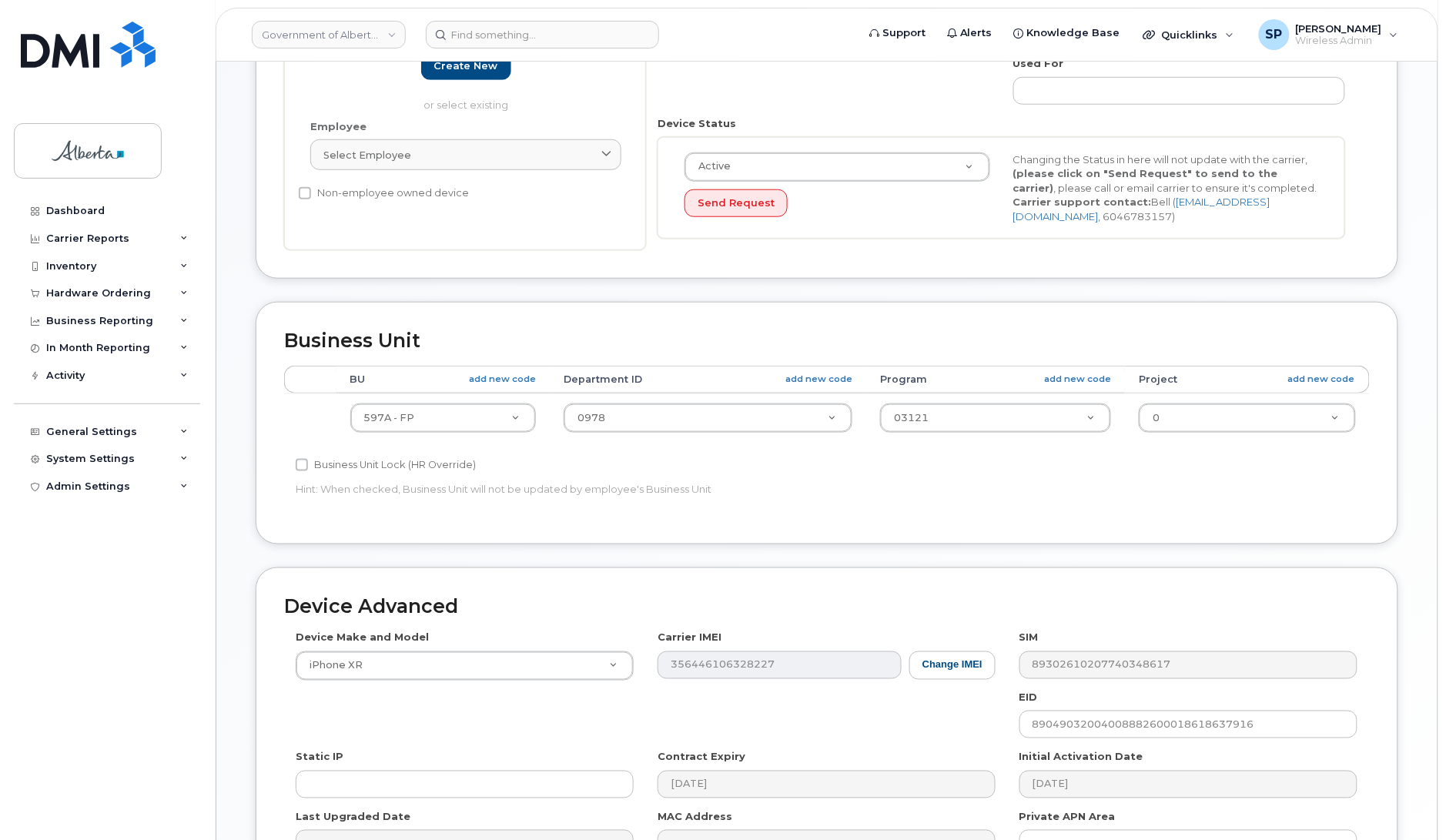
scroll to position [517, 0]
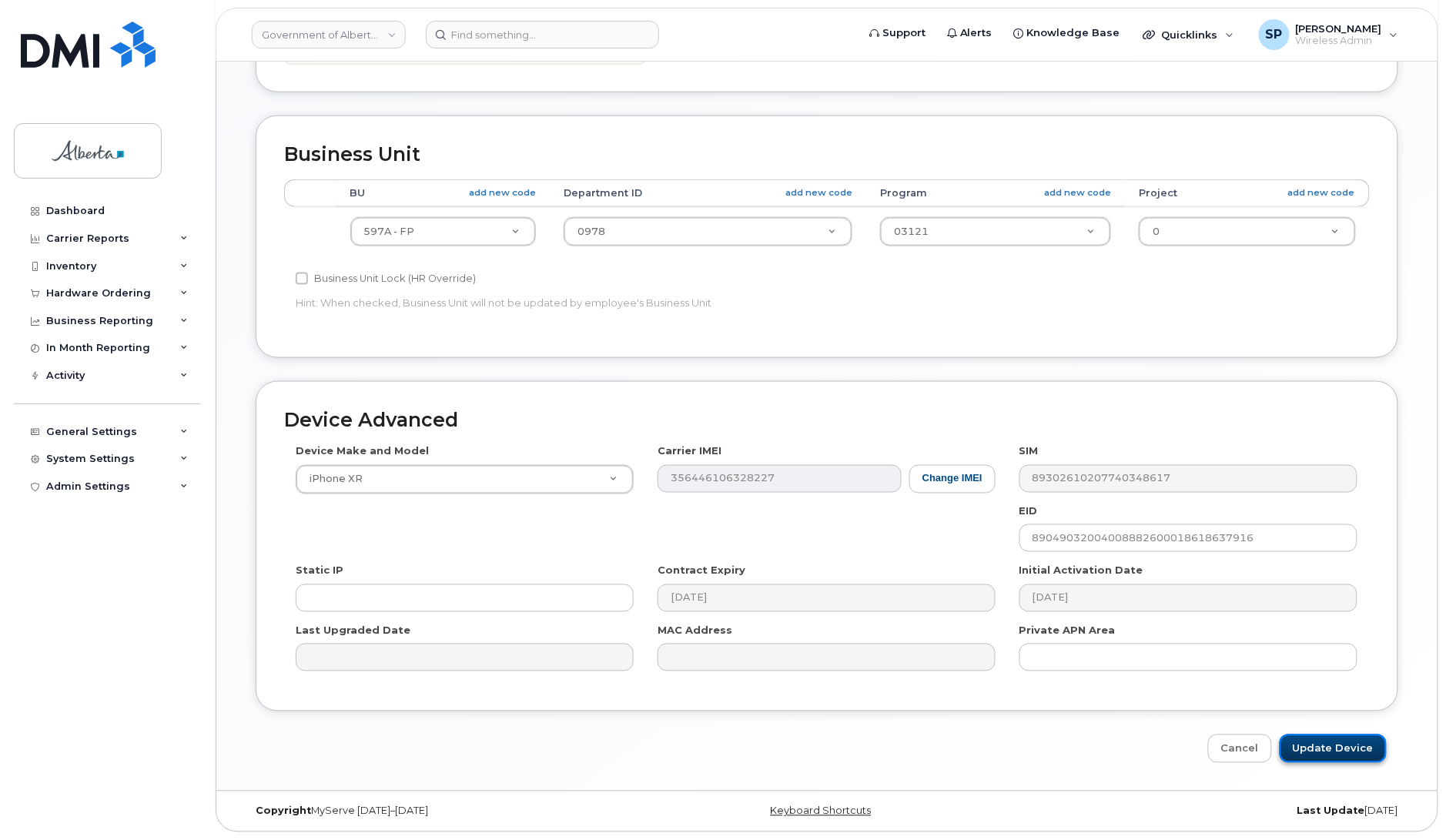
click at [1312, 739] on input "Update Device" at bounding box center [1333, 748] width 107 height 29
type input "Saving..."
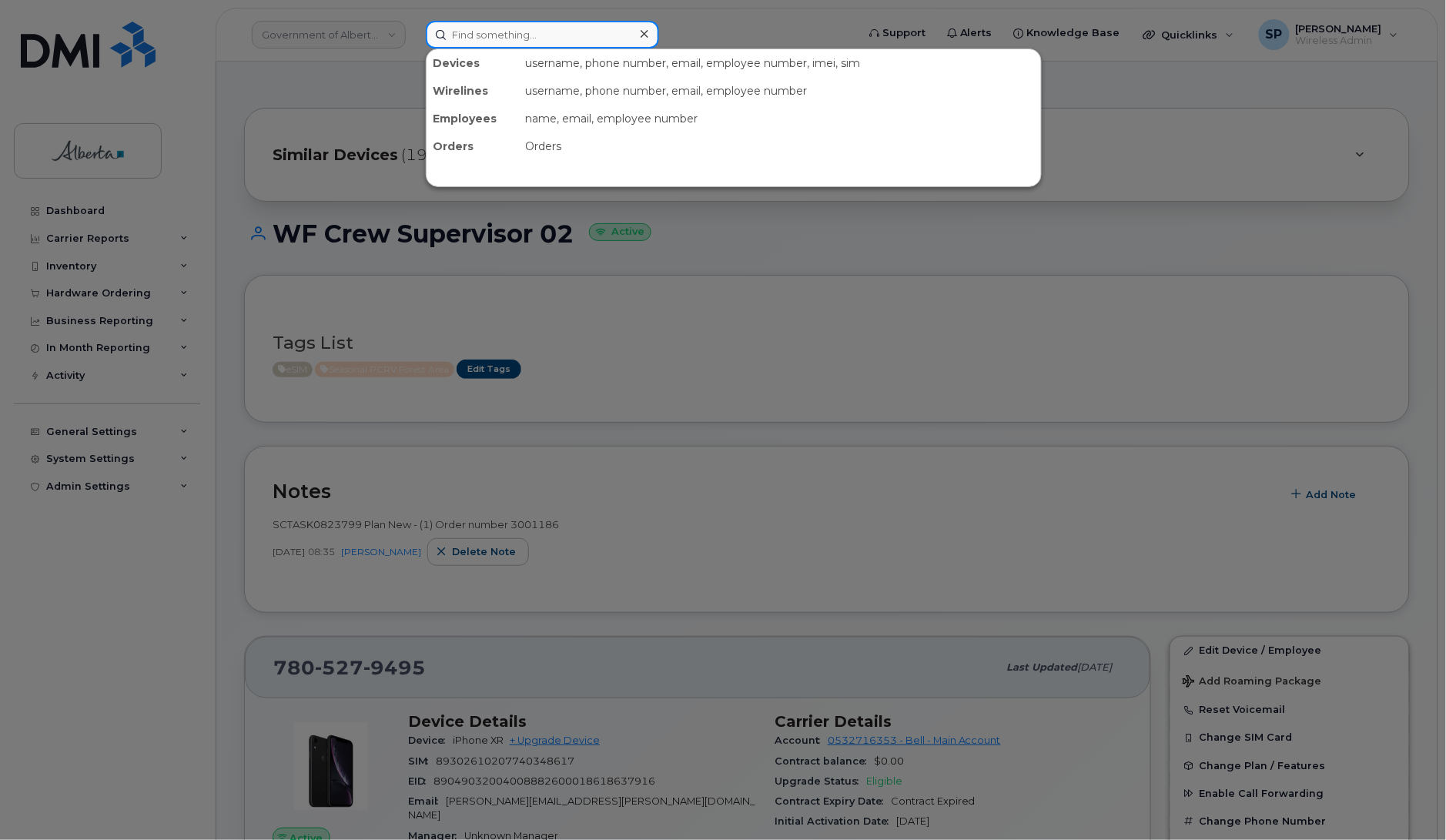
click at [557, 28] on input at bounding box center [543, 35] width 233 height 28
paste input "7809047407"
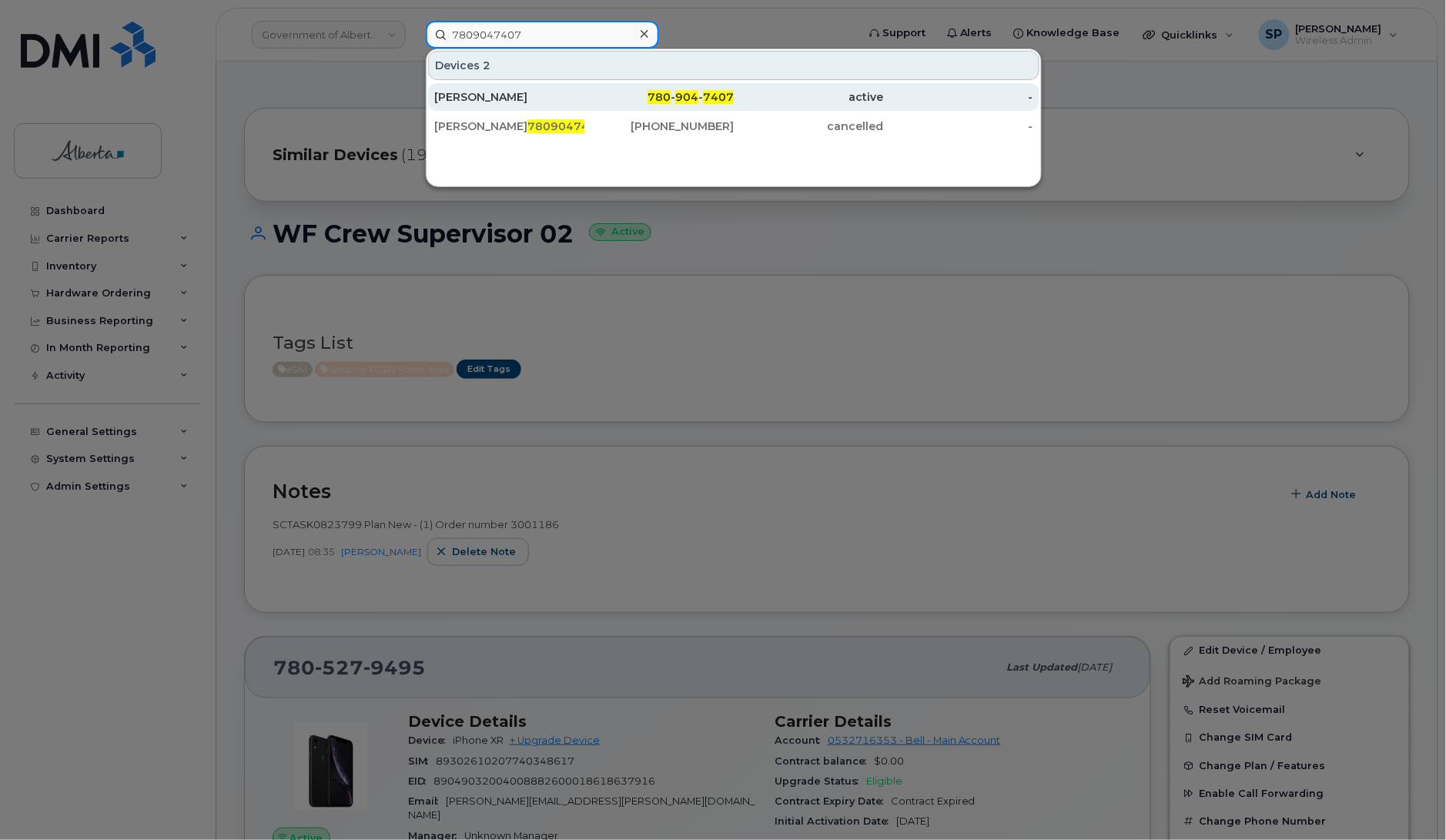
type input "7809047407"
click at [512, 97] on div "[PERSON_NAME]" at bounding box center [509, 98] width 150 height 16
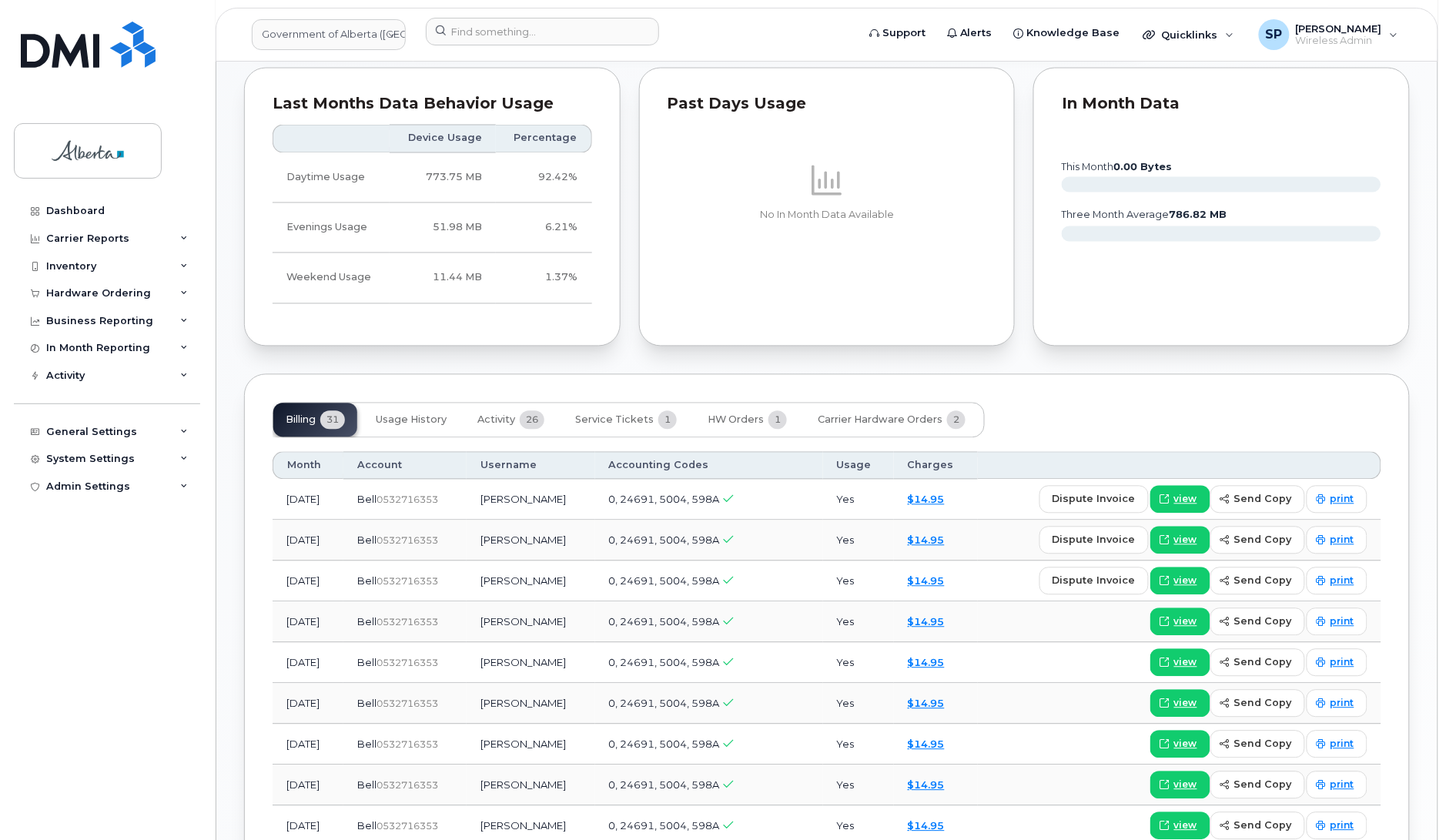
scroll to position [871, 0]
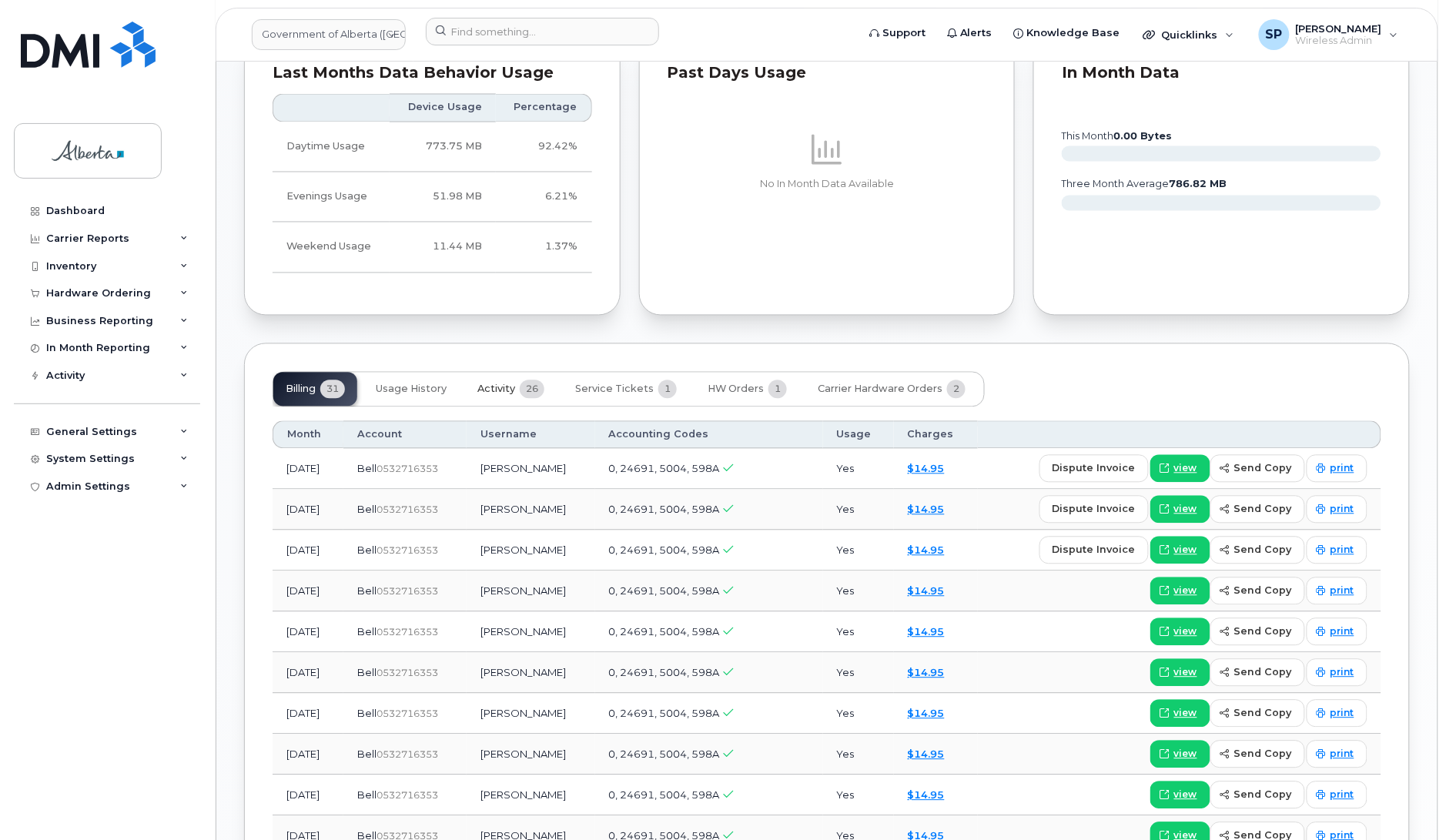
click at [498, 393] on span "Activity" at bounding box center [496, 390] width 38 height 12
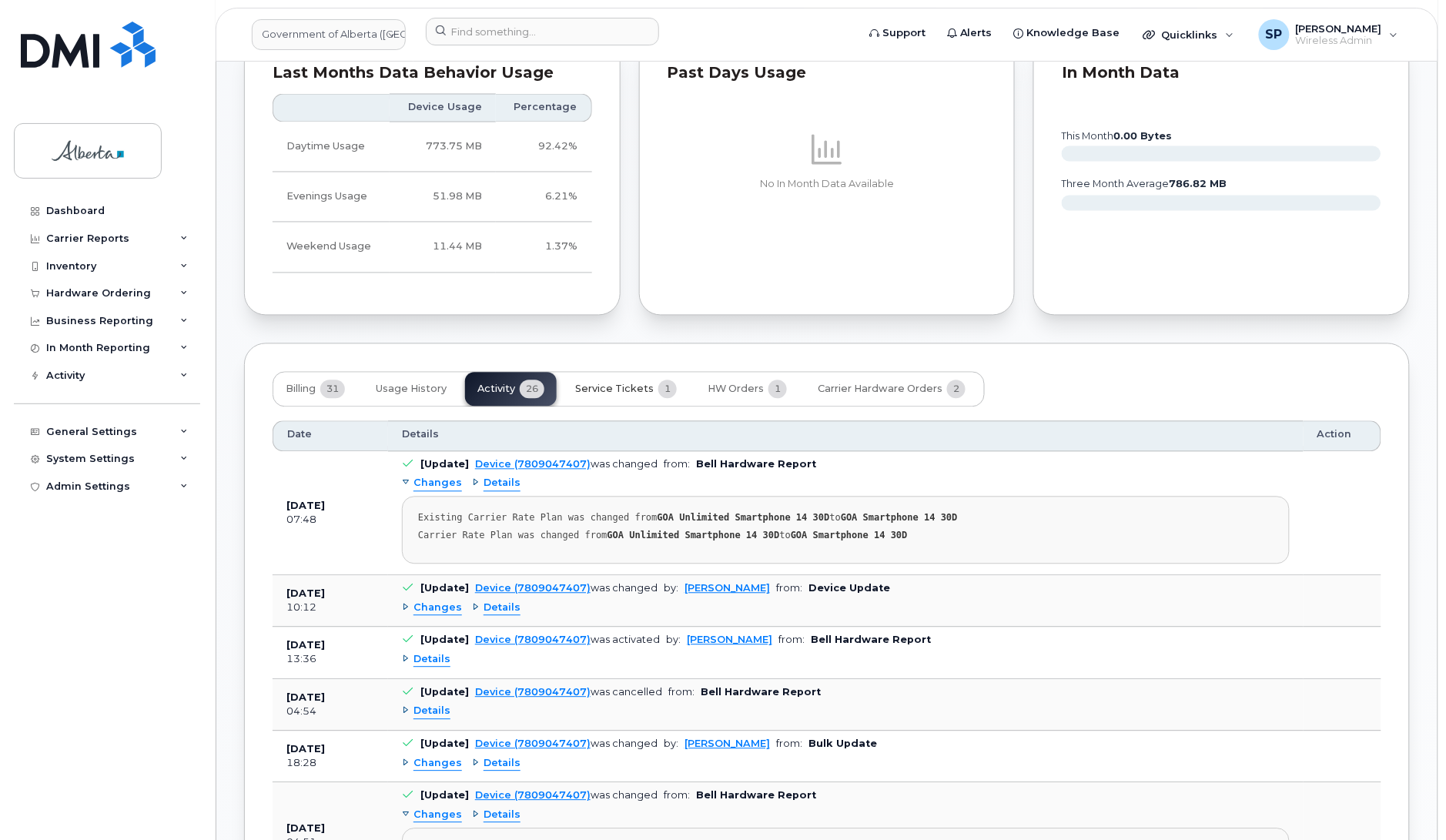
click at [601, 390] on span "Service Tickets" at bounding box center [615, 390] width 79 height 12
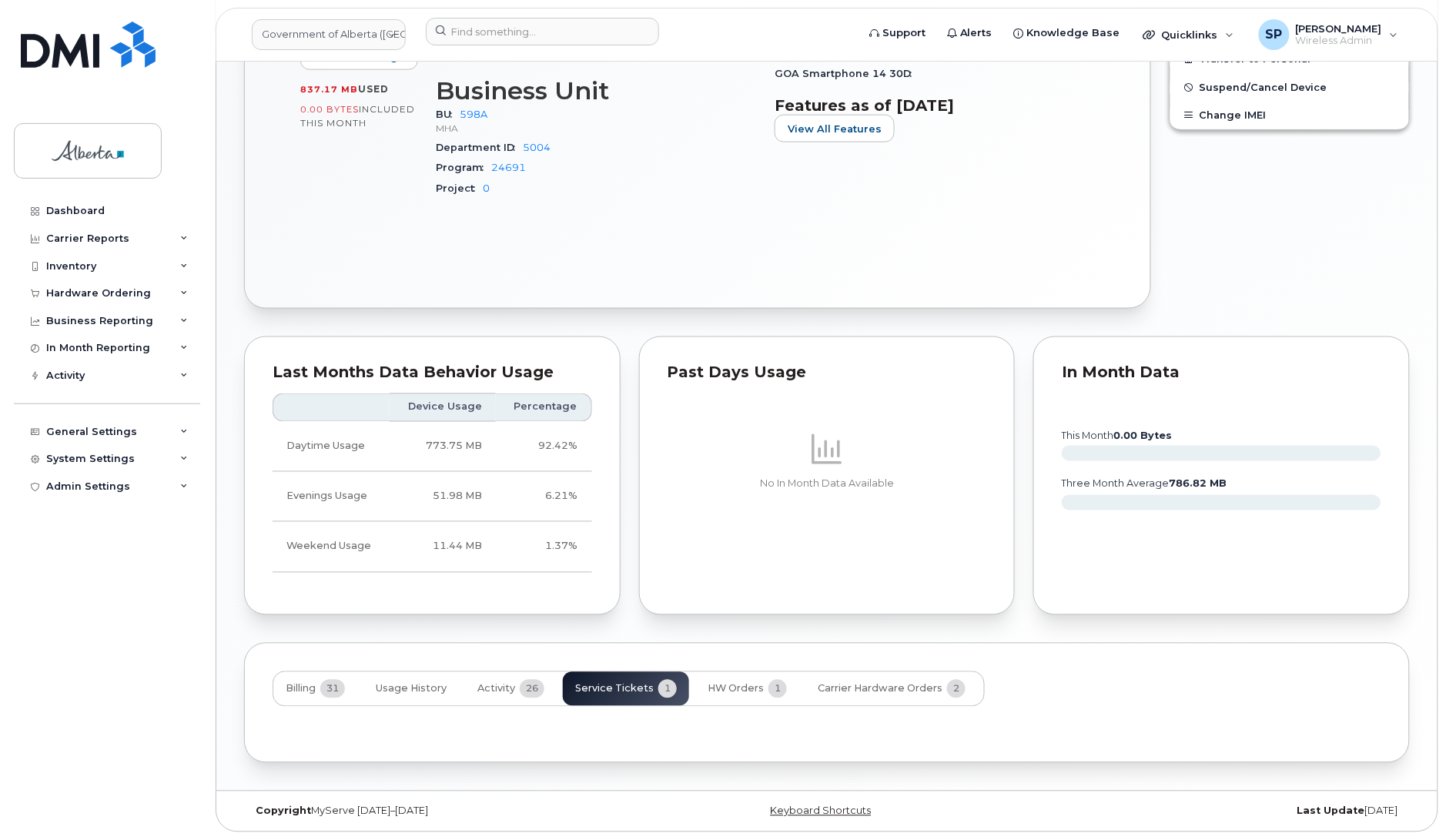
scroll to position [642, 0]
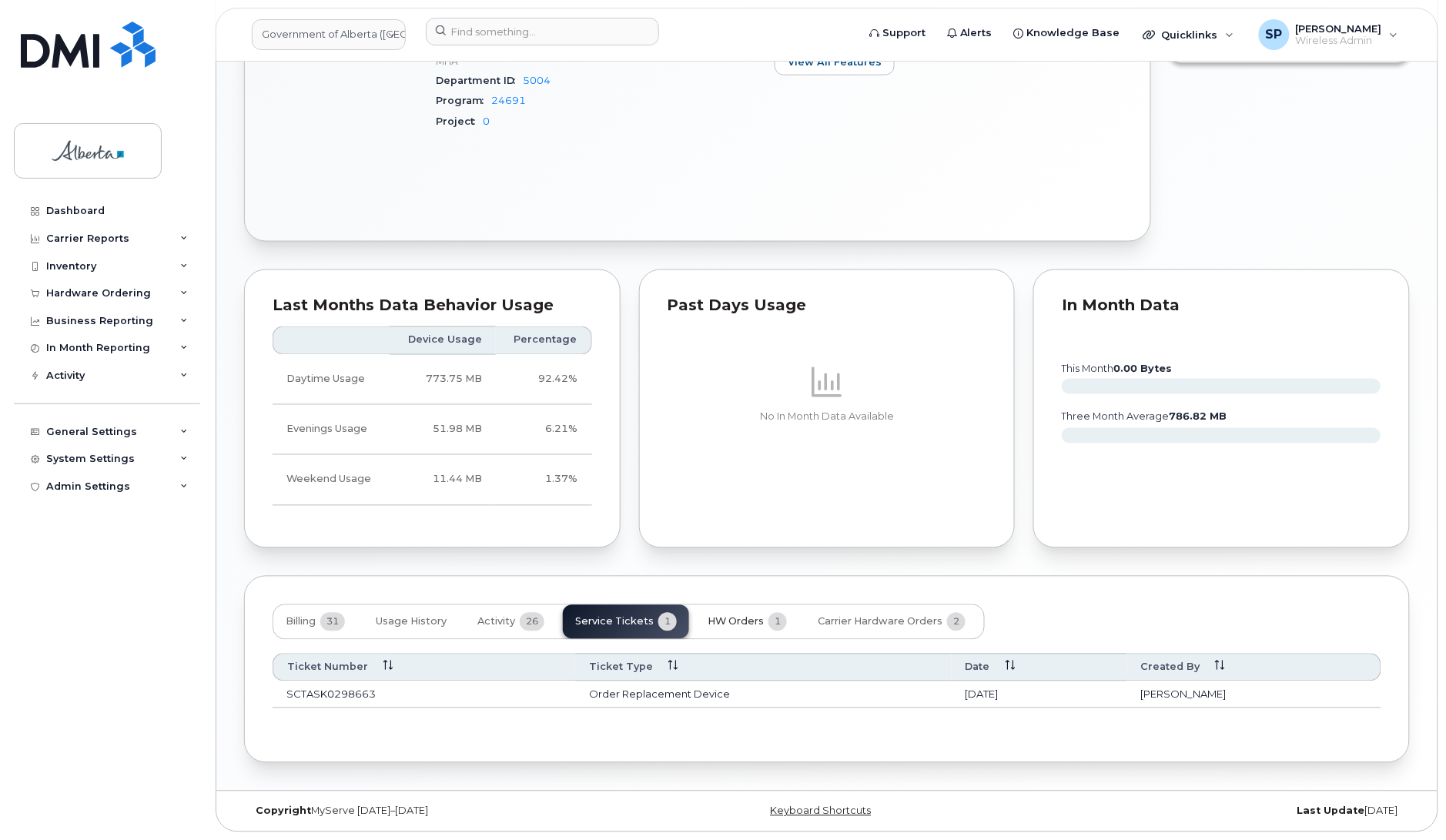
click at [743, 616] on span "HW Orders" at bounding box center [735, 622] width 56 height 12
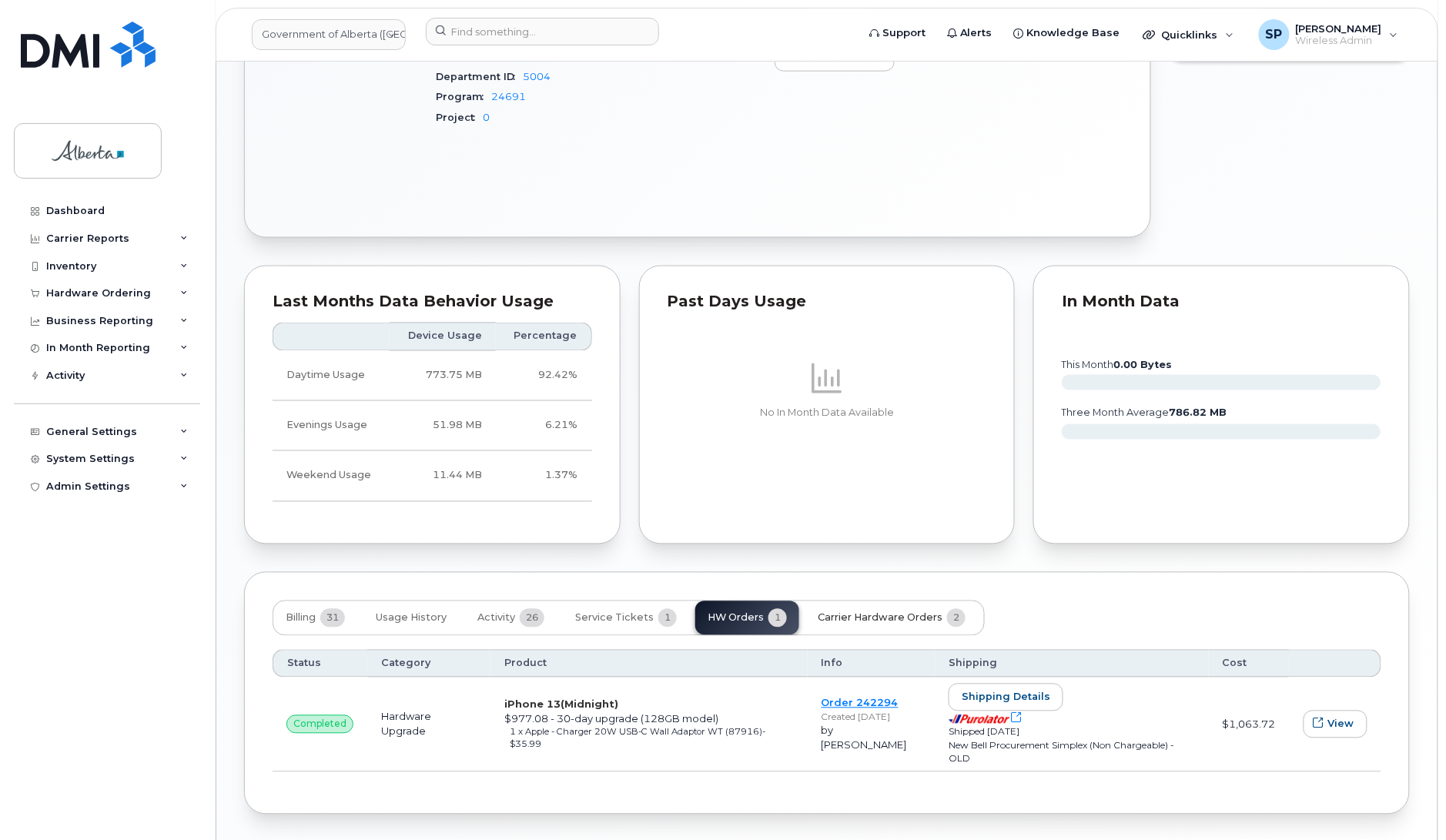
click at [849, 622] on span "Carrier Hardware Orders" at bounding box center [880, 618] width 124 height 12
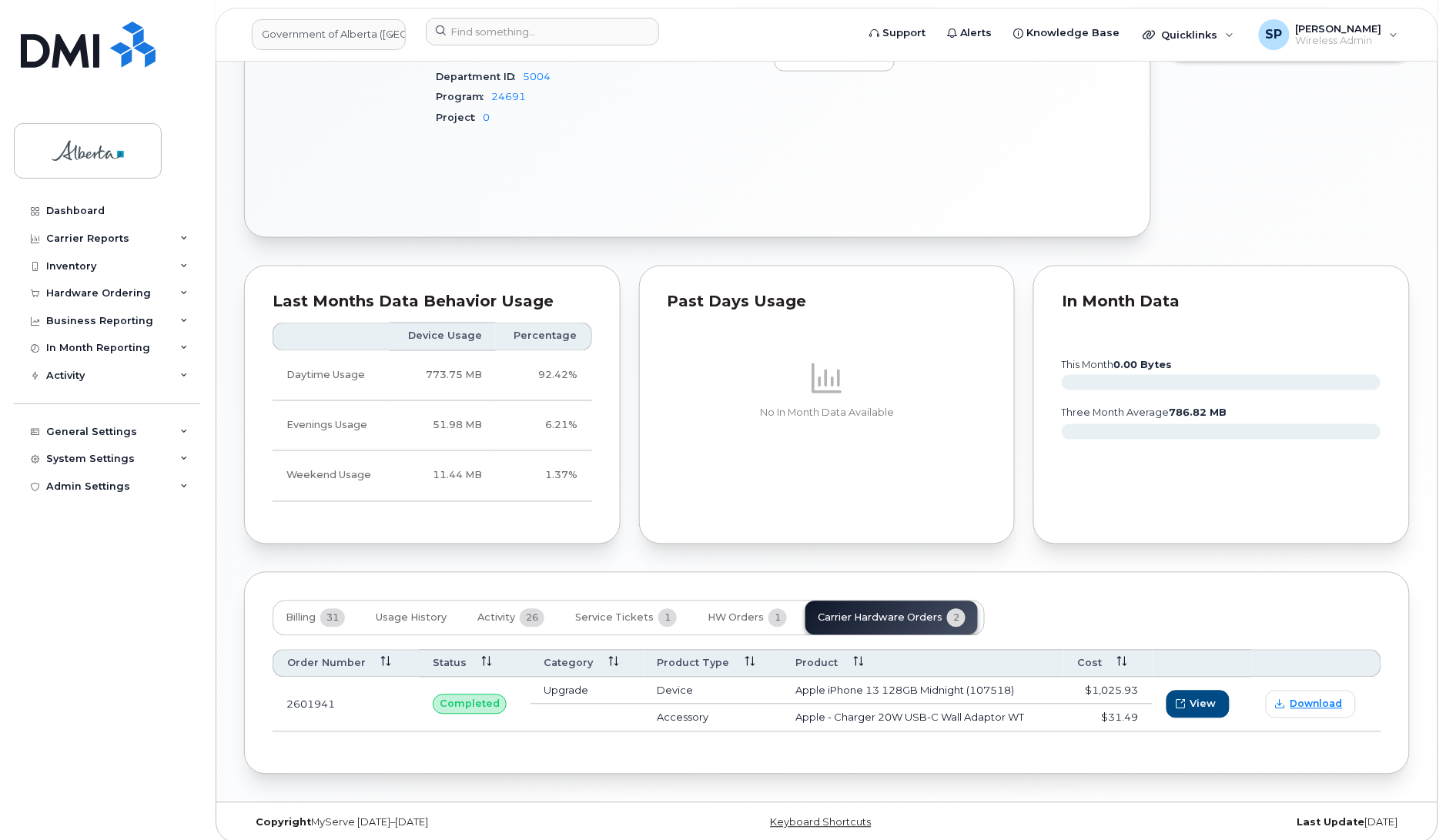
drag, startPoint x: 1446, startPoint y: 436, endPoint x: 1450, endPoint y: 372, distance: 64.1
click at [1446, 372] on html "Government of [GEOGRAPHIC_DATA] (GOA) Support Alerts Knowledge Base Quicklinks …" at bounding box center [723, 105] width 1446 height 1493
drag, startPoint x: 1362, startPoint y: 170, endPoint x: 1292, endPoint y: 167, distance: 70.1
click at [541, 29] on input at bounding box center [543, 32] width 233 height 28
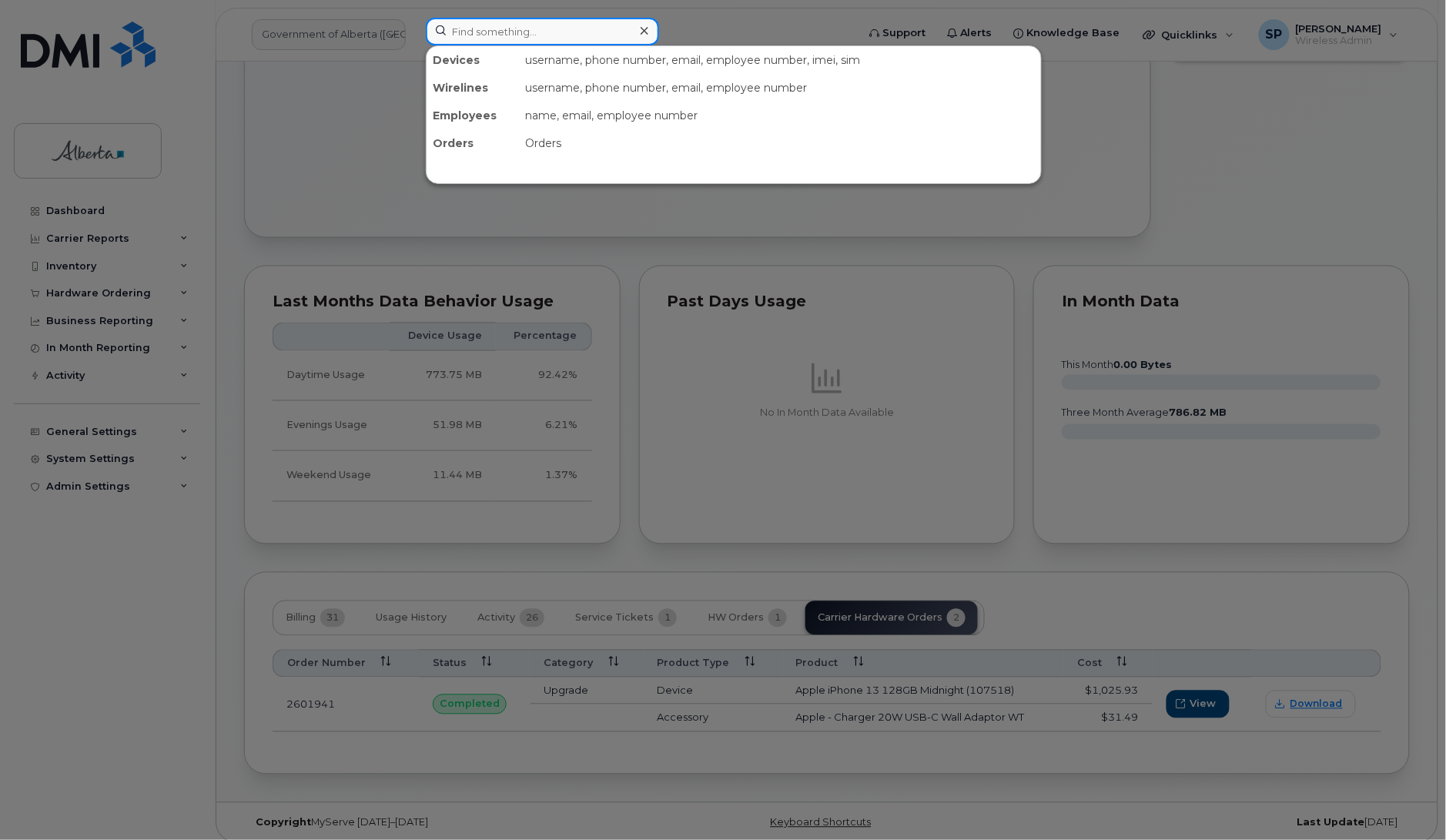
paste input "5873485228"
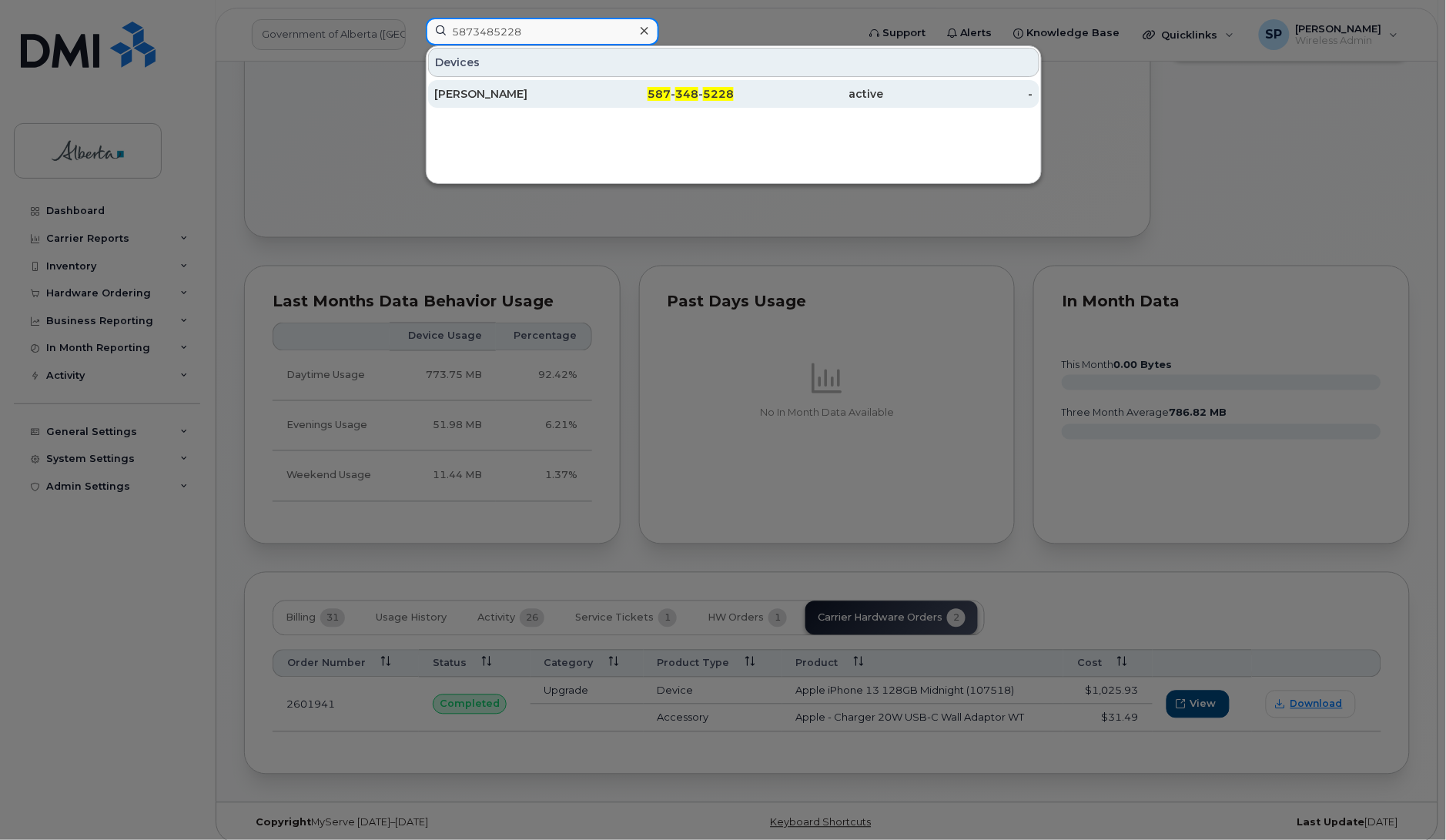
type input "5873485228"
click at [517, 97] on div "[PERSON_NAME]" at bounding box center [509, 94] width 150 height 16
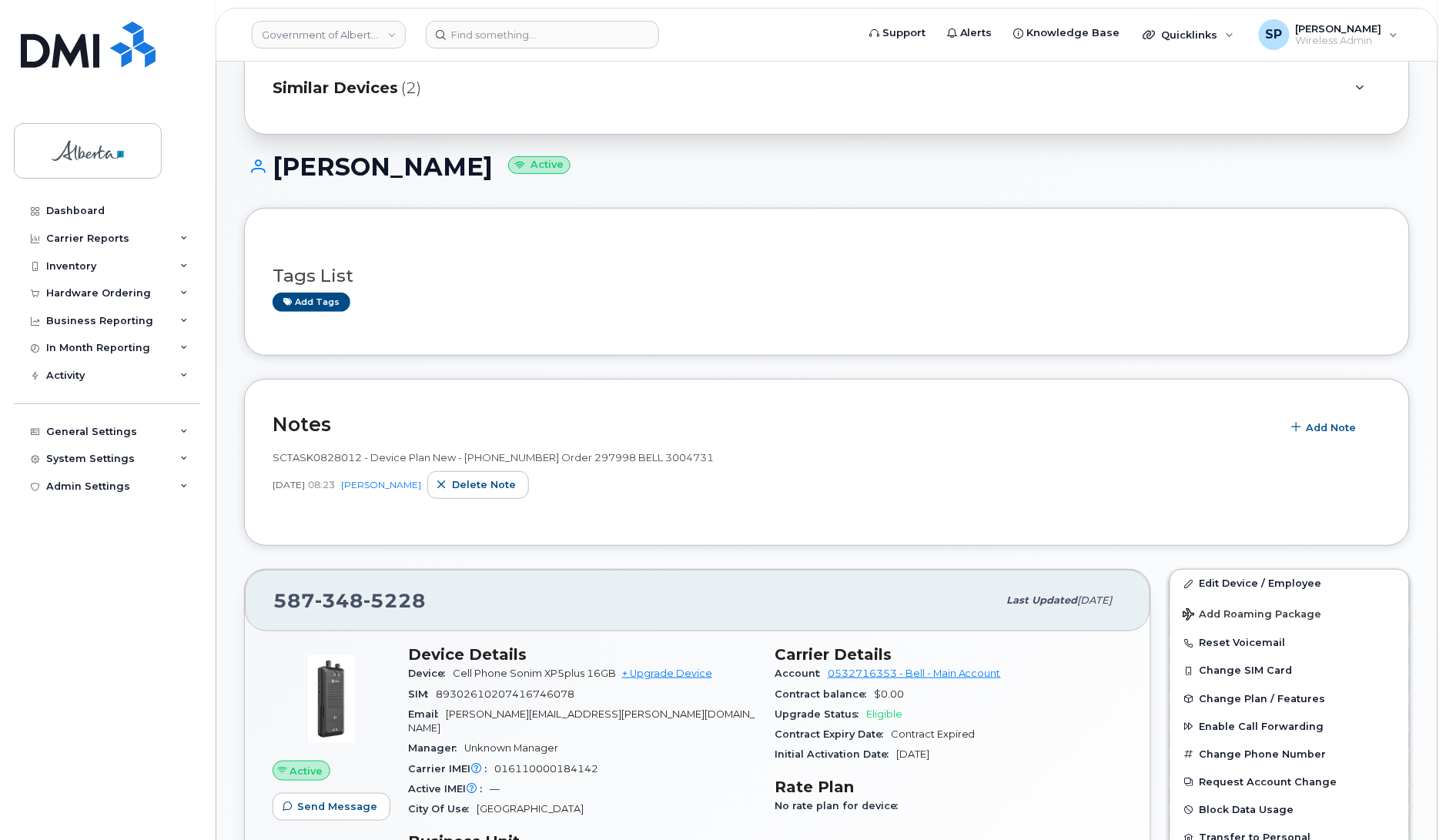
scroll to position [70, 0]
